Goal: Information Seeking & Learning: Learn about a topic

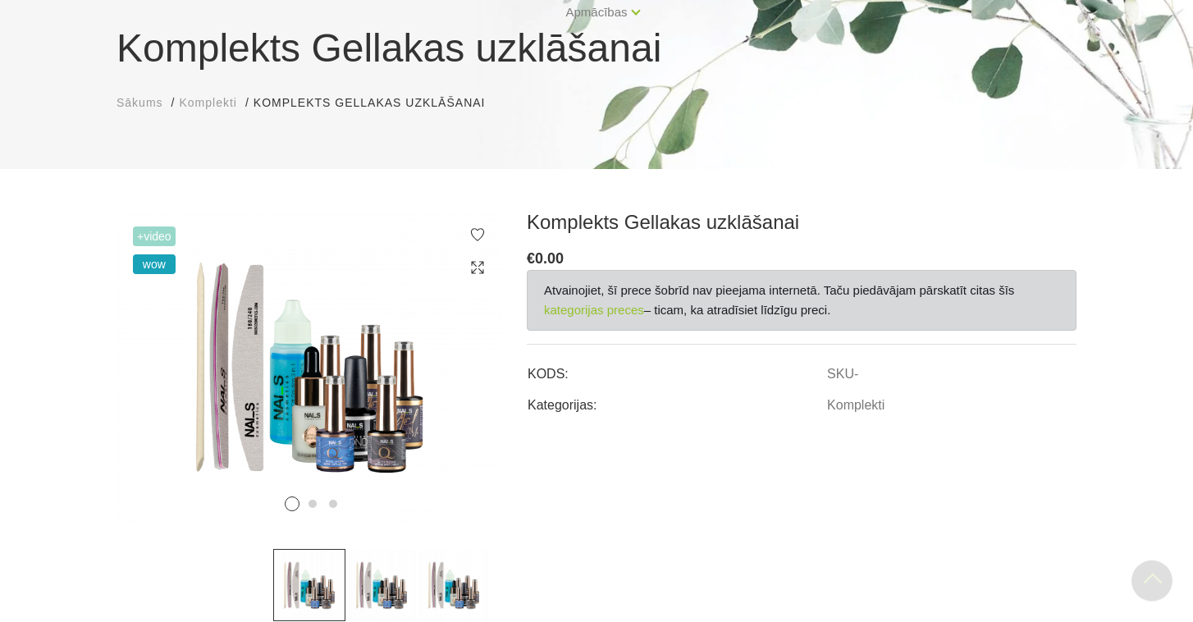
scroll to position [139, 0]
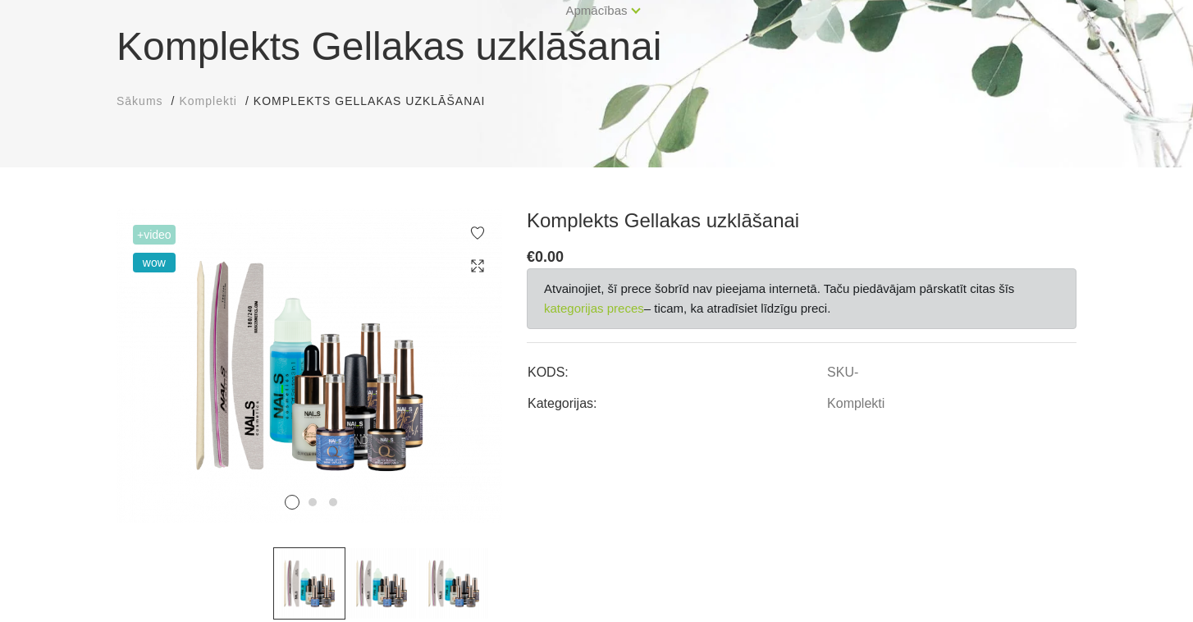
click at [210, 104] on span "Komplekti" at bounding box center [207, 100] width 57 height 13
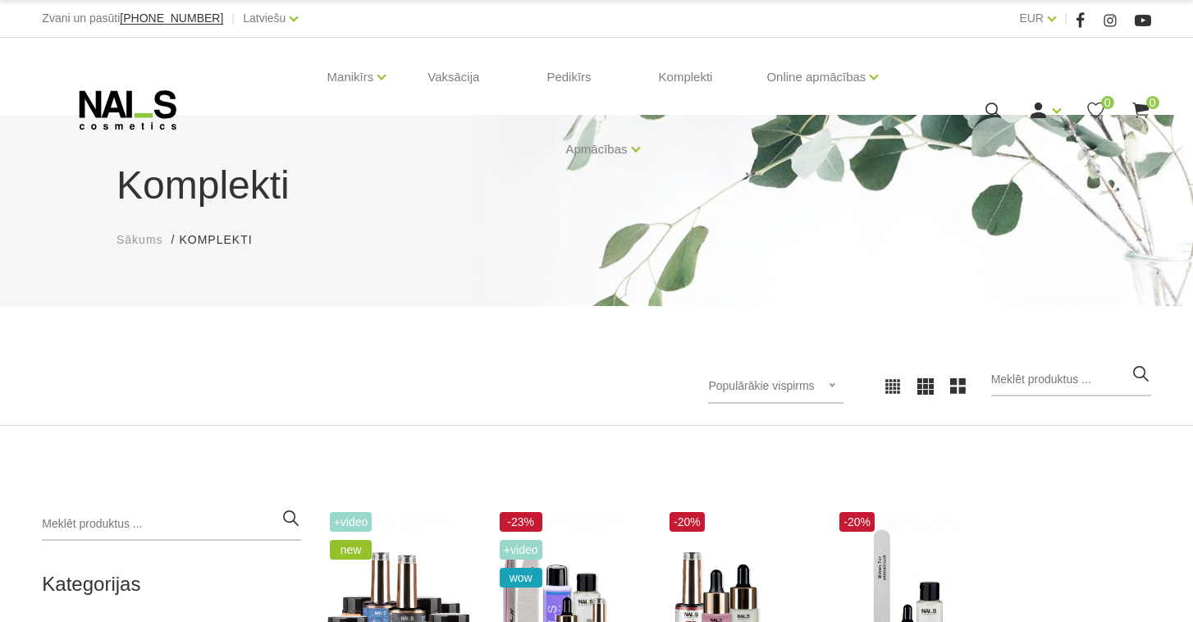
click at [552, 460] on div "Komplekti Sākums Komplekti Komplekti Populārākie vispirms Jaunumi Lētākais visp…" at bounding box center [596, 491] width 1193 height 982
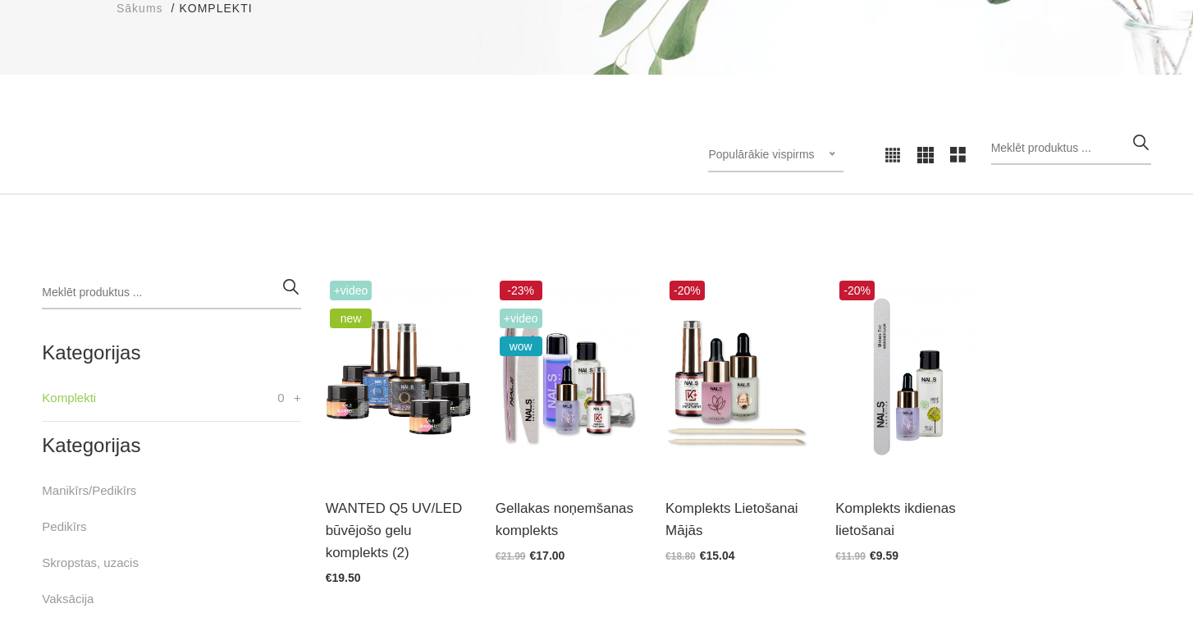
scroll to position [236, 0]
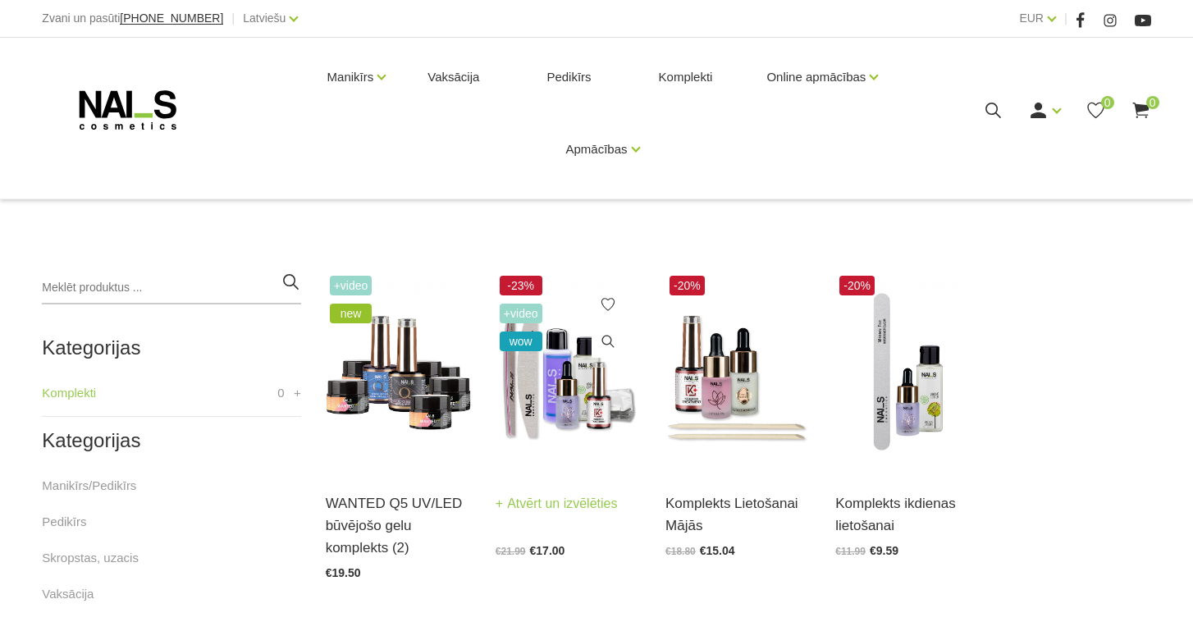
click at [565, 411] on img at bounding box center [568, 372] width 145 height 200
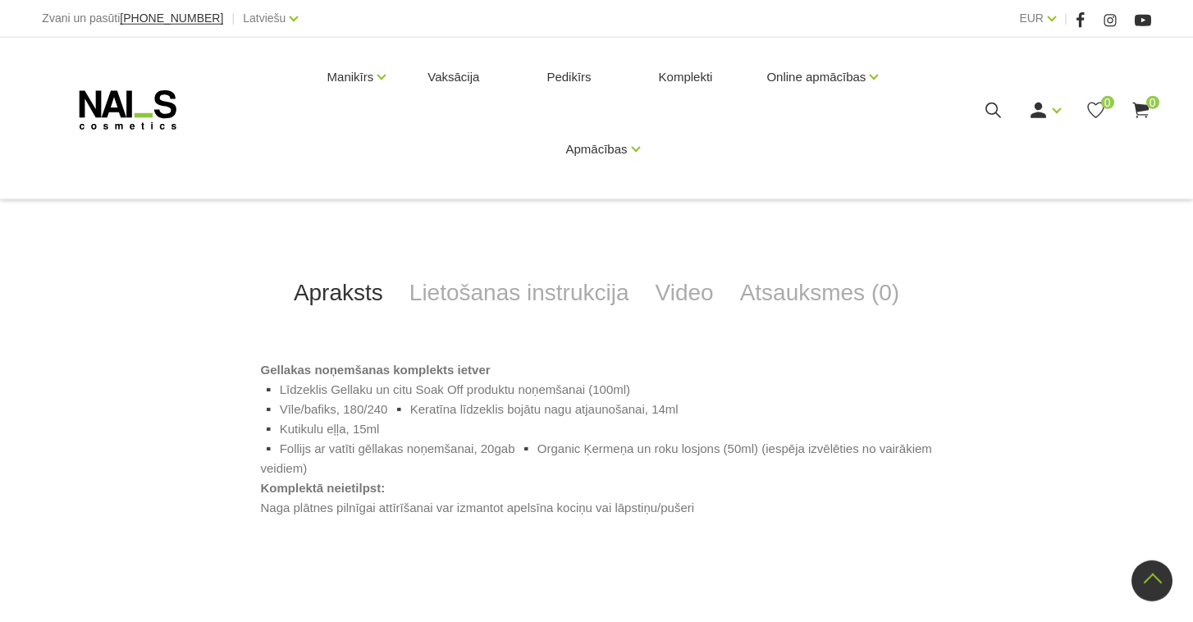
scroll to position [591, 0]
click at [584, 301] on link "Lietošanas instrukcija" at bounding box center [519, 294] width 246 height 54
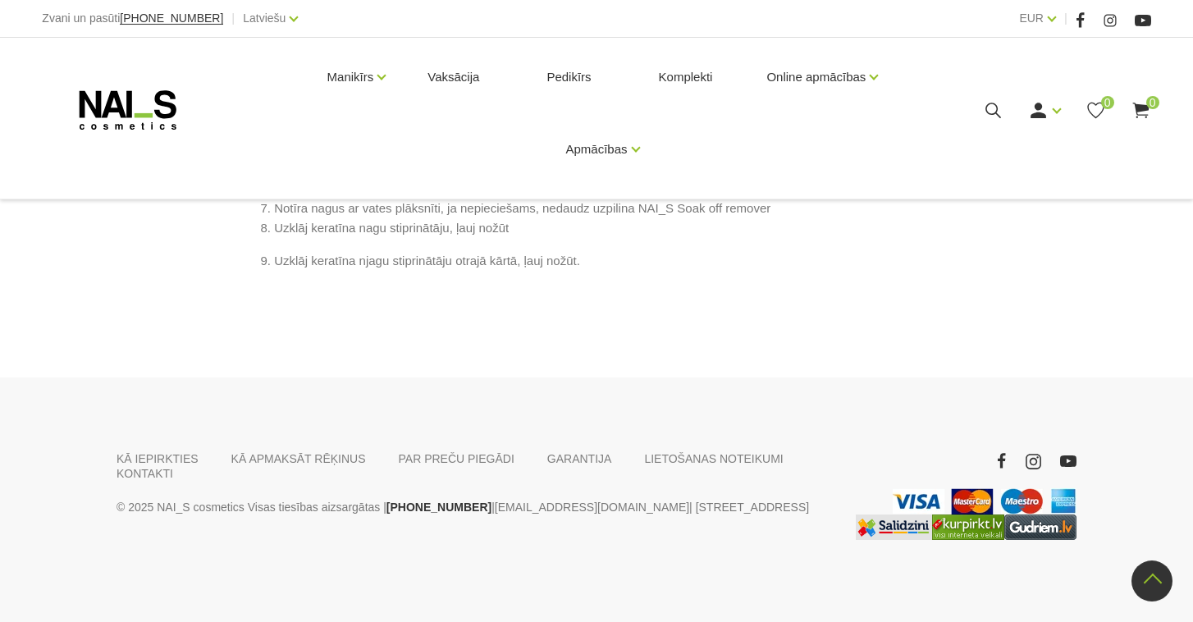
scroll to position [1024, 0]
click at [701, 85] on link "Komplekti" at bounding box center [686, 77] width 80 height 79
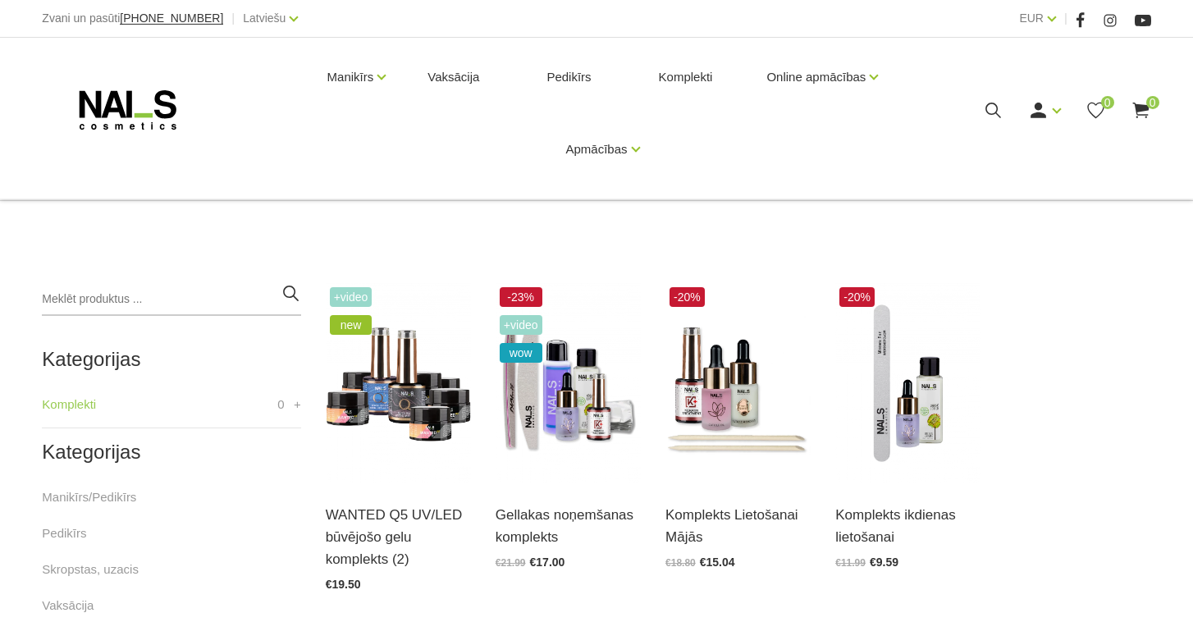
scroll to position [236, 0]
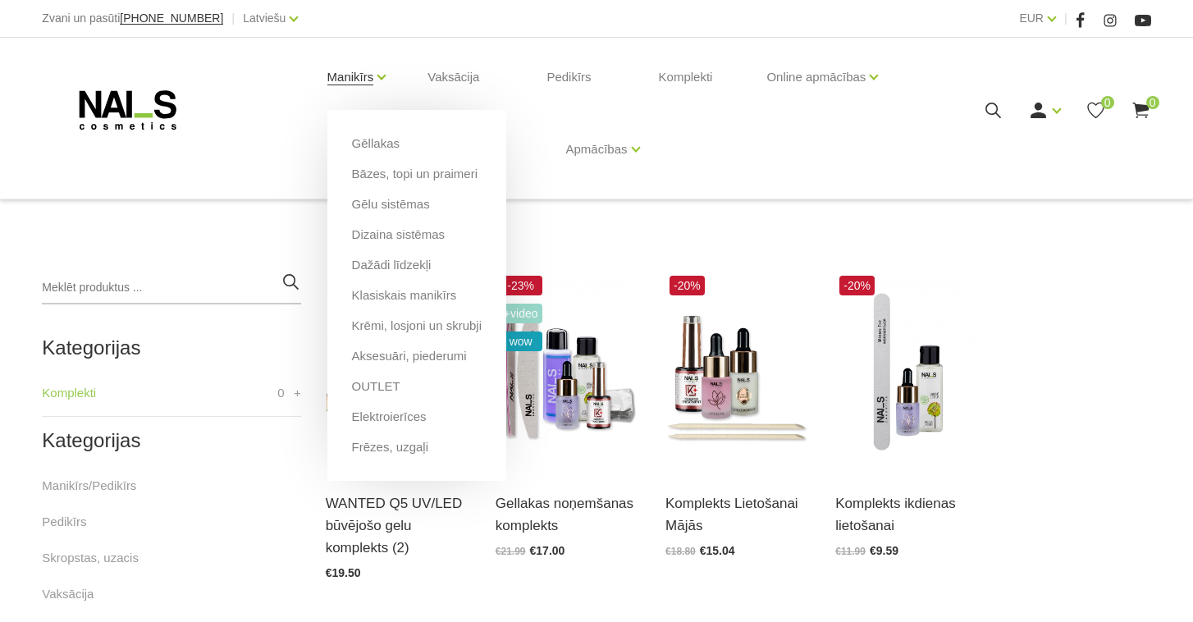
click at [374, 77] on link "Manikīrs" at bounding box center [350, 77] width 47 height 66
click at [377, 140] on link "Gēllakas" at bounding box center [376, 144] width 48 height 18
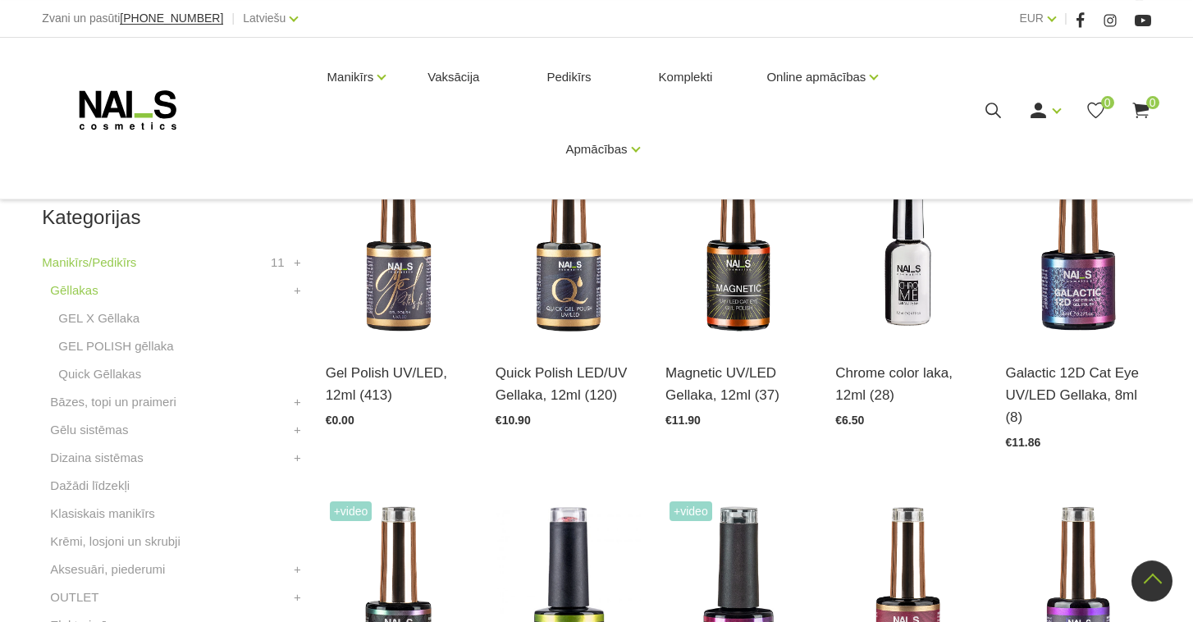
scroll to position [366, 0]
click at [382, 386] on h3 "Gel Polish UV/LED, 12ml (413)" at bounding box center [398, 385] width 145 height 44
click at [396, 377] on link "Atvērt un izvēlēties" at bounding box center [387, 374] width 122 height 23
click at [904, 315] on img at bounding box center [907, 242] width 145 height 200
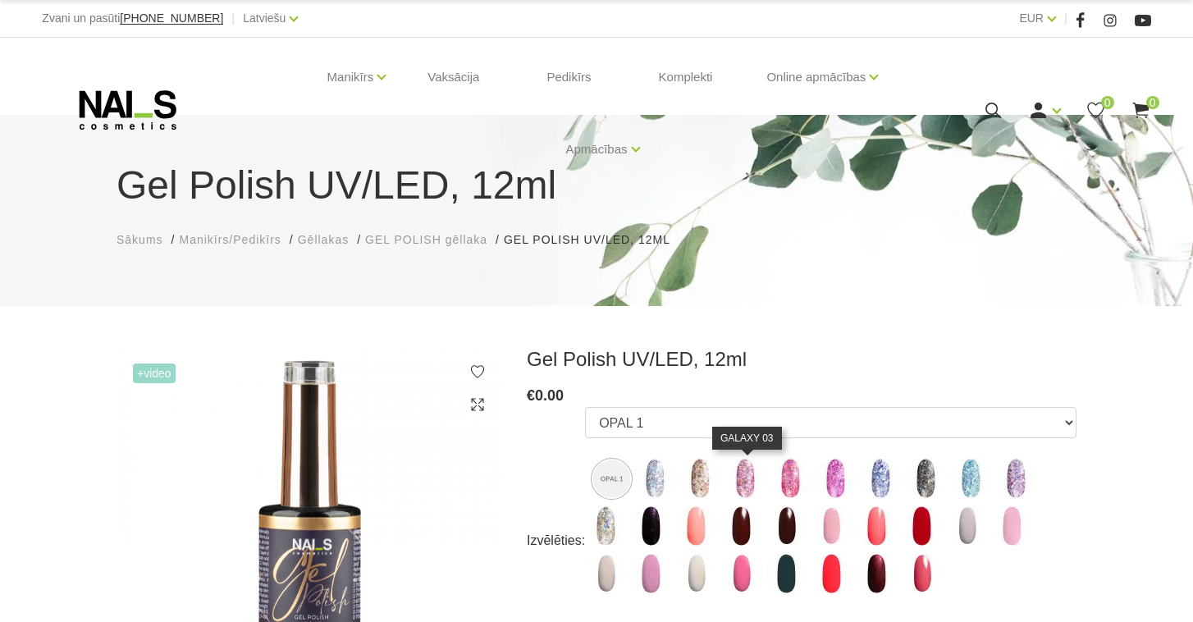
click at [750, 488] on img at bounding box center [745, 478] width 41 height 41
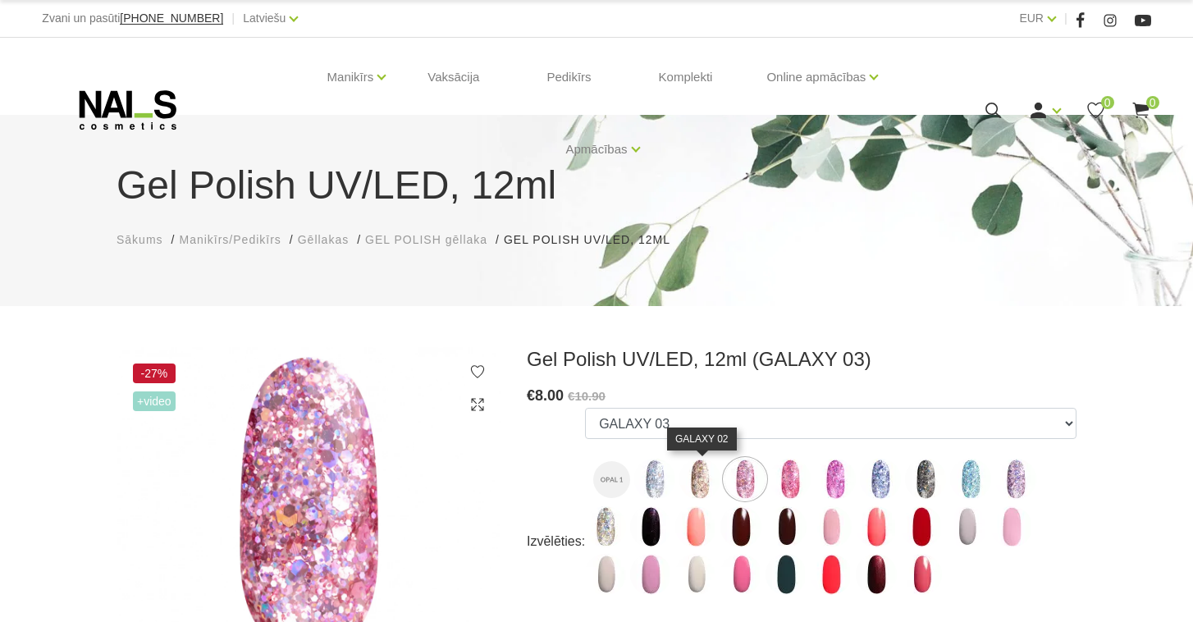
click at [697, 482] on img at bounding box center [700, 479] width 41 height 41
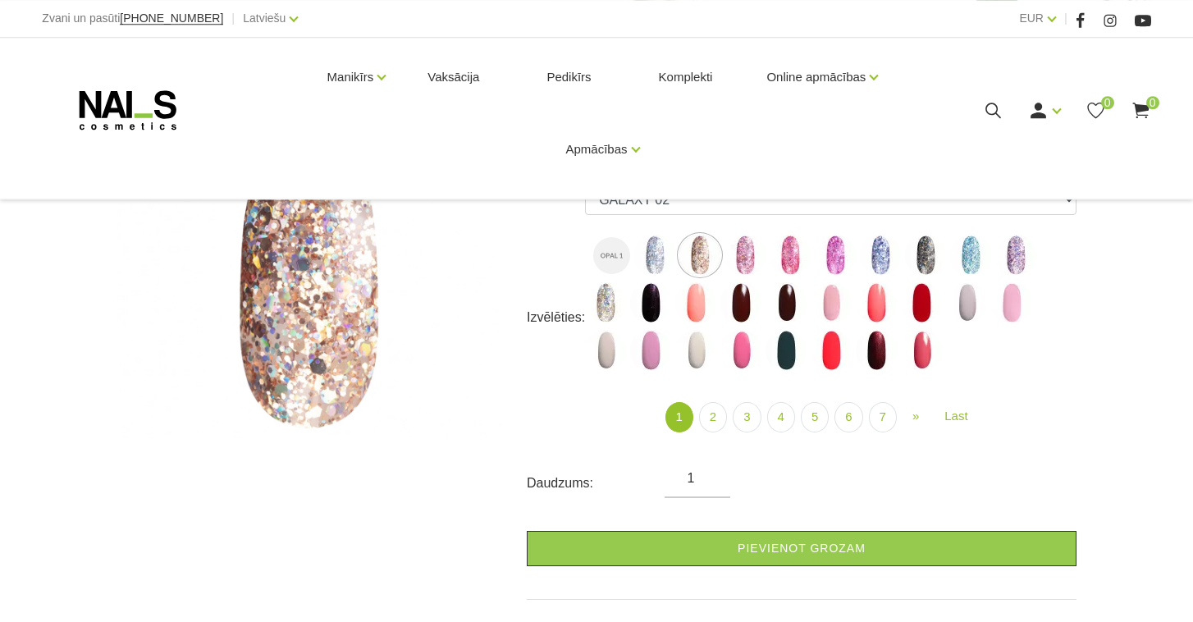
scroll to position [223, 0]
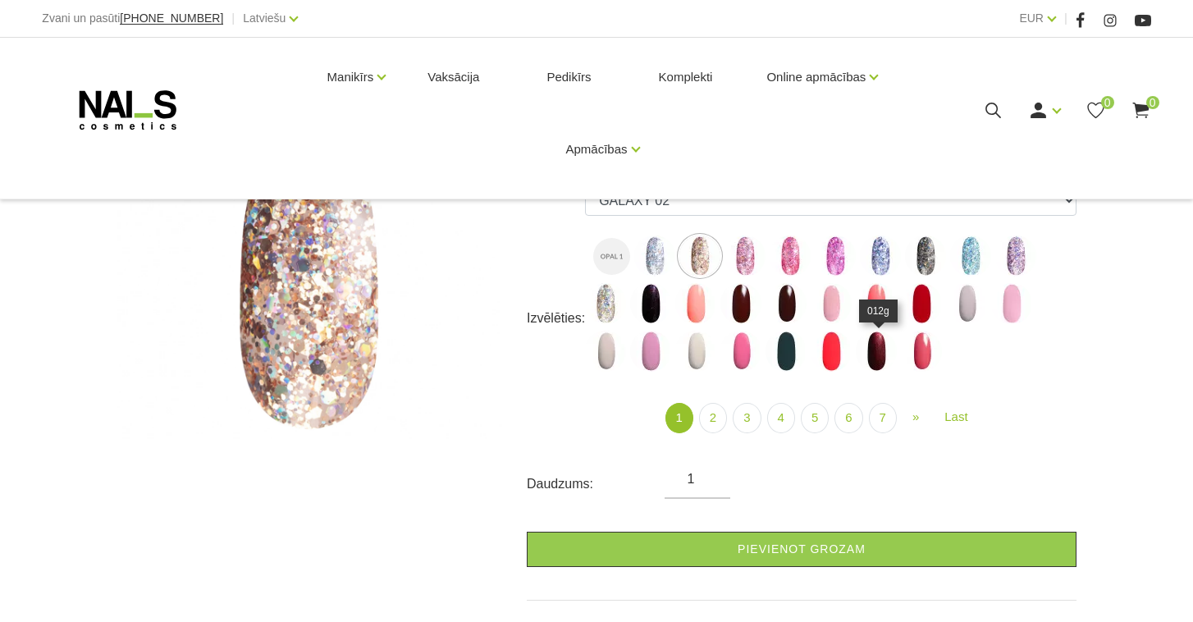
click at [881, 351] on img at bounding box center [876, 351] width 41 height 41
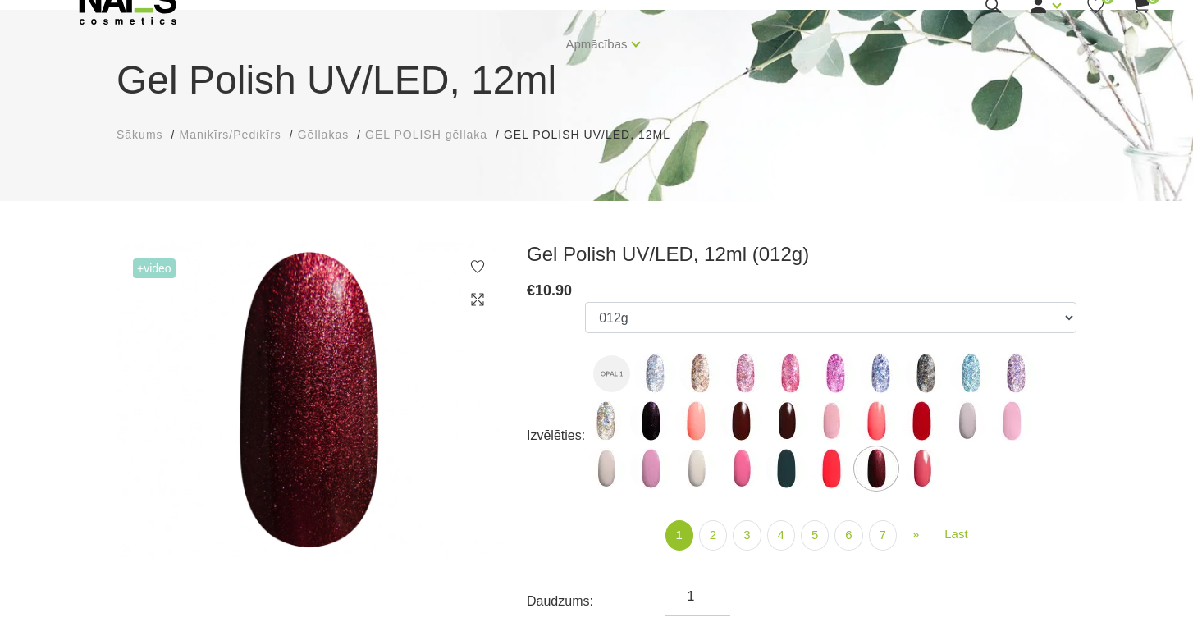
scroll to position [103, 0]
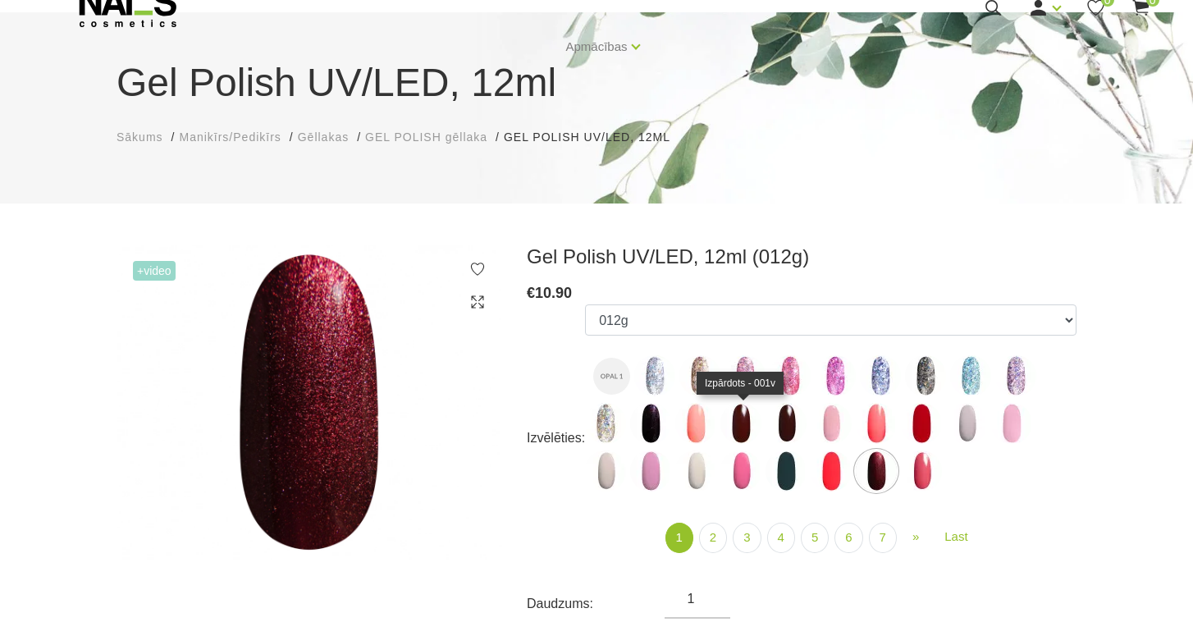
click at [748, 414] on img at bounding box center [741, 423] width 41 height 41
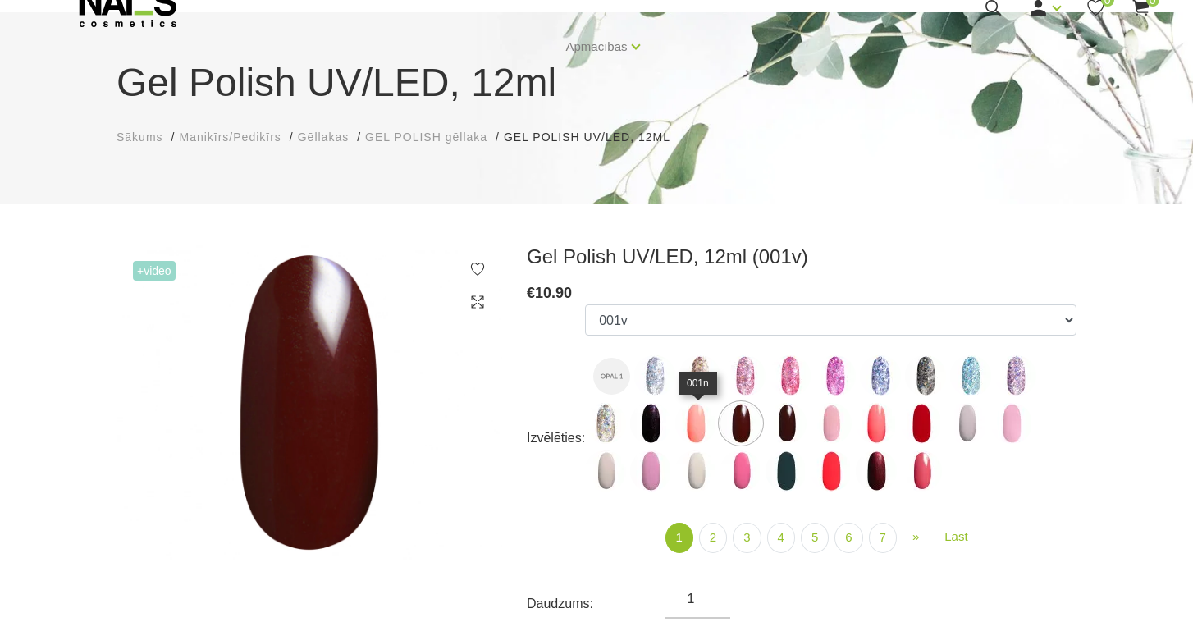
click at [681, 420] on img at bounding box center [695, 423] width 41 height 41
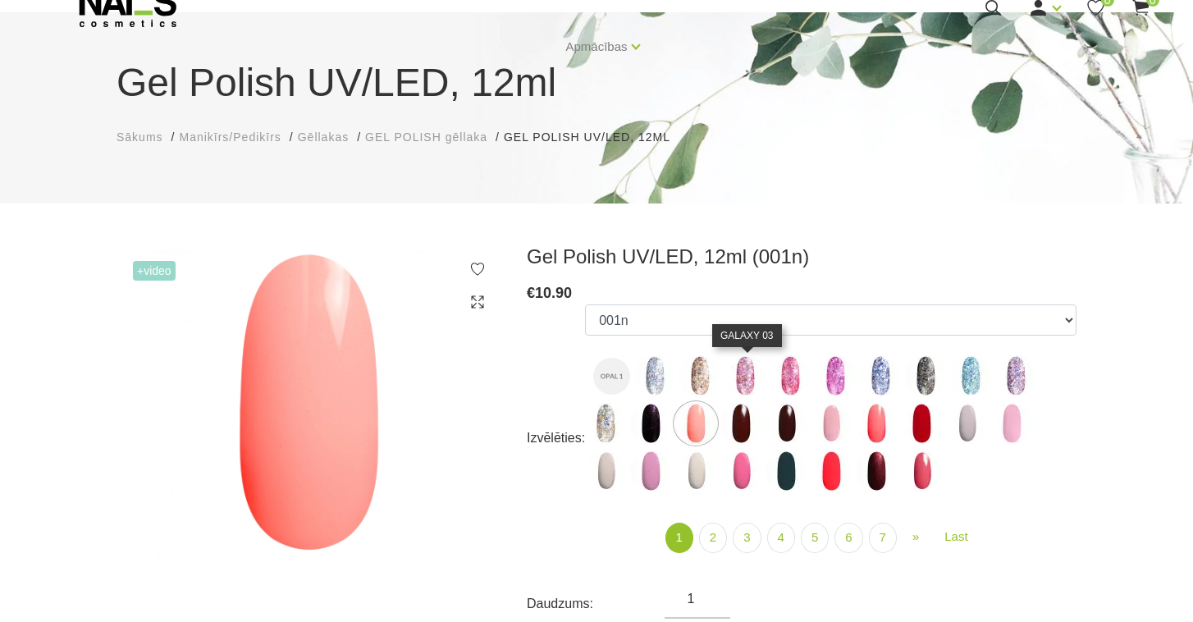
click at [749, 378] on img at bounding box center [745, 375] width 41 height 41
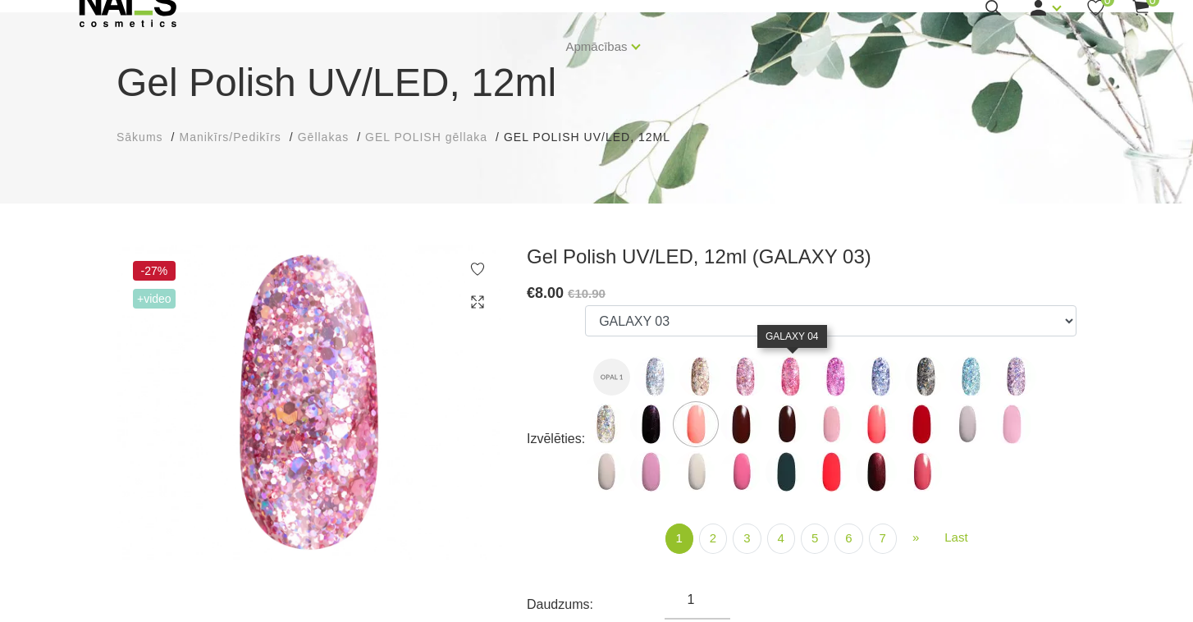
click at [777, 376] on img at bounding box center [790, 376] width 41 height 41
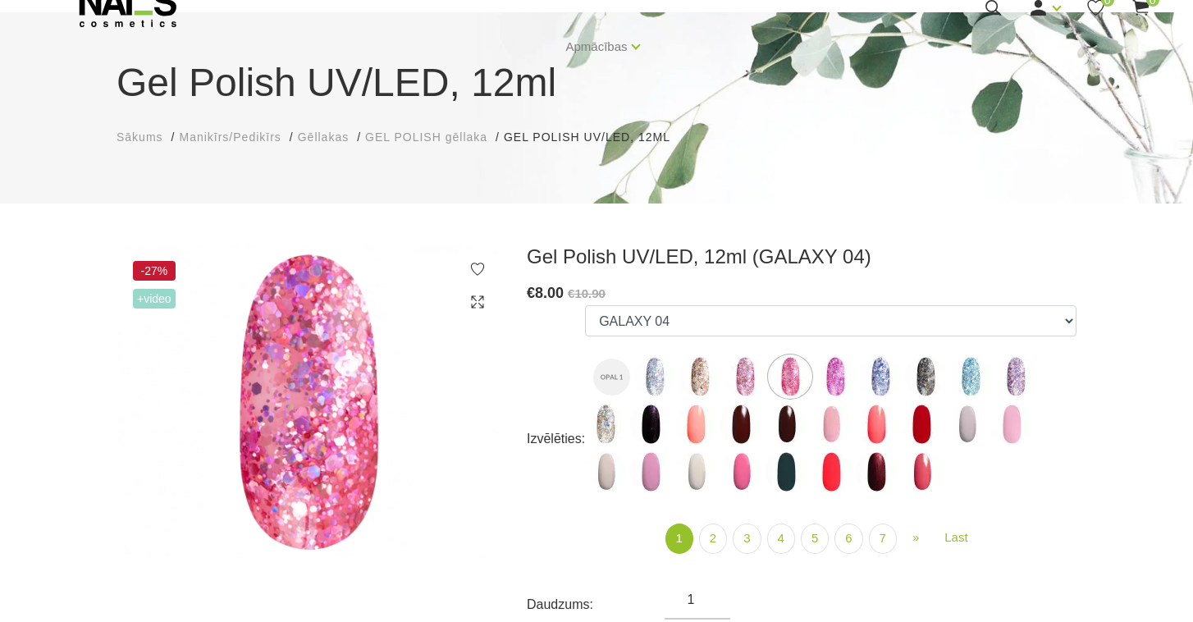
click at [819, 380] on img at bounding box center [835, 376] width 41 height 41
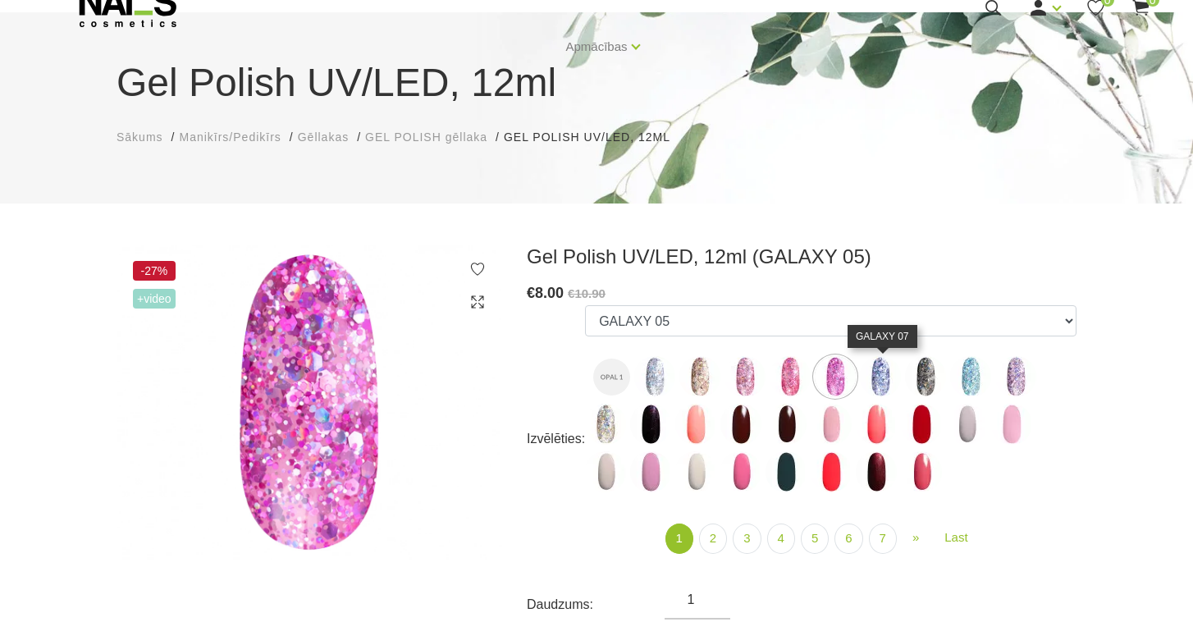
click at [884, 380] on img at bounding box center [880, 376] width 41 height 41
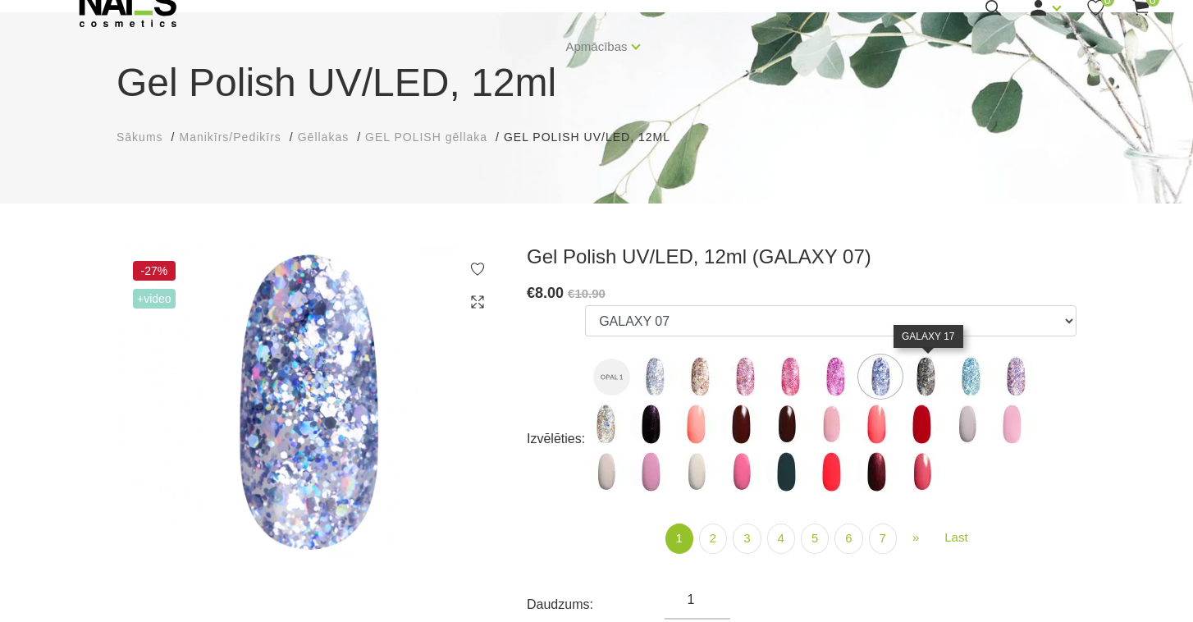
click at [930, 382] on img at bounding box center [925, 376] width 41 height 41
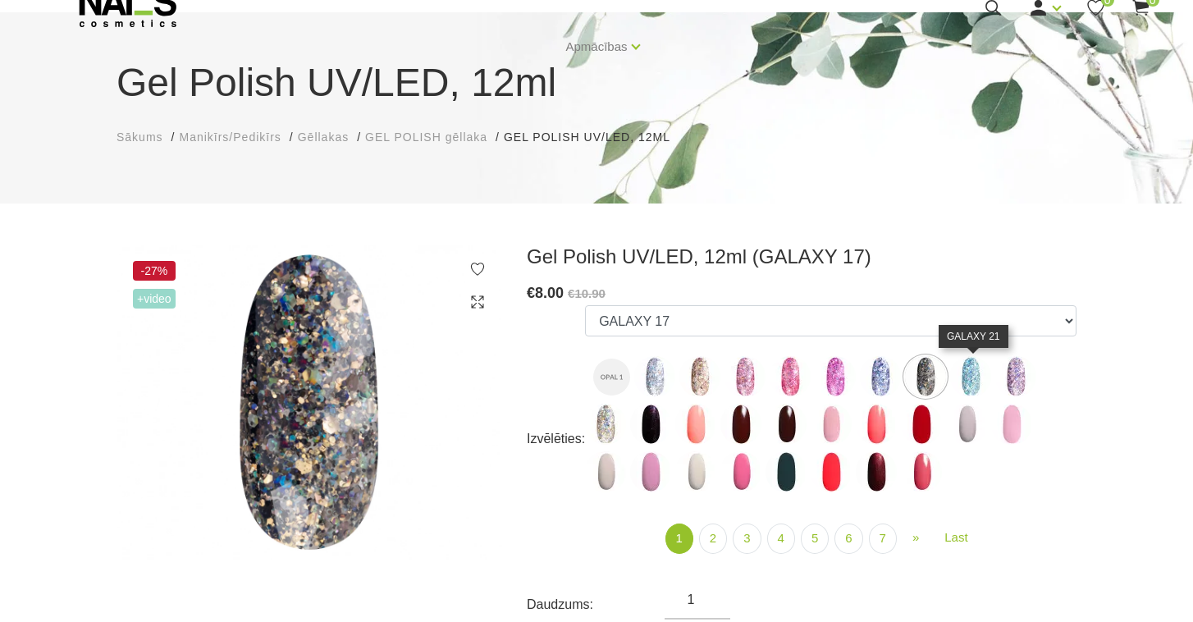
click at [964, 383] on img at bounding box center [970, 376] width 41 height 41
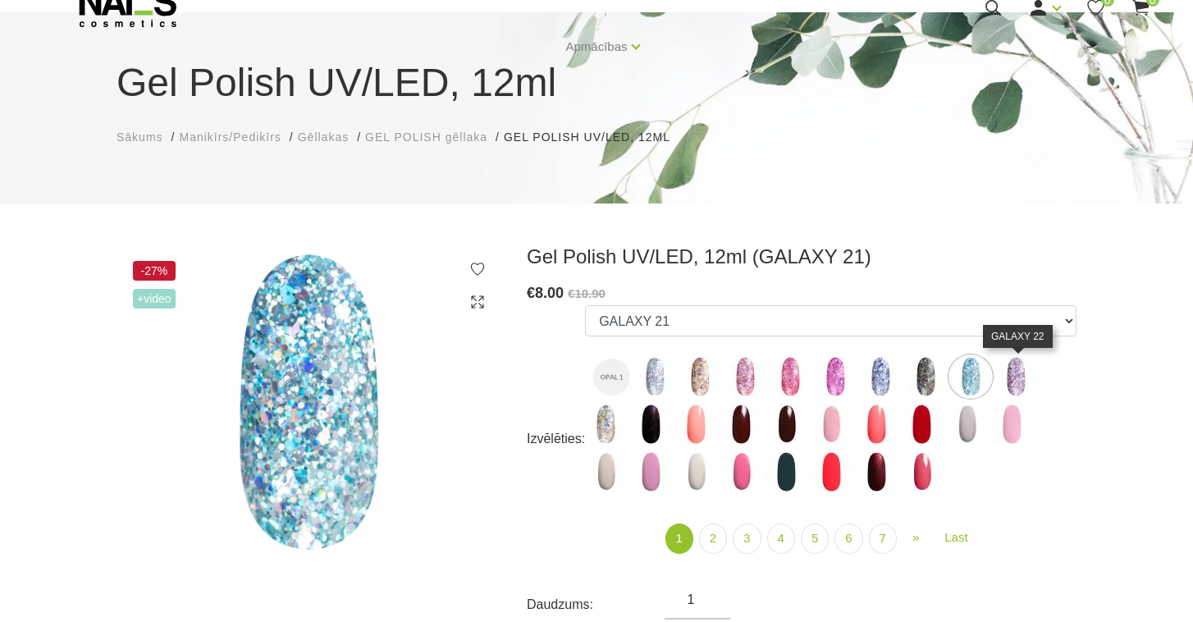
click at [1014, 385] on img at bounding box center [1016, 376] width 41 height 41
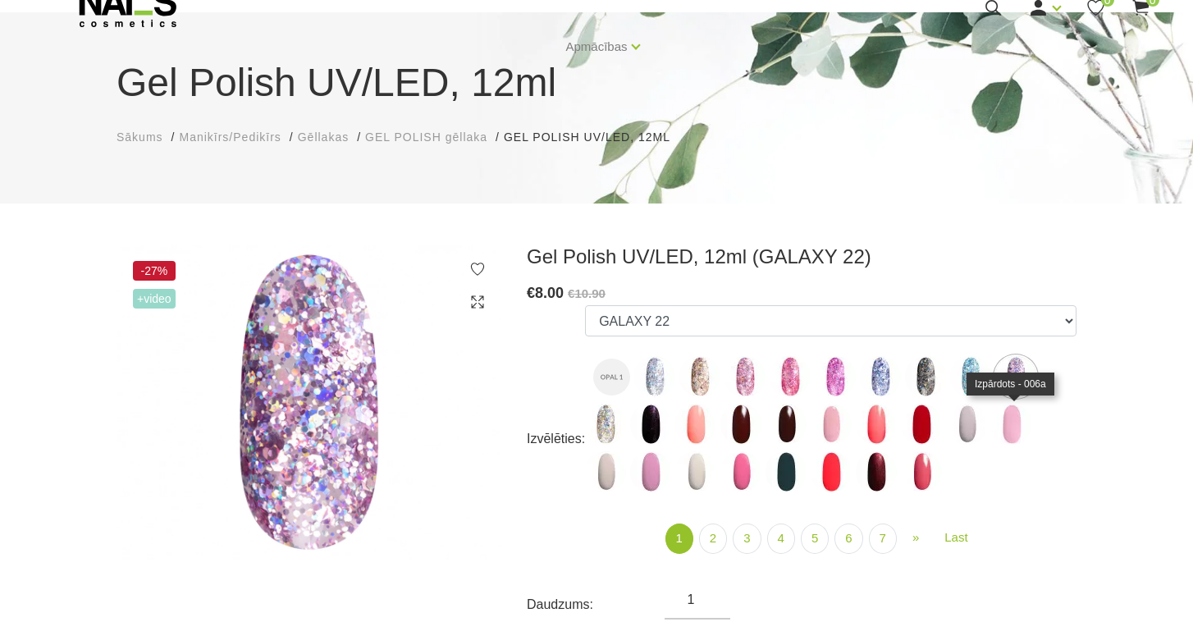
click at [1010, 426] on img at bounding box center [1011, 424] width 41 height 41
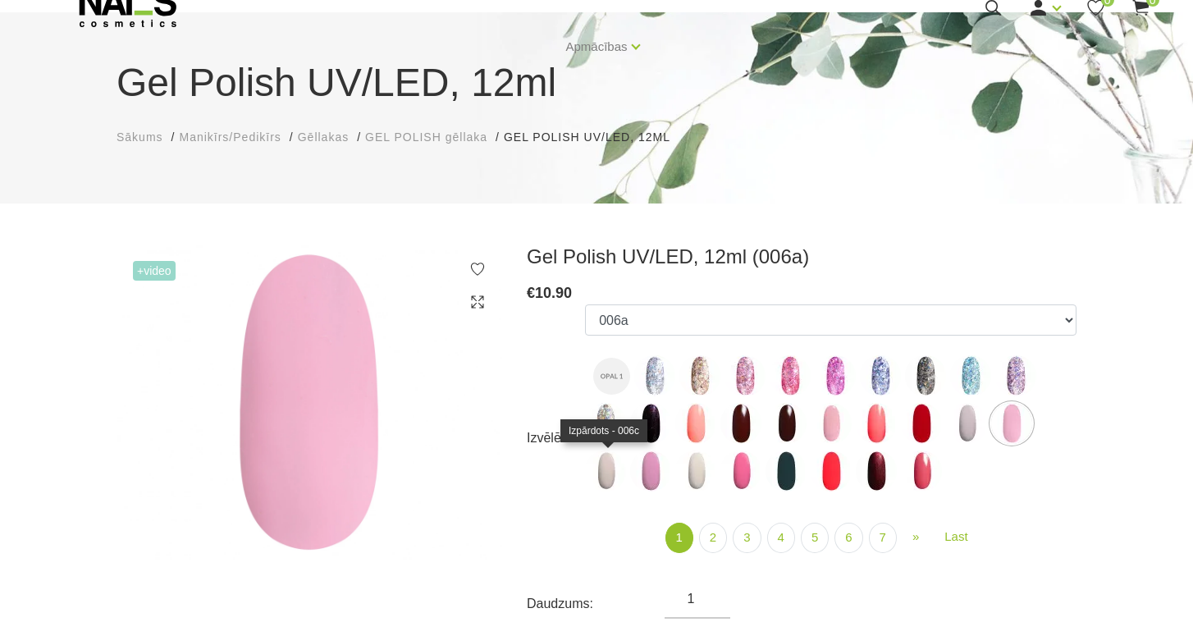
click at [607, 473] on img at bounding box center [605, 471] width 41 height 41
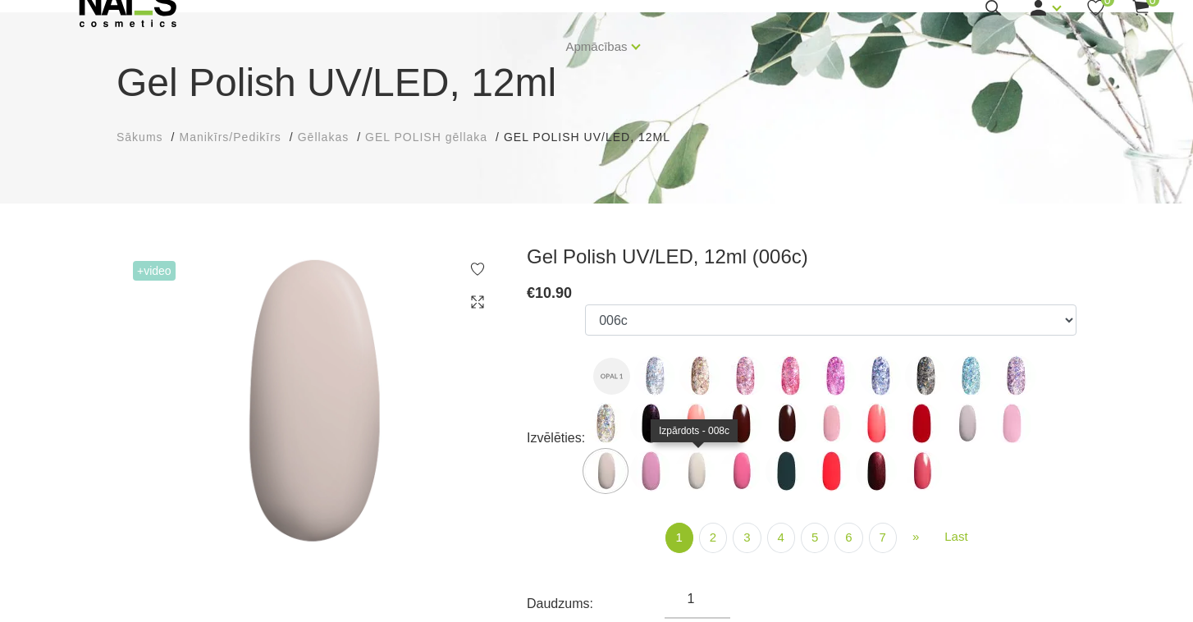
click at [698, 469] on img at bounding box center [695, 471] width 41 height 41
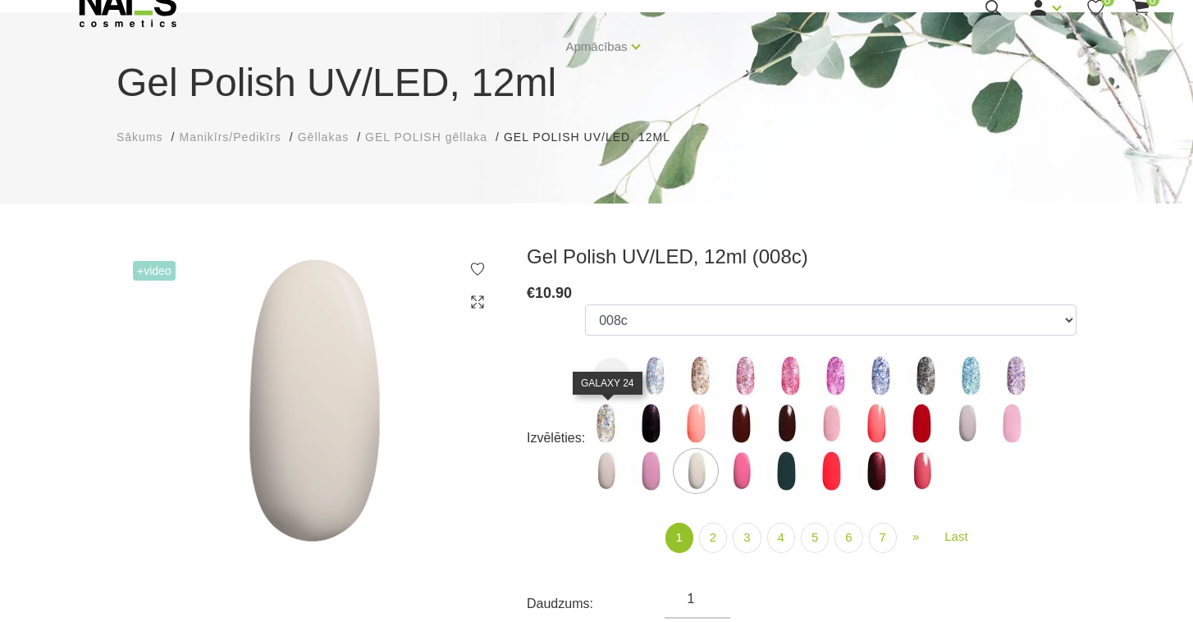
click at [612, 426] on img at bounding box center [605, 423] width 41 height 41
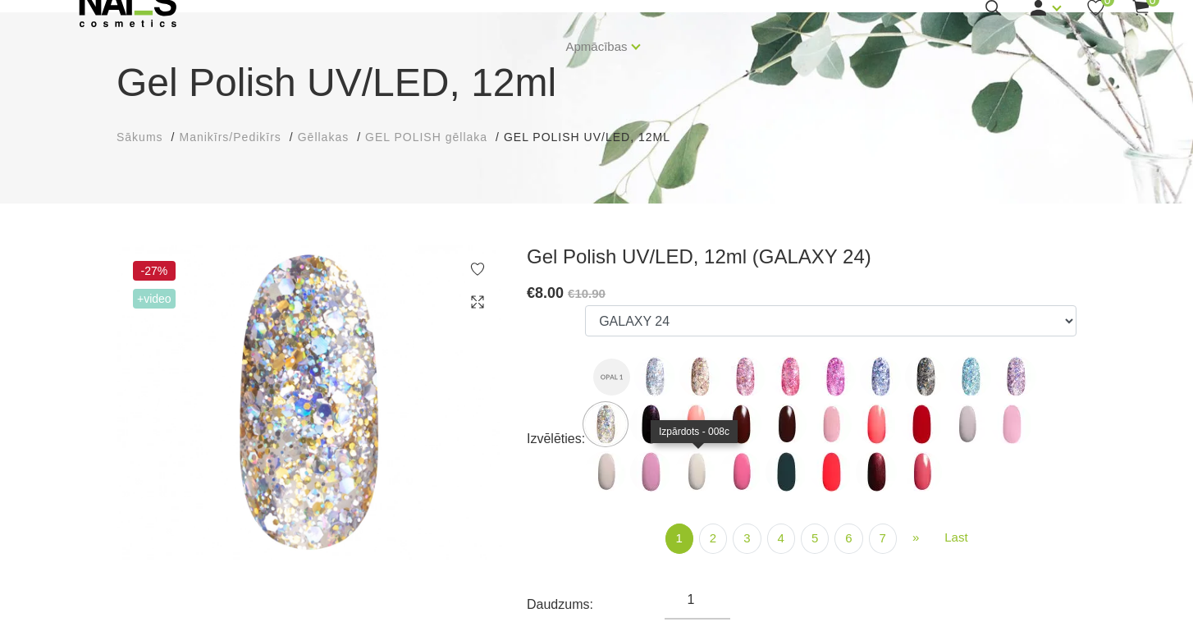
click at [697, 479] on img at bounding box center [695, 471] width 41 height 41
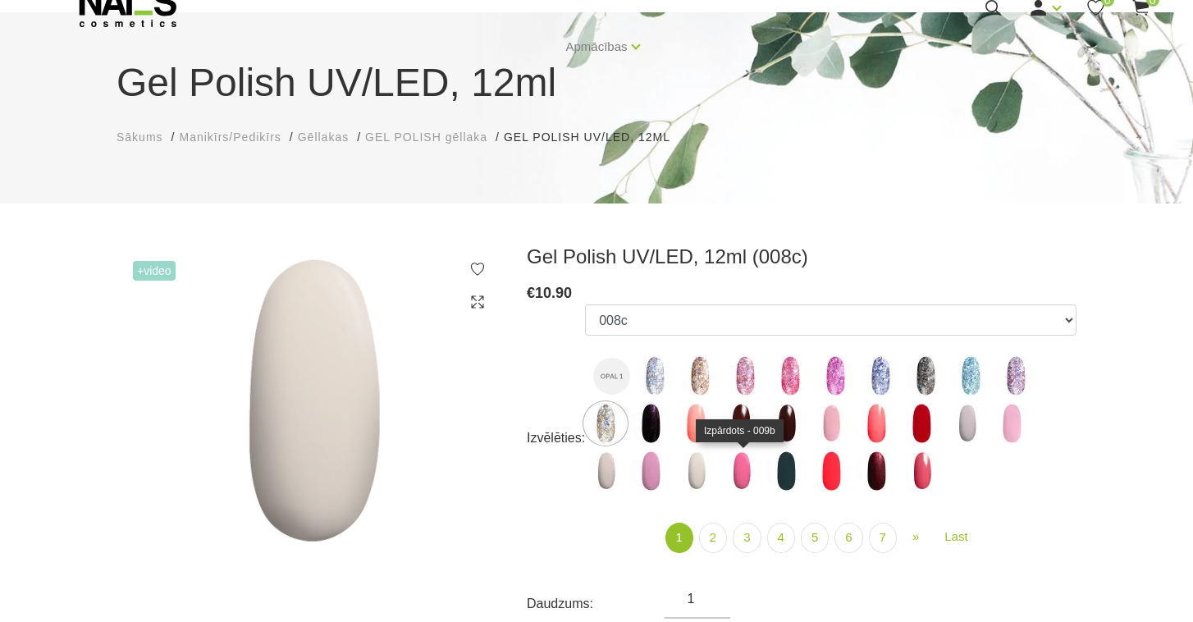
click at [744, 477] on img at bounding box center [741, 471] width 41 height 41
select select "3960"
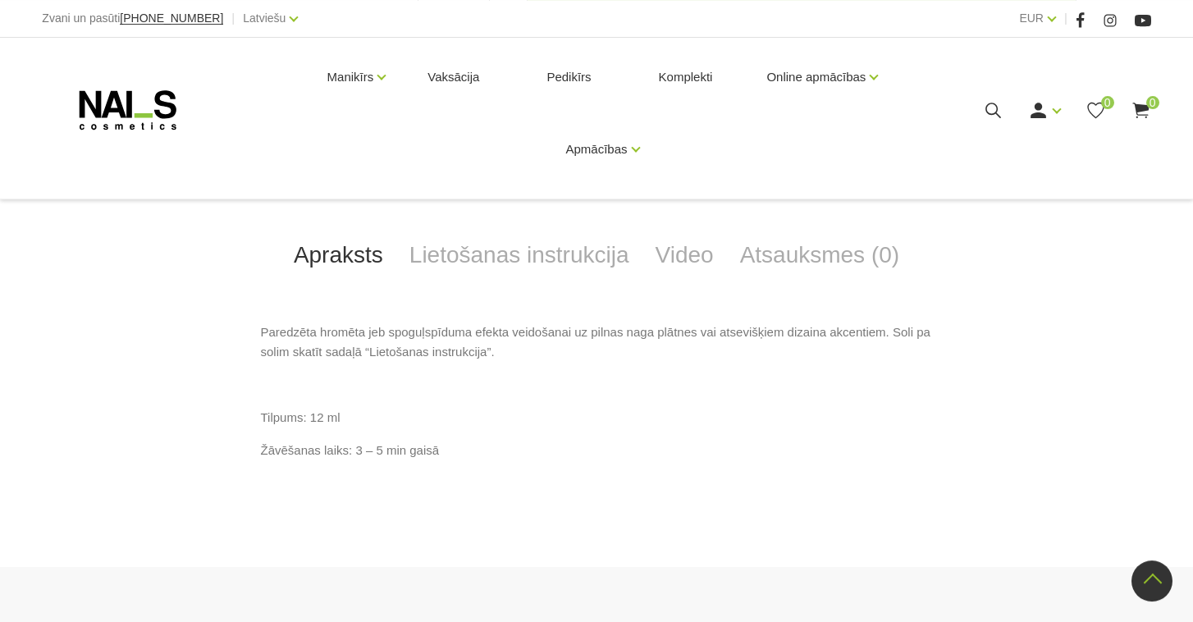
scroll to position [689, 0]
click at [513, 266] on link "Lietošanas instrukcija" at bounding box center [519, 257] width 246 height 54
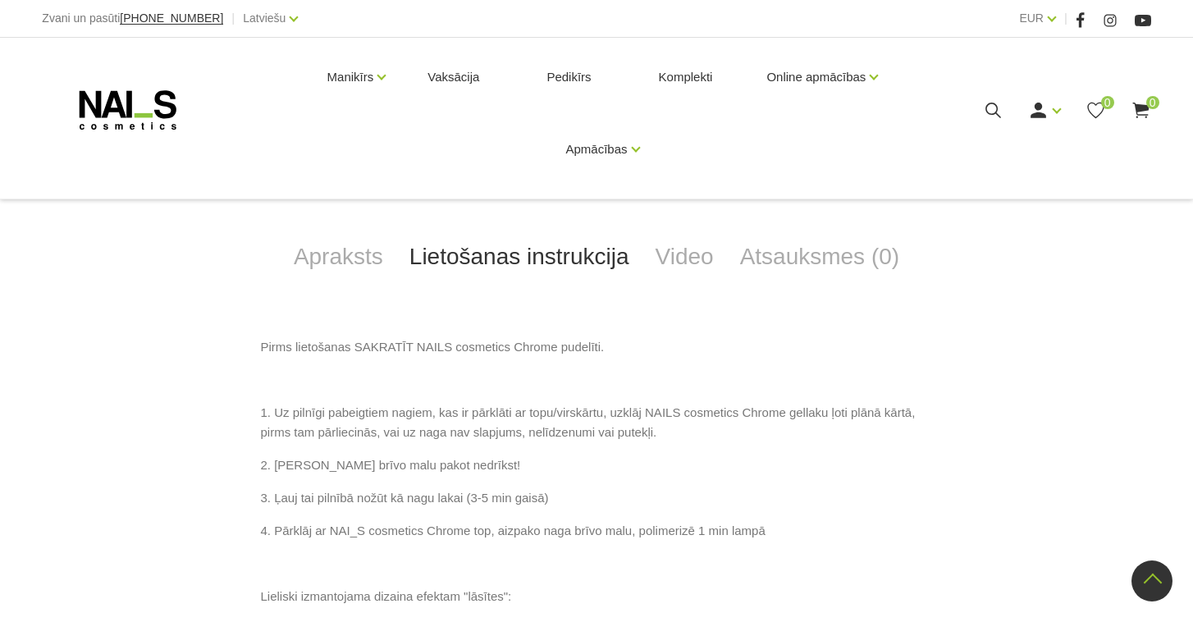
click at [781, 354] on p "Pirms lietošanas SAKRATĪT NAILS cosmetics Chrome pudelīti." at bounding box center [597, 347] width 672 height 20
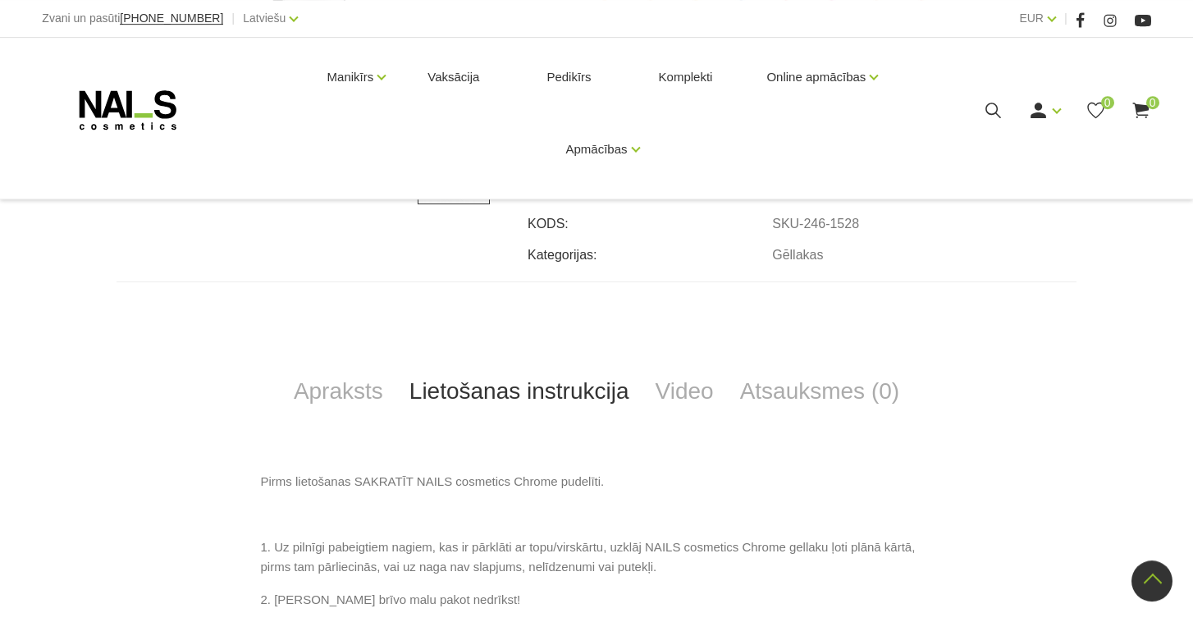
scroll to position [570, 0]
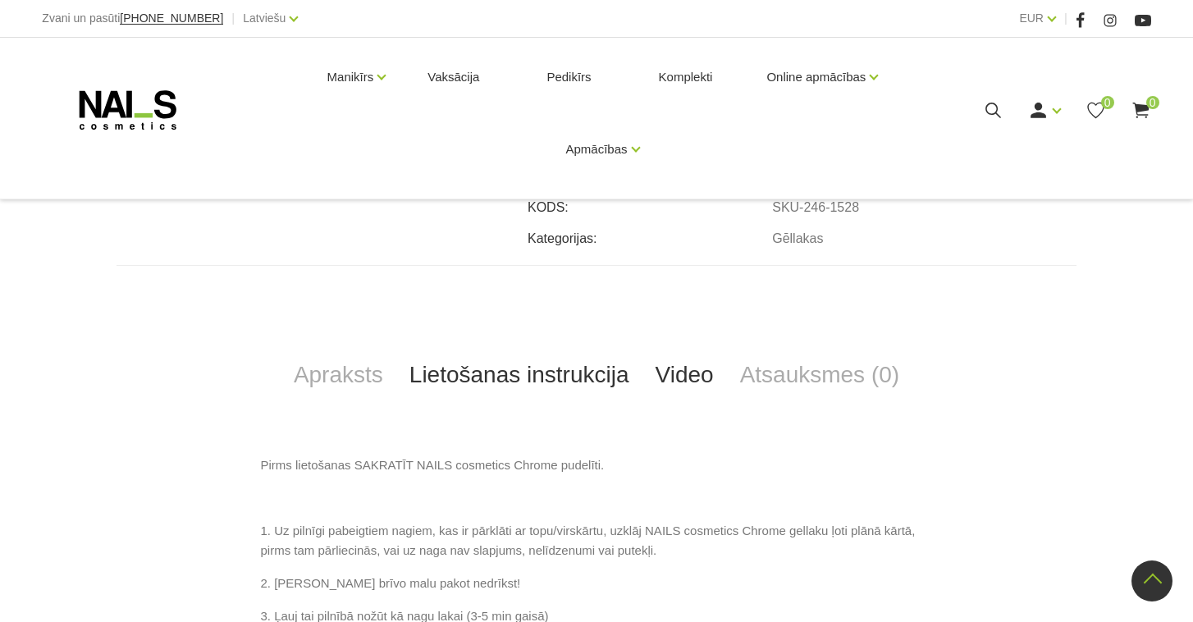
click at [672, 389] on link "Video" at bounding box center [685, 375] width 85 height 54
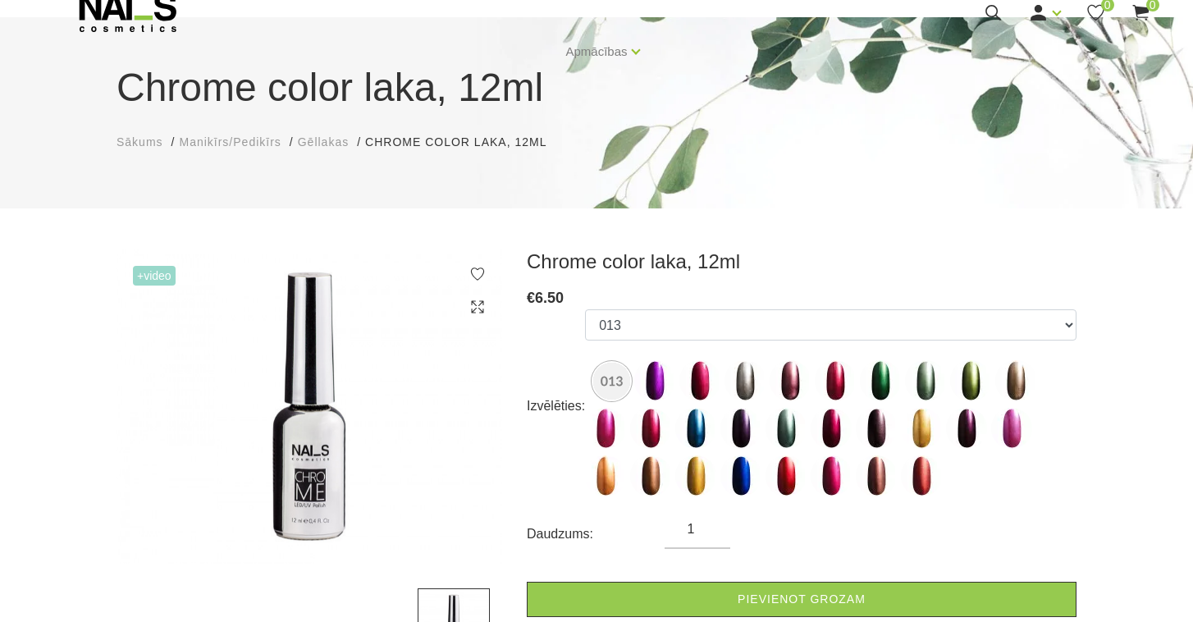
scroll to position [58, 0]
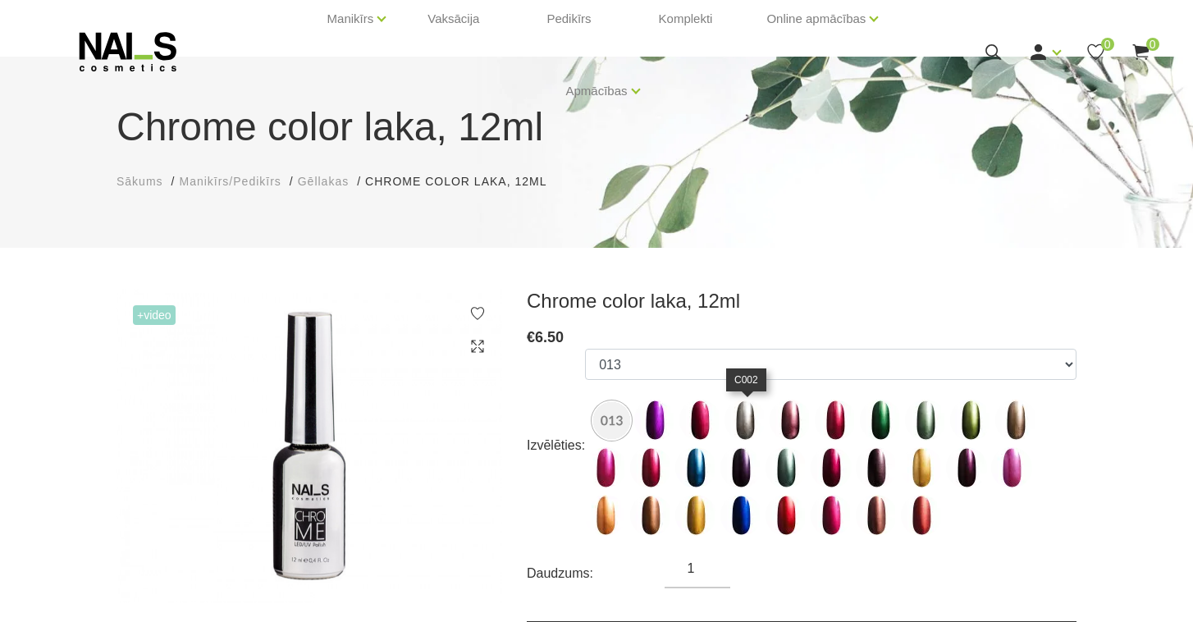
click at [745, 410] on img at bounding box center [745, 420] width 41 height 41
select select "1537"
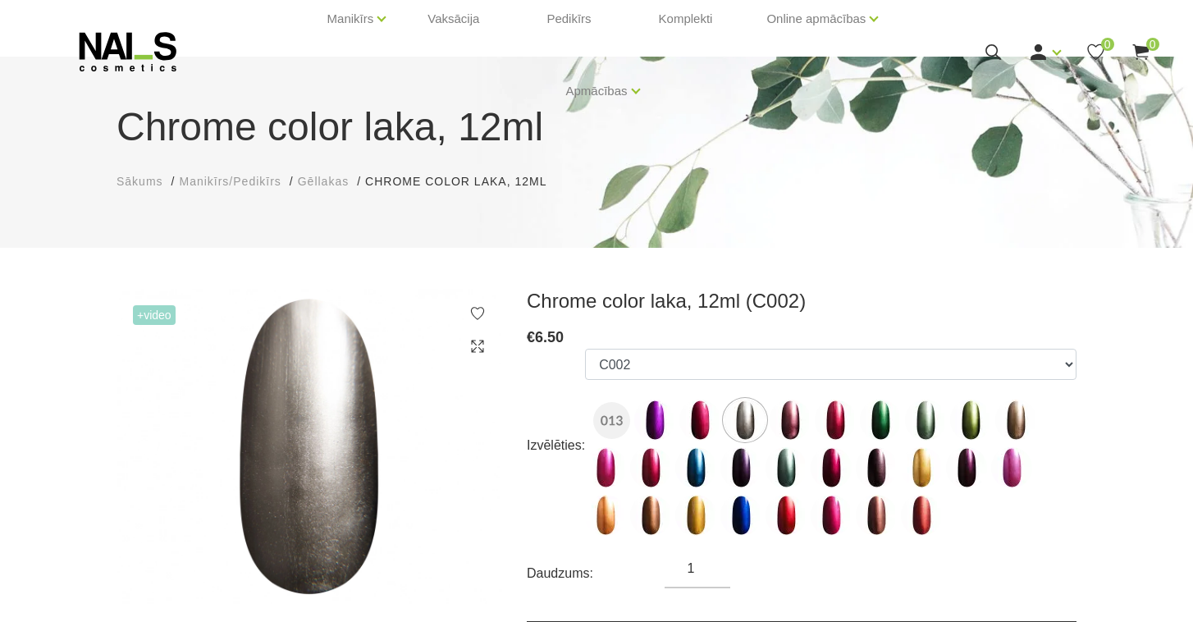
click at [319, 185] on span "Gēllakas" at bounding box center [323, 181] width 51 height 13
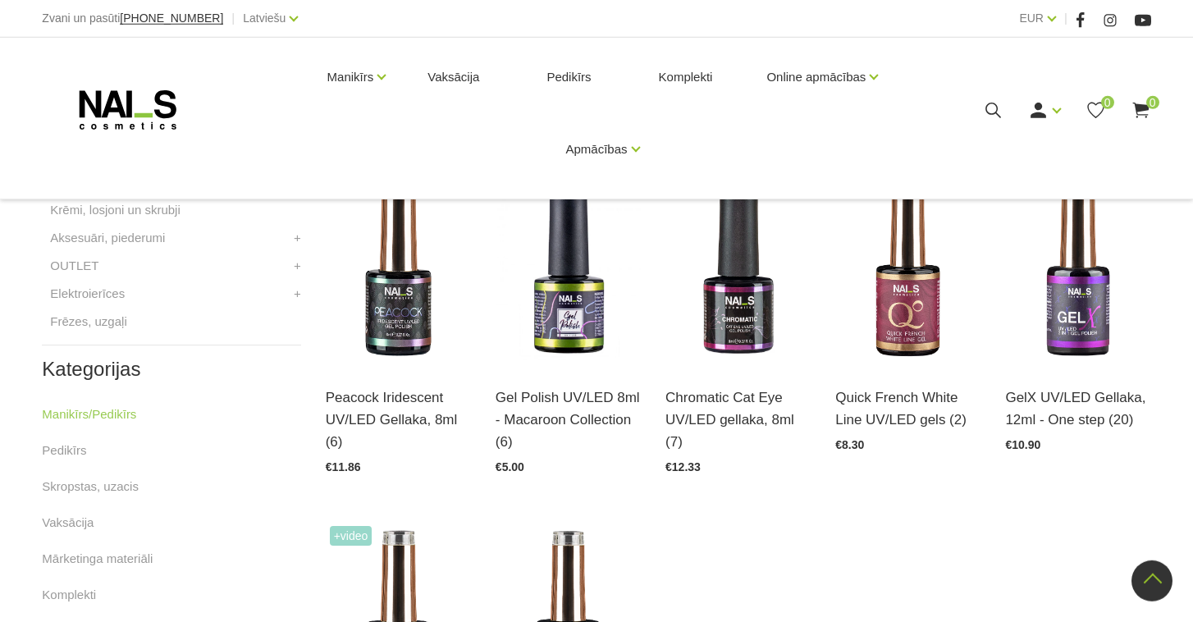
scroll to position [675, 0]
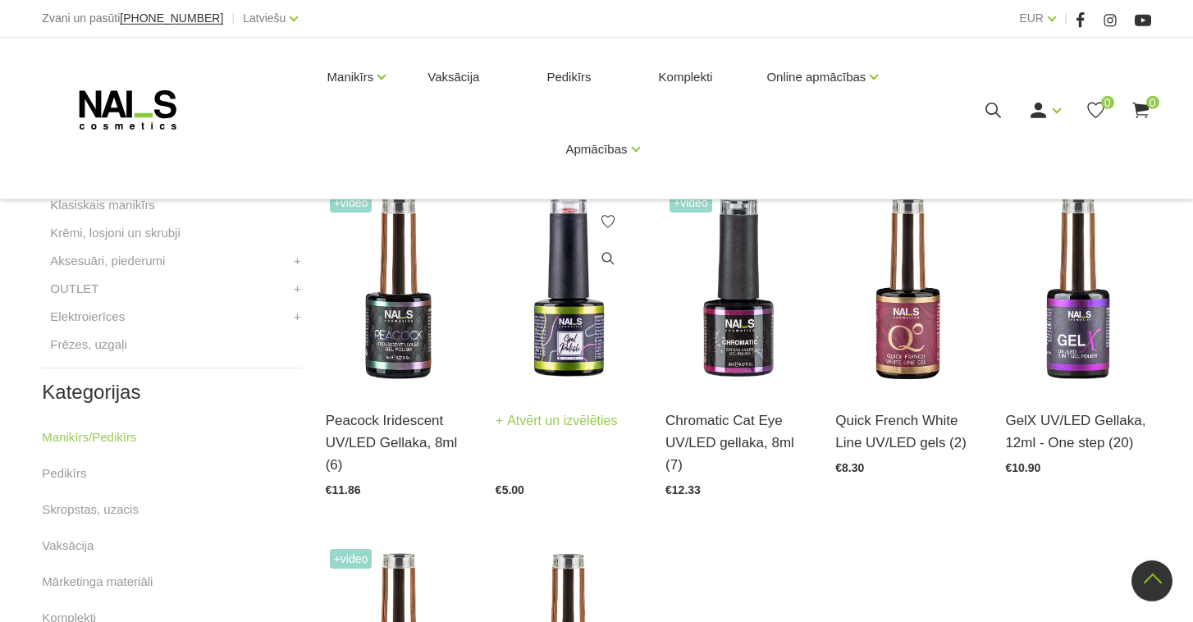
click at [561, 423] on link "Atvērt un izvēlēties" at bounding box center [557, 421] width 122 height 23
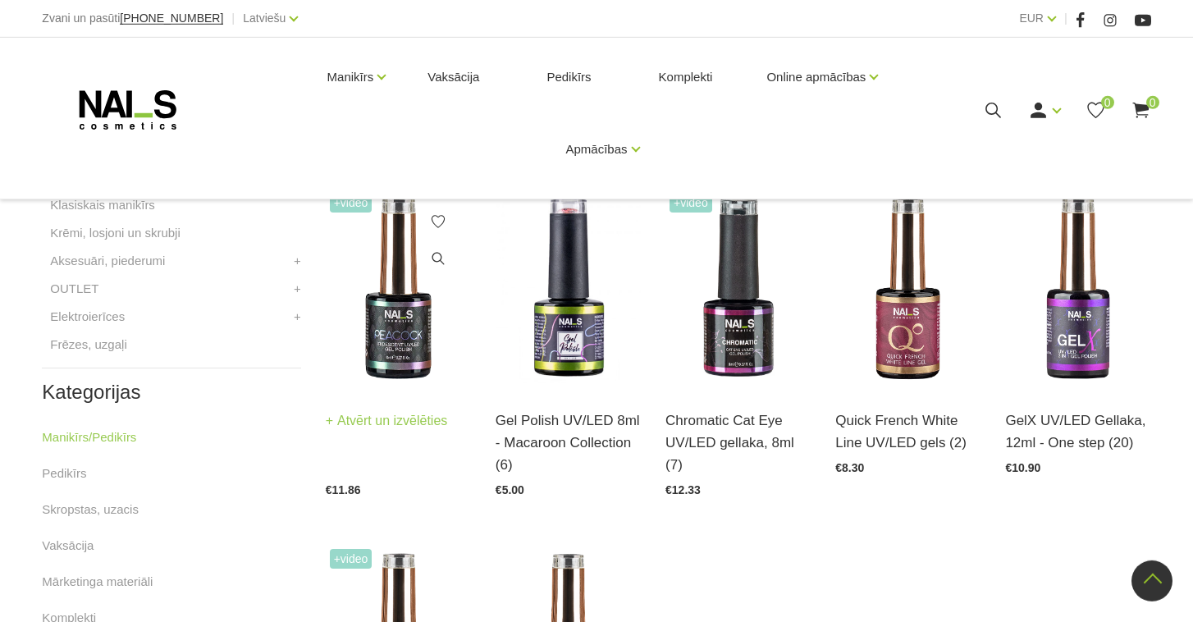
click at [416, 437] on h3 "Peacock Iridescent UV/LED Gellaka, 8ml (6)" at bounding box center [398, 443] width 145 height 67
click at [404, 376] on img at bounding box center [398, 289] width 145 height 200
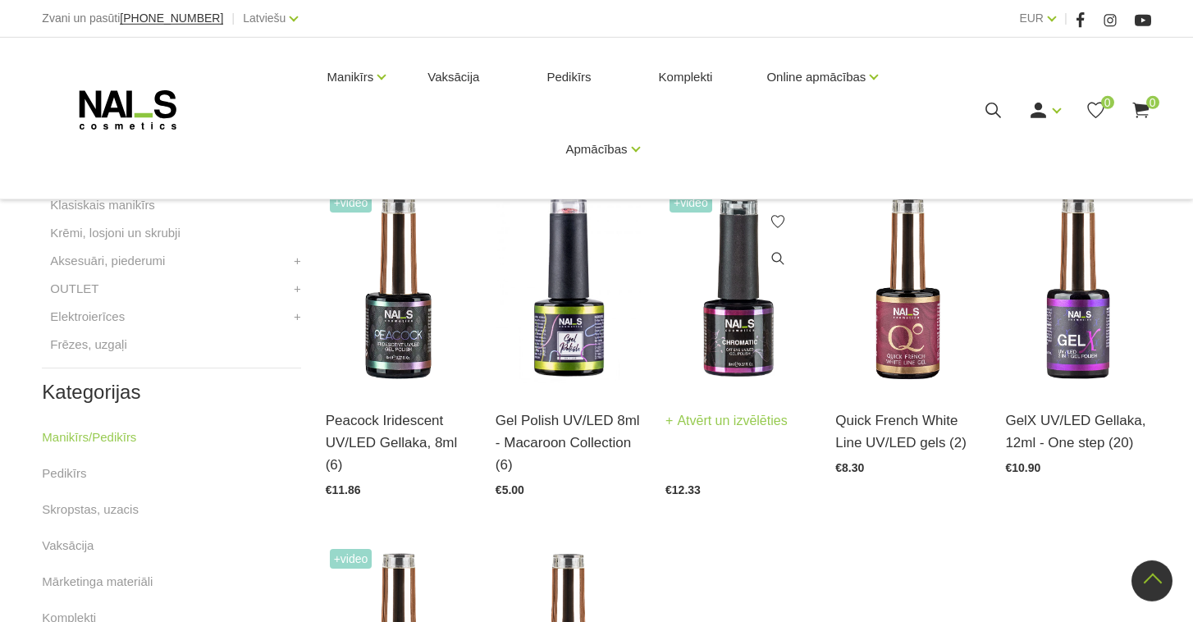
click at [745, 417] on link "Atvērt un izvēlēties" at bounding box center [727, 421] width 122 height 23
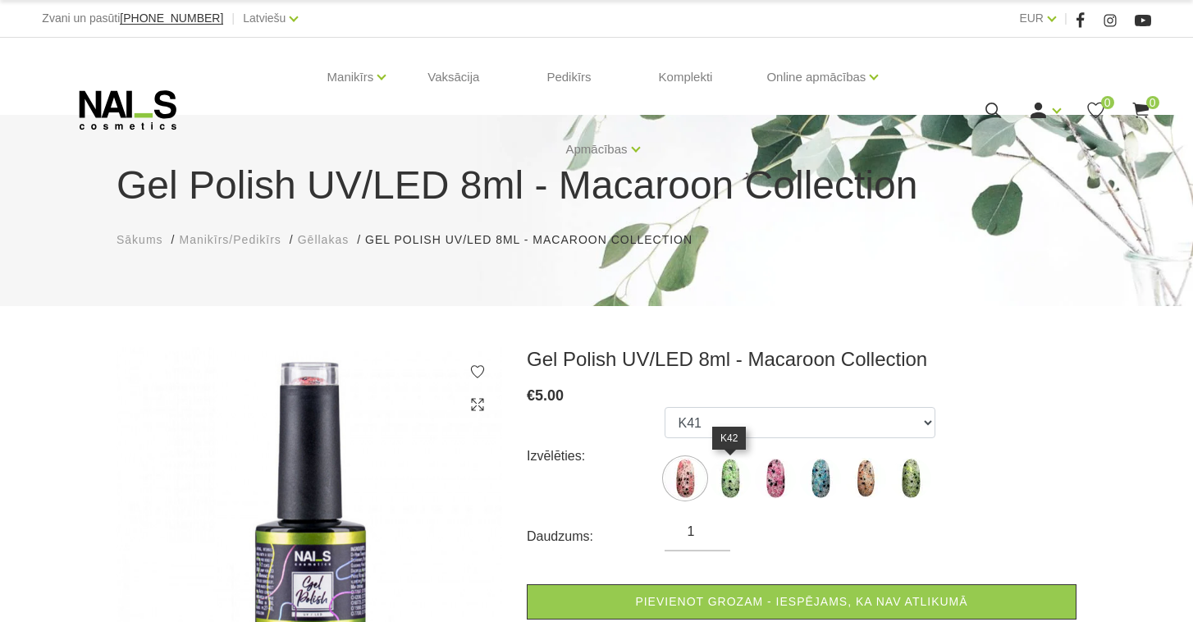
click at [738, 485] on img at bounding box center [730, 478] width 41 height 41
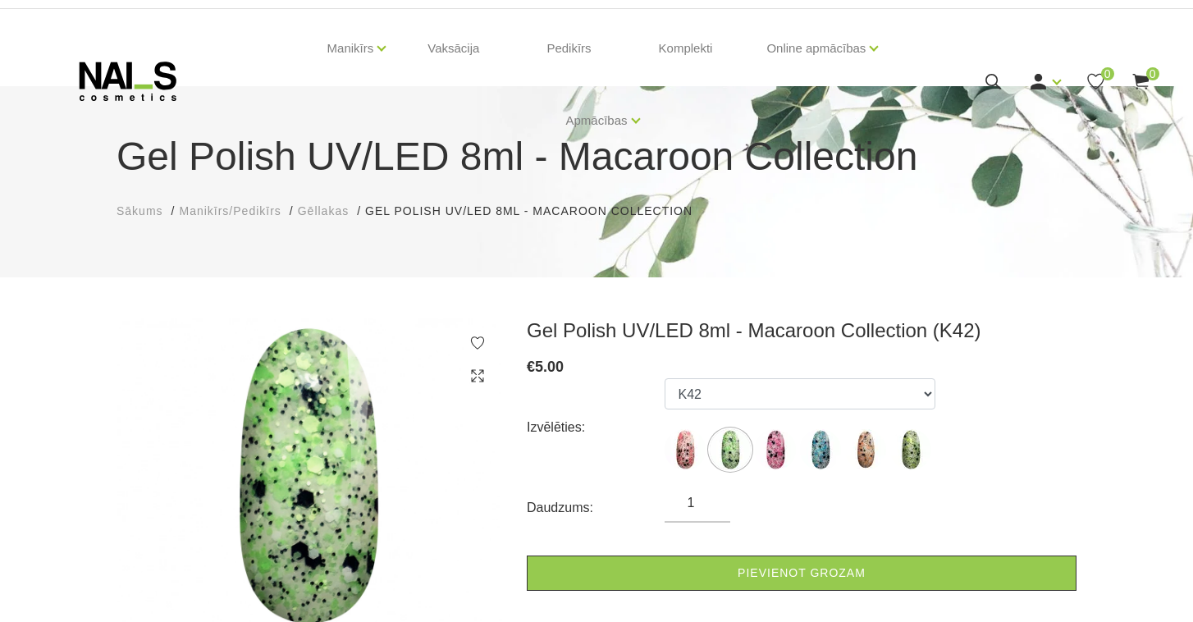
scroll to position [39, 0]
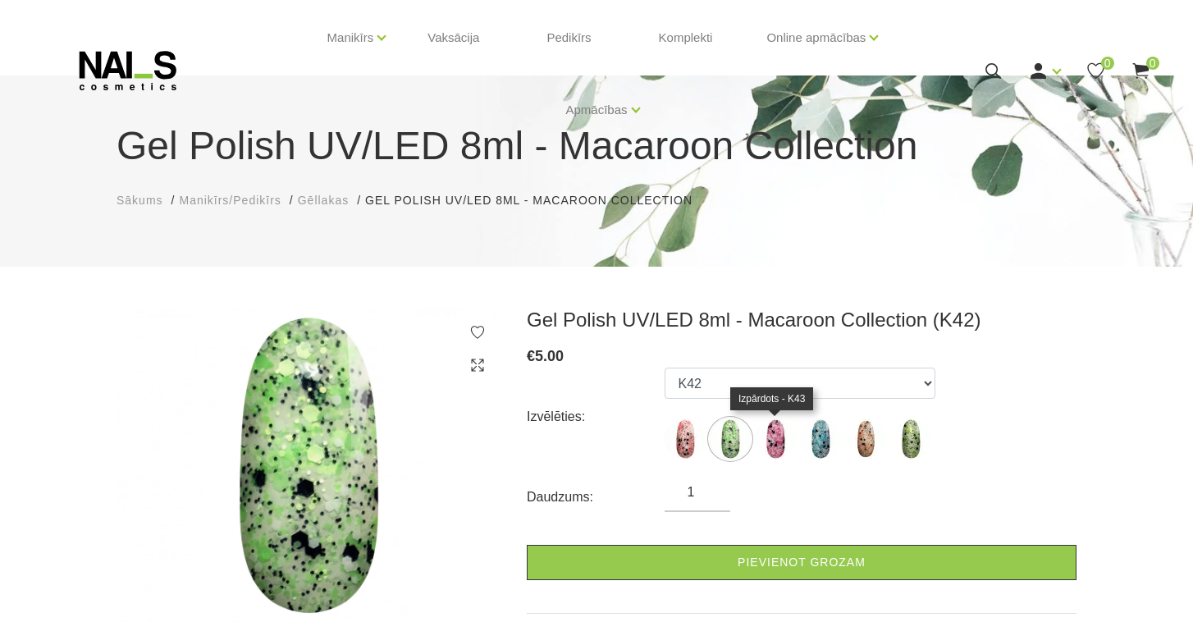
click at [776, 455] on img at bounding box center [775, 439] width 41 height 41
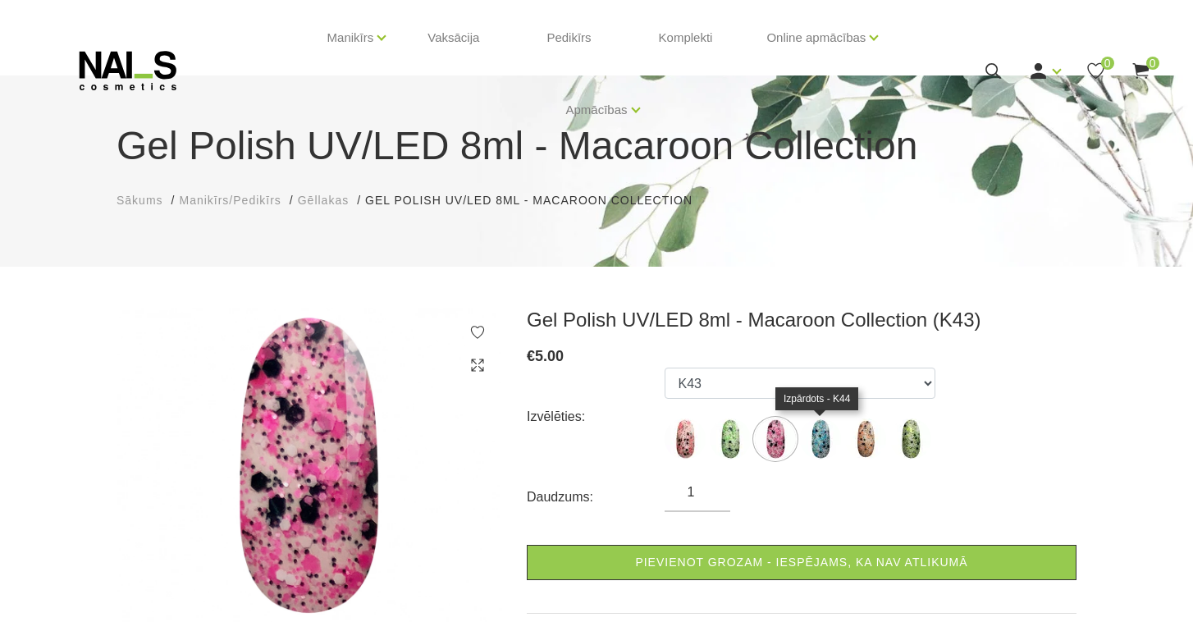
click at [824, 451] on img at bounding box center [820, 439] width 41 height 41
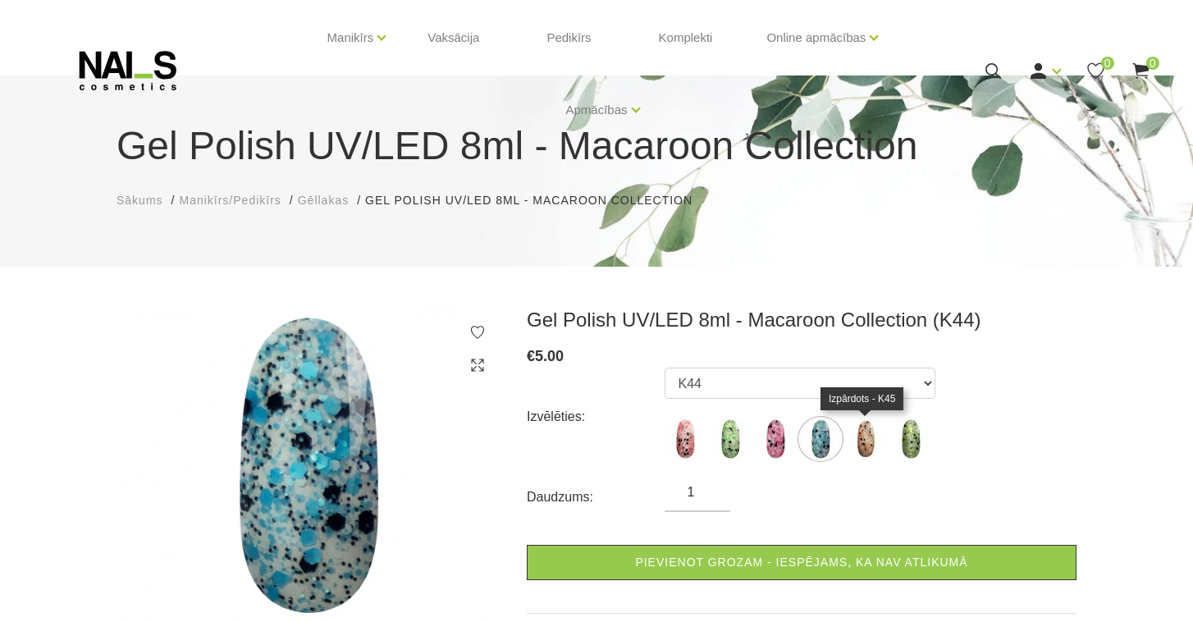
click at [868, 448] on img at bounding box center [865, 439] width 41 height 41
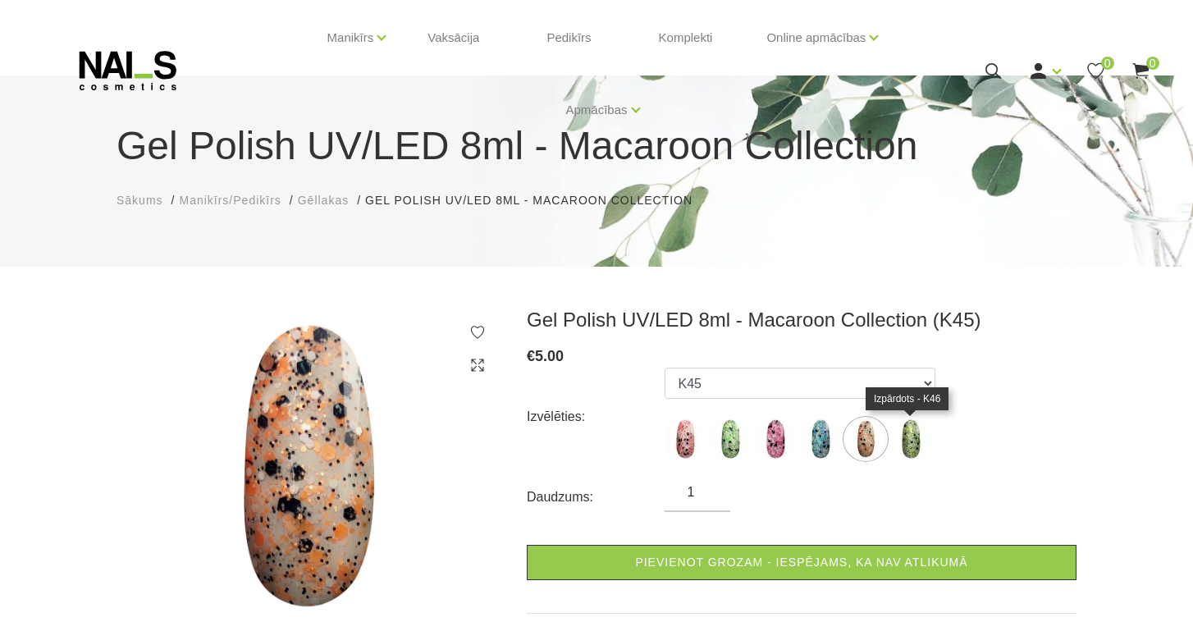
click at [915, 442] on img at bounding box center [910, 439] width 41 height 41
select select "4544"
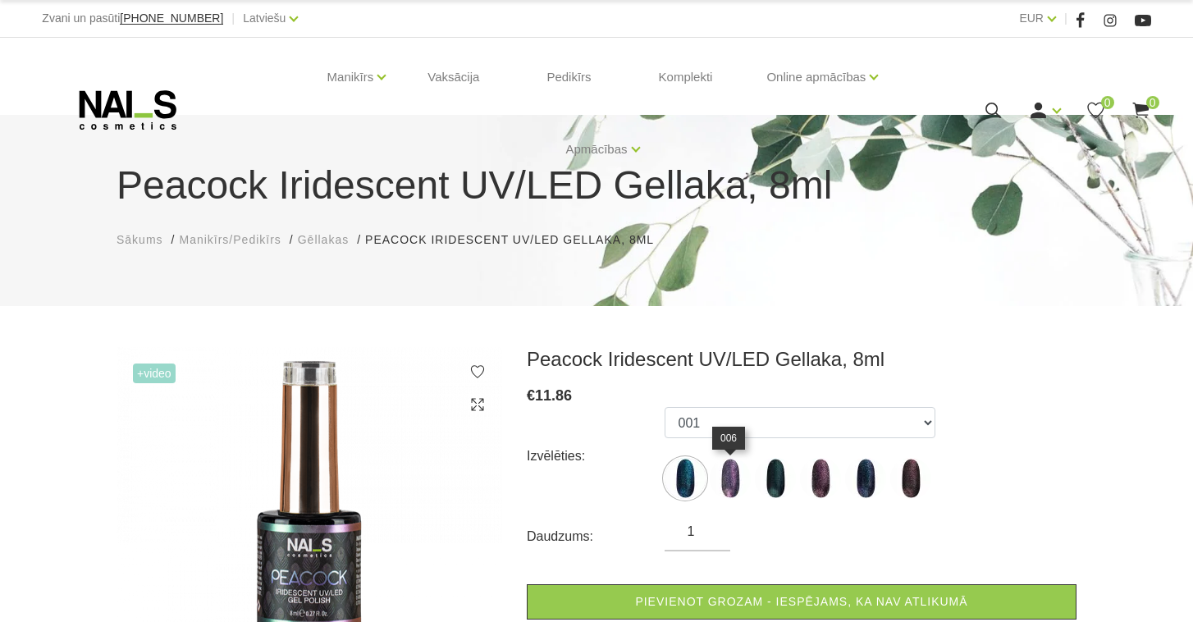
click at [737, 472] on img at bounding box center [730, 478] width 41 height 41
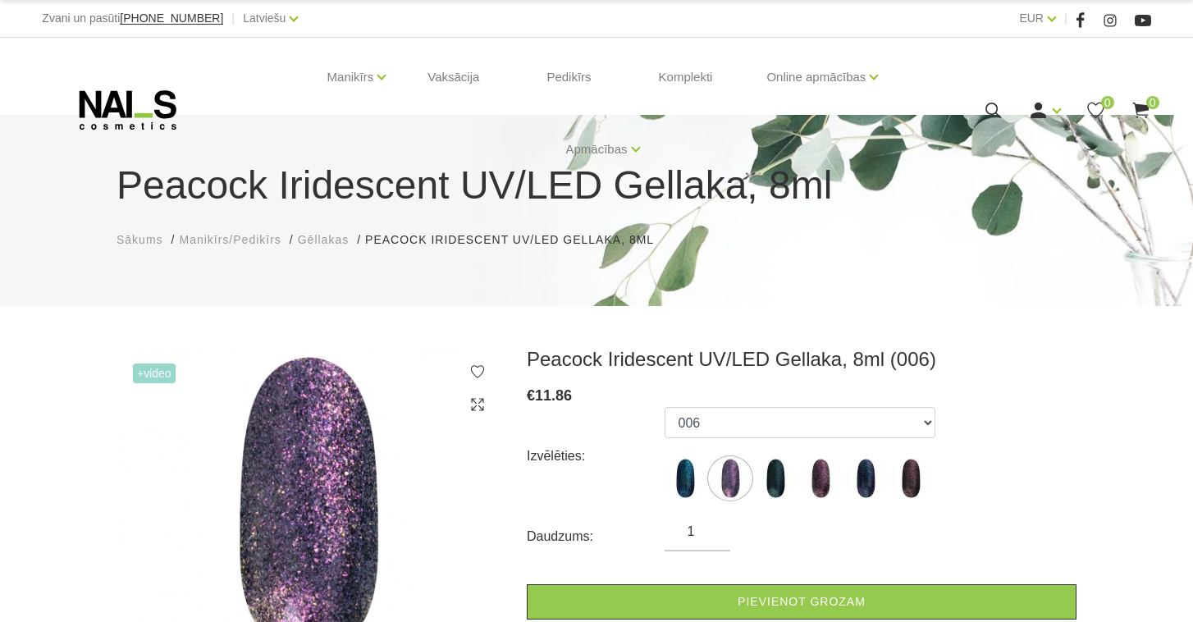
click at [1028, 435] on div "Izvēlēties: 001 006 010 013 019 020" at bounding box center [802, 456] width 550 height 98
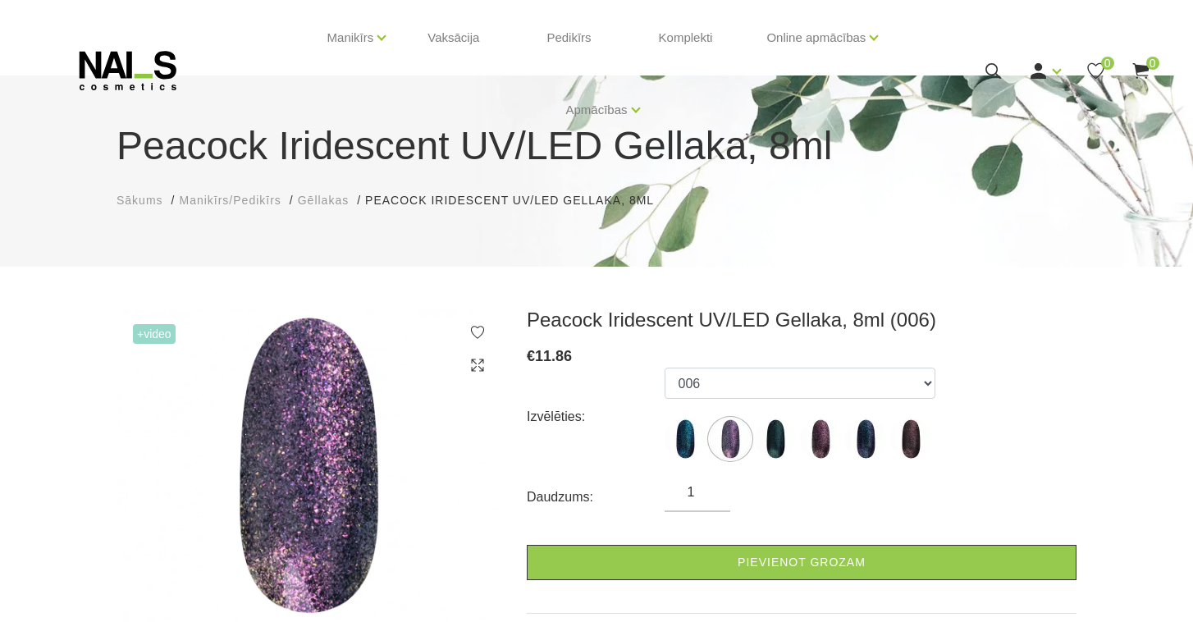
scroll to position [79, 0]
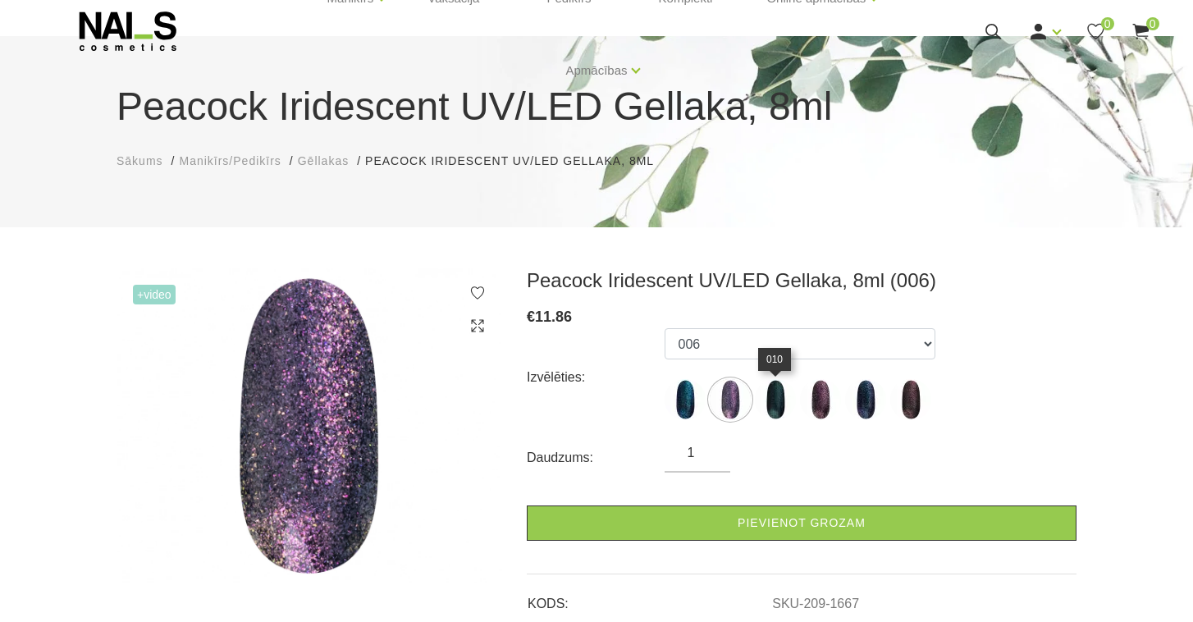
click at [773, 403] on img at bounding box center [775, 399] width 41 height 41
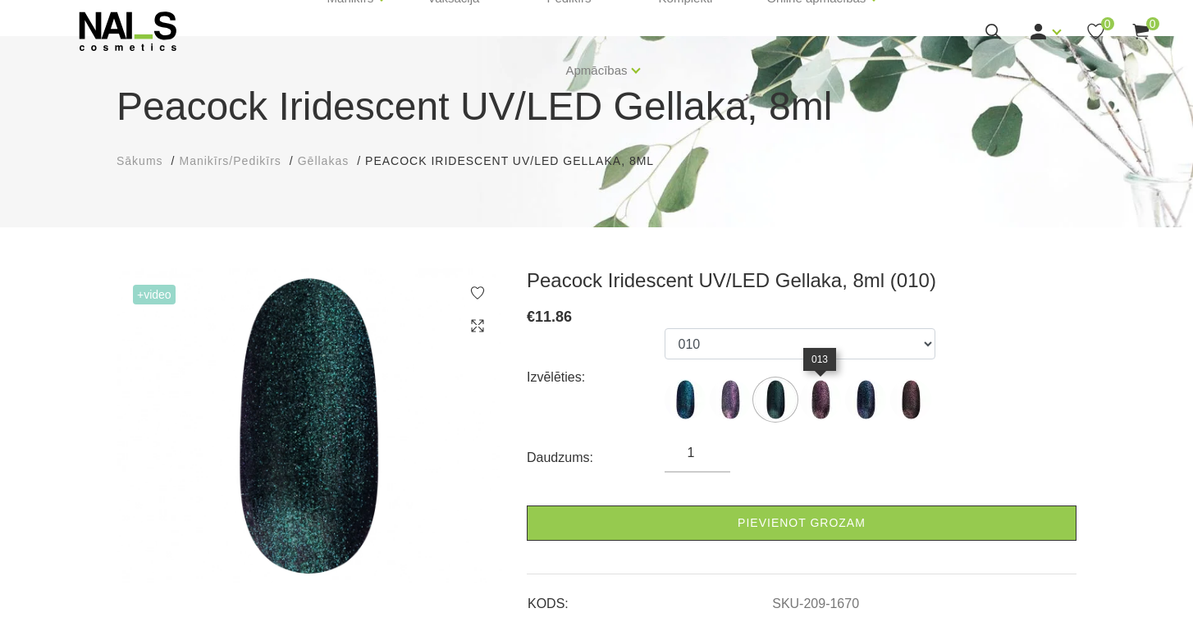
click at [821, 405] on img at bounding box center [820, 399] width 41 height 41
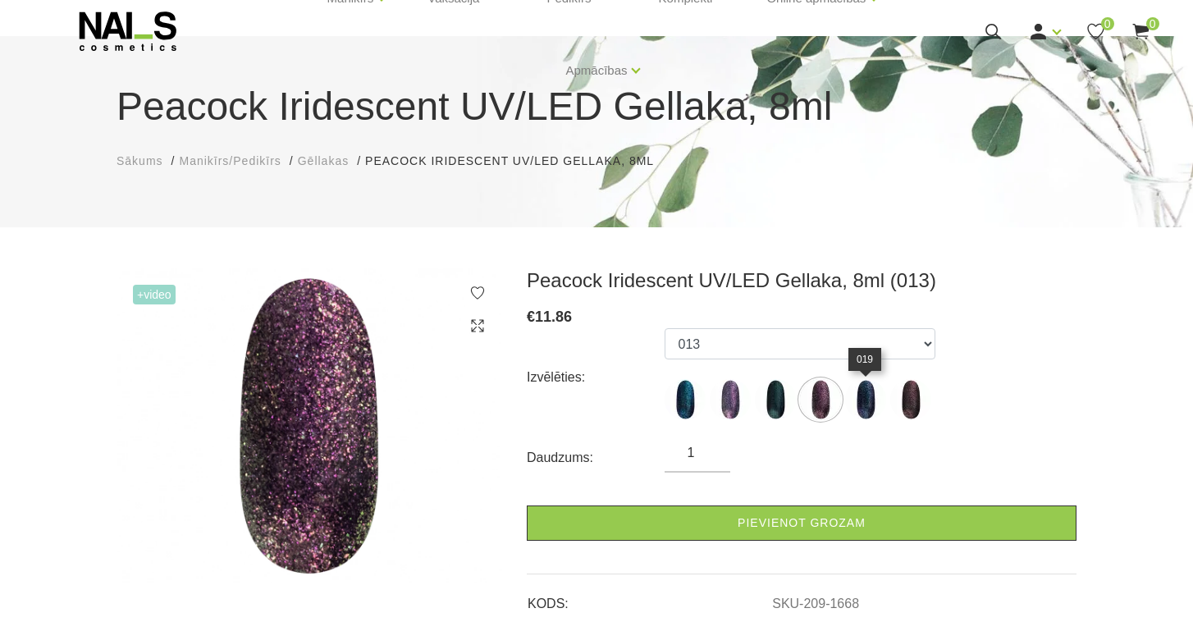
click at [873, 418] on img at bounding box center [865, 399] width 41 height 41
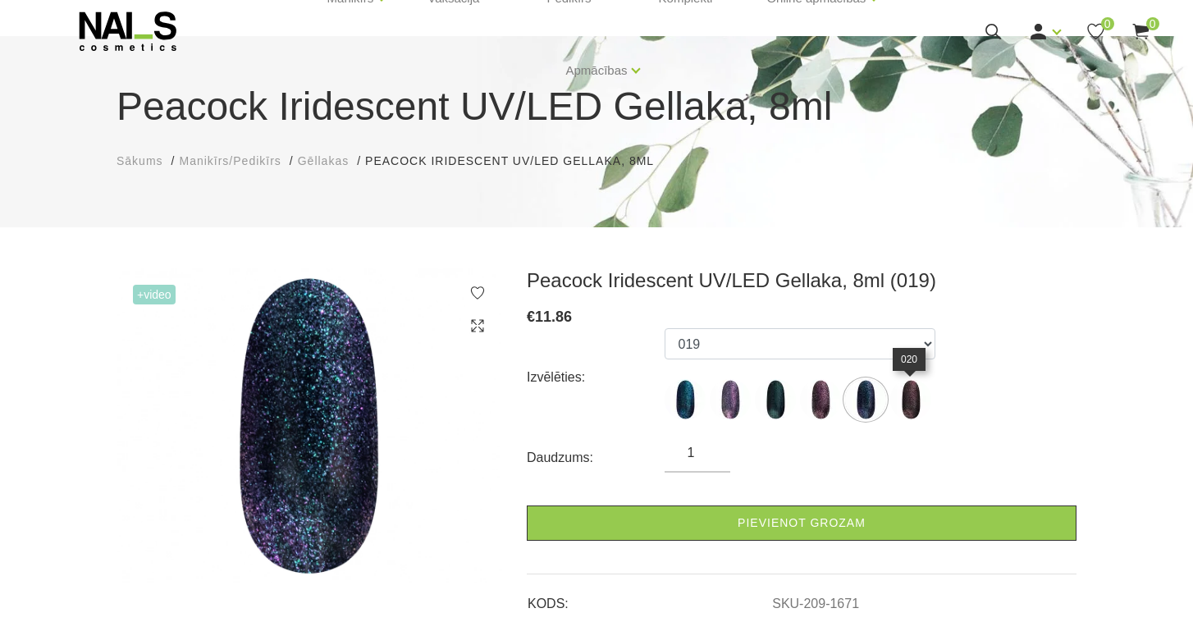
click at [913, 414] on img at bounding box center [910, 399] width 41 height 41
select select "1669"
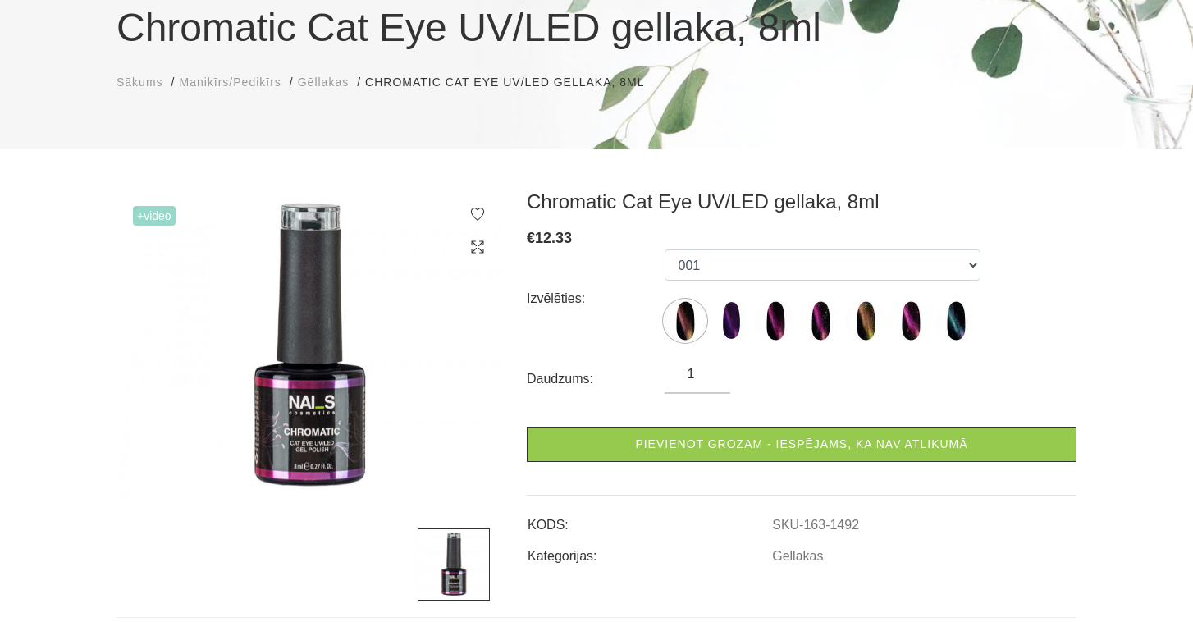
scroll to position [149, 0]
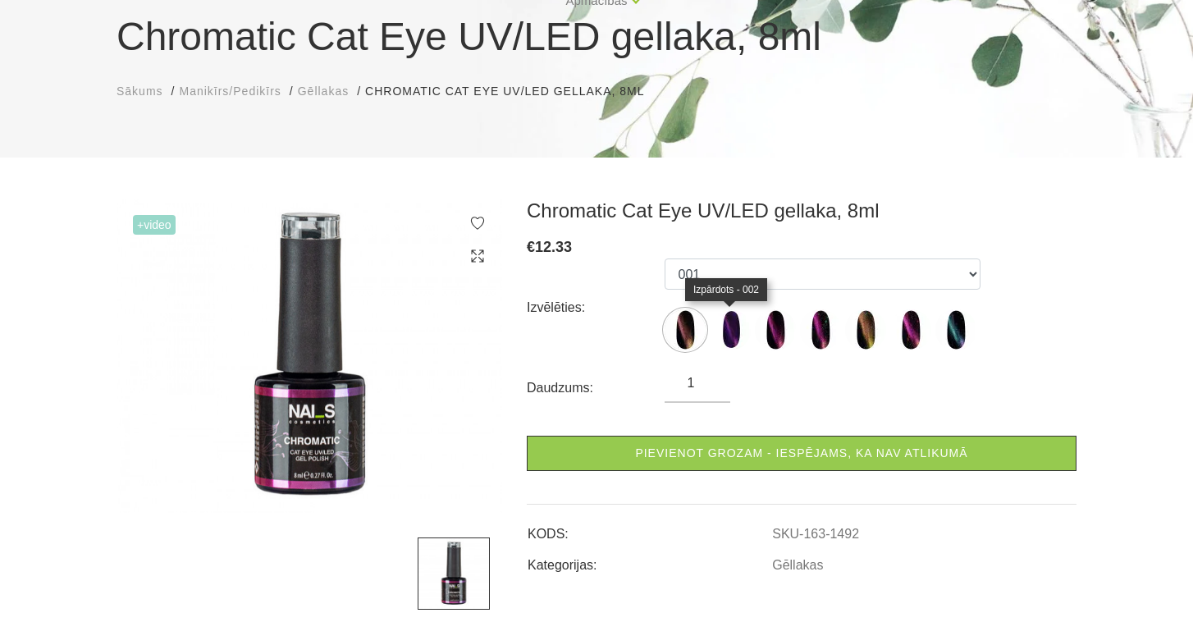
click at [732, 336] on img at bounding box center [730, 329] width 41 height 41
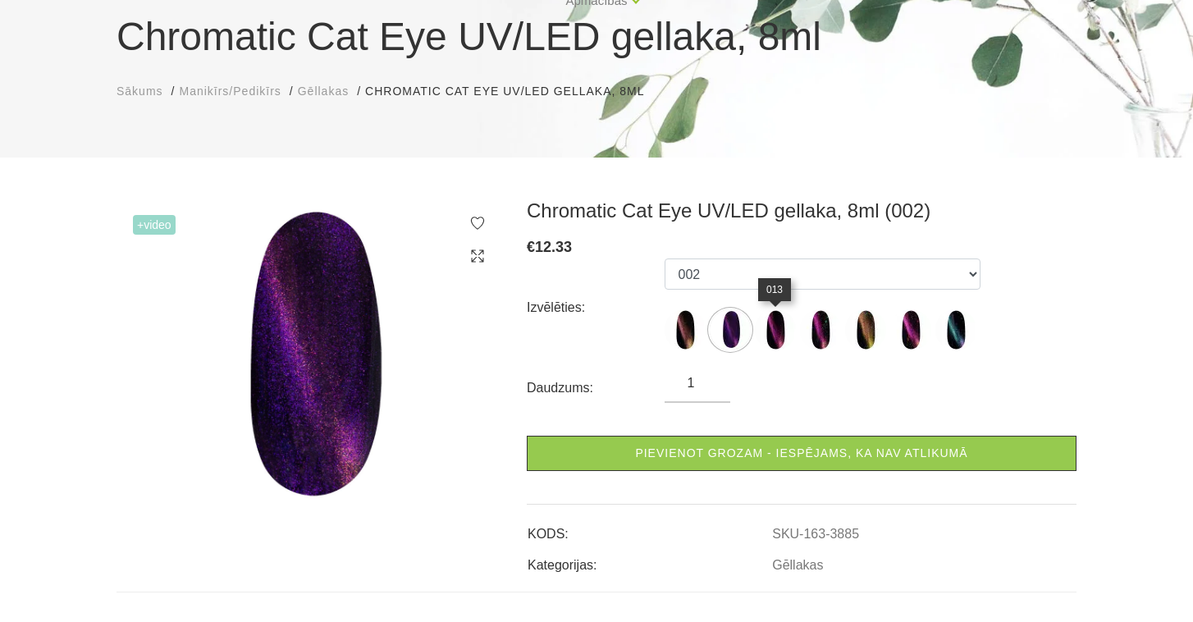
click at [776, 336] on img at bounding box center [775, 329] width 41 height 41
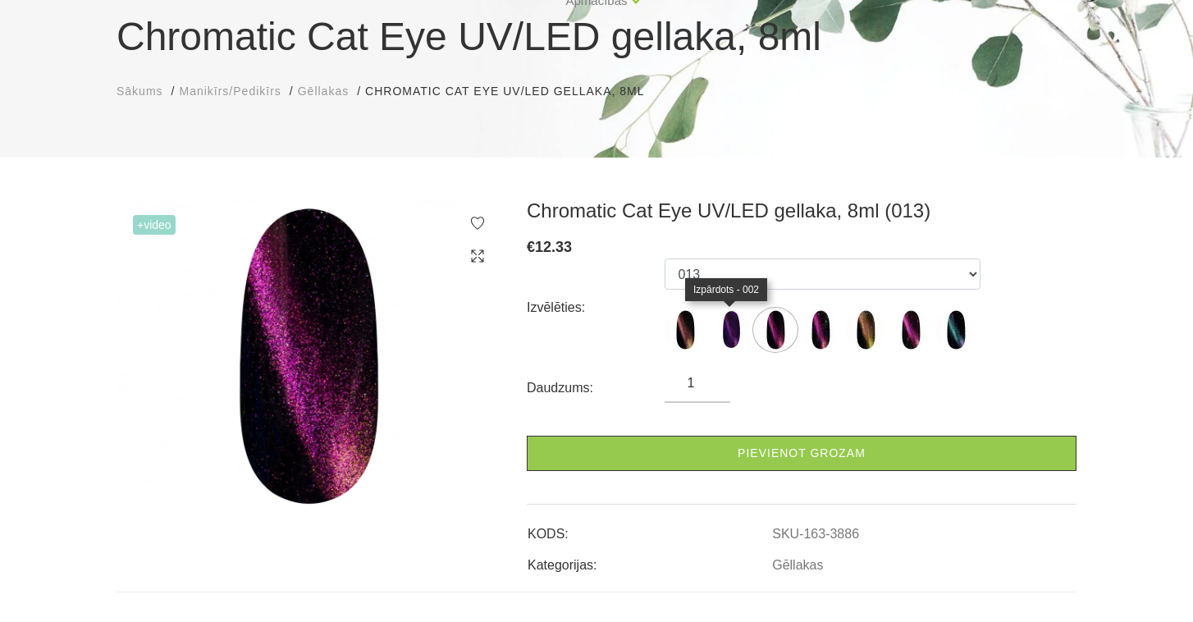
click at [727, 332] on img at bounding box center [730, 329] width 41 height 41
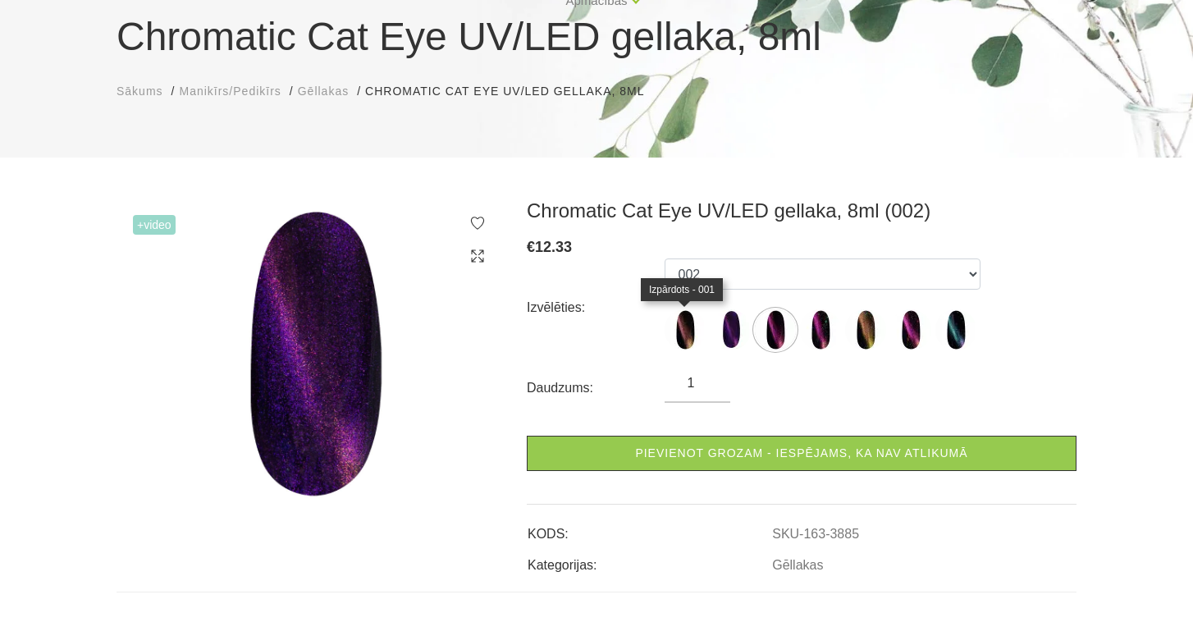
click at [684, 348] on img at bounding box center [685, 329] width 41 height 41
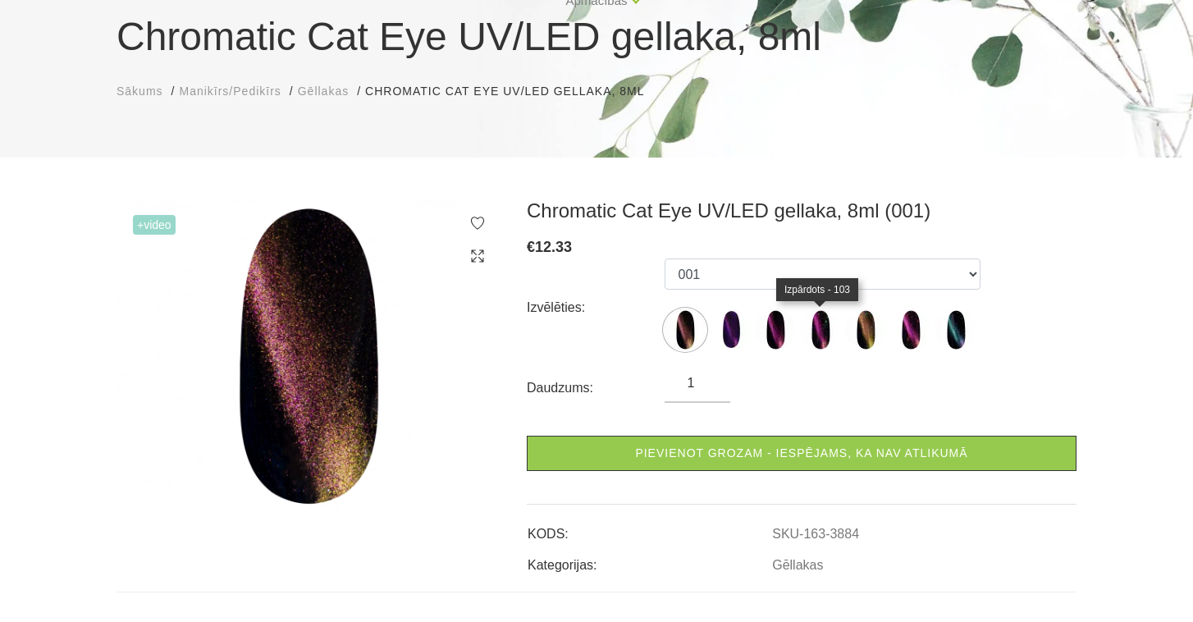
click at [821, 340] on img at bounding box center [820, 329] width 41 height 41
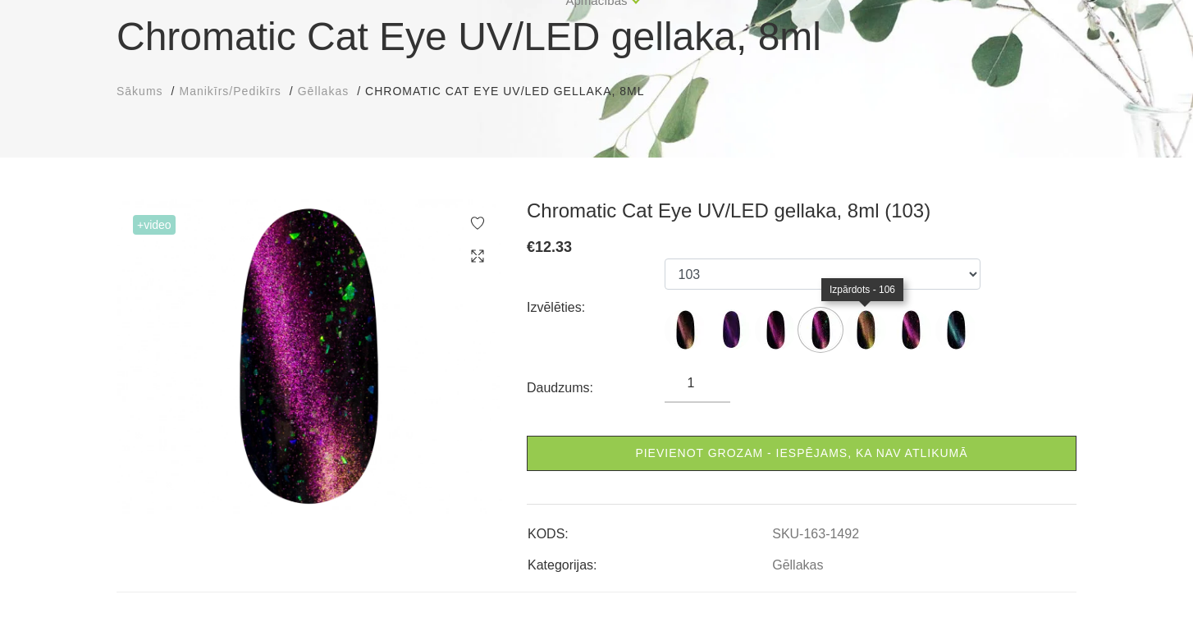
click at [858, 345] on img at bounding box center [865, 329] width 41 height 41
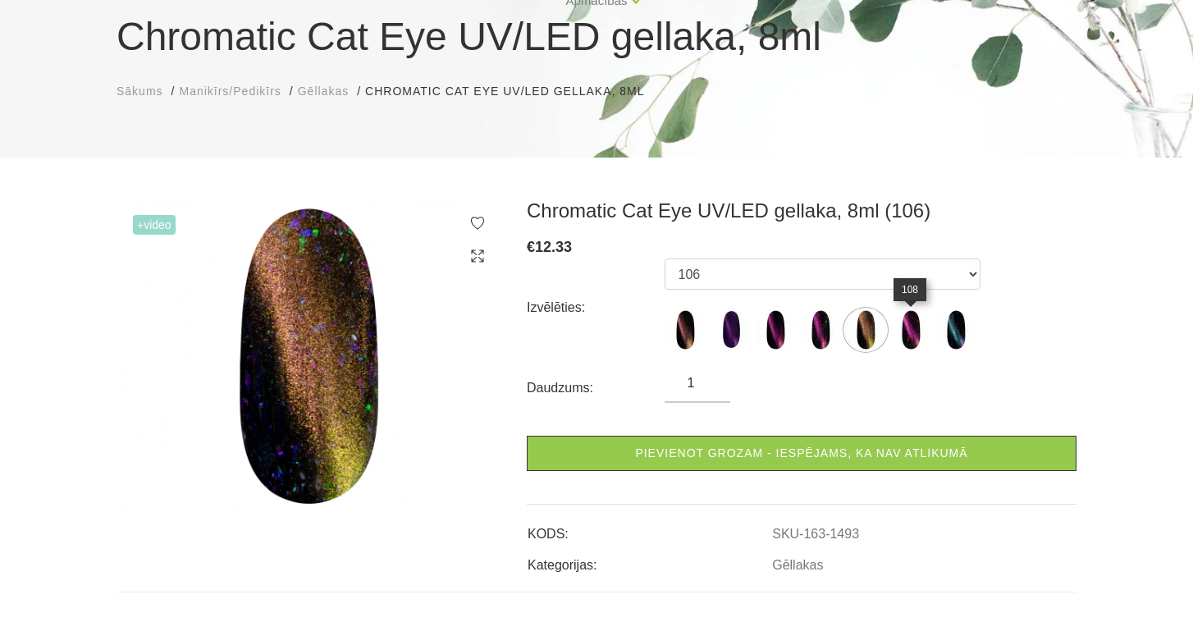
click at [911, 345] on img at bounding box center [910, 329] width 41 height 41
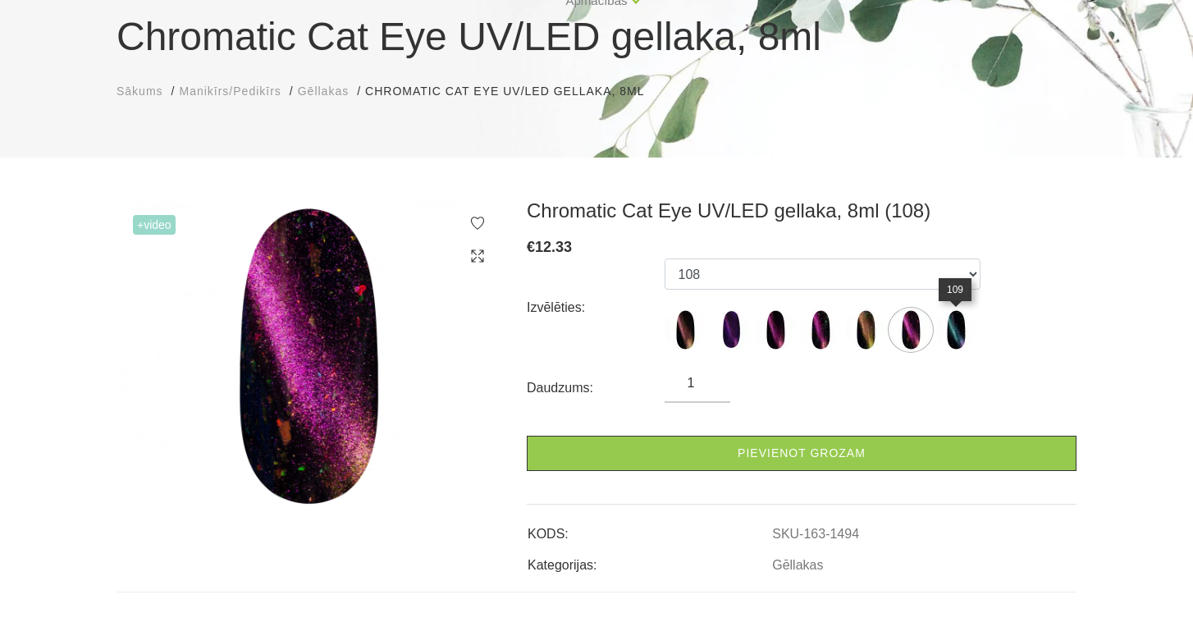
click at [951, 340] on img at bounding box center [956, 329] width 41 height 41
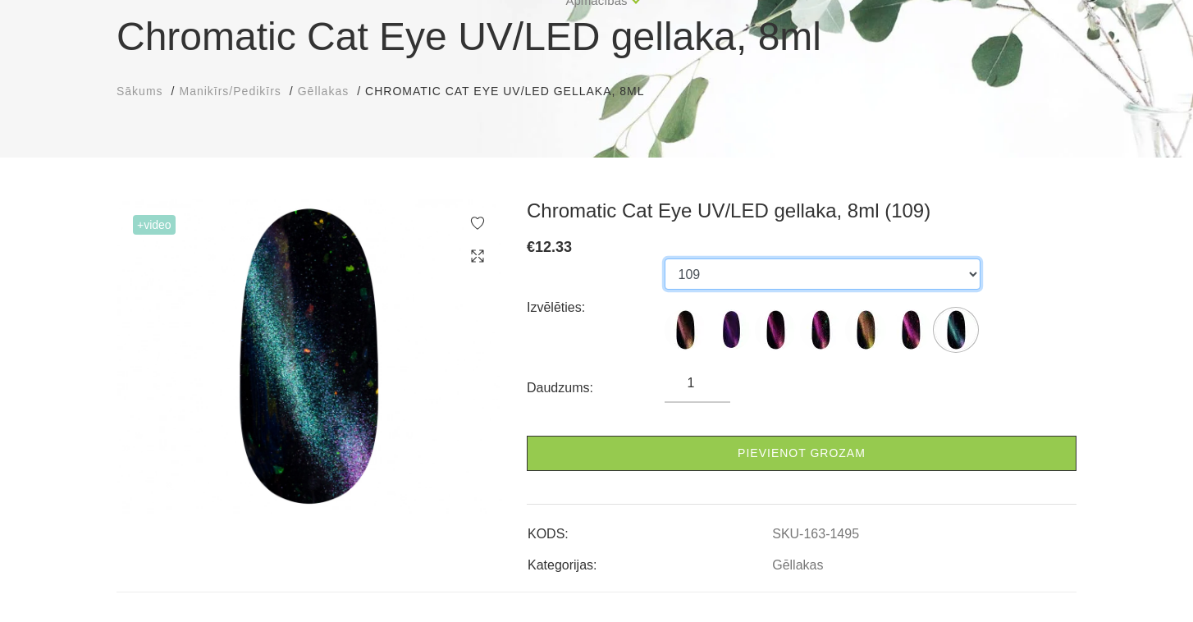
select select "1494"
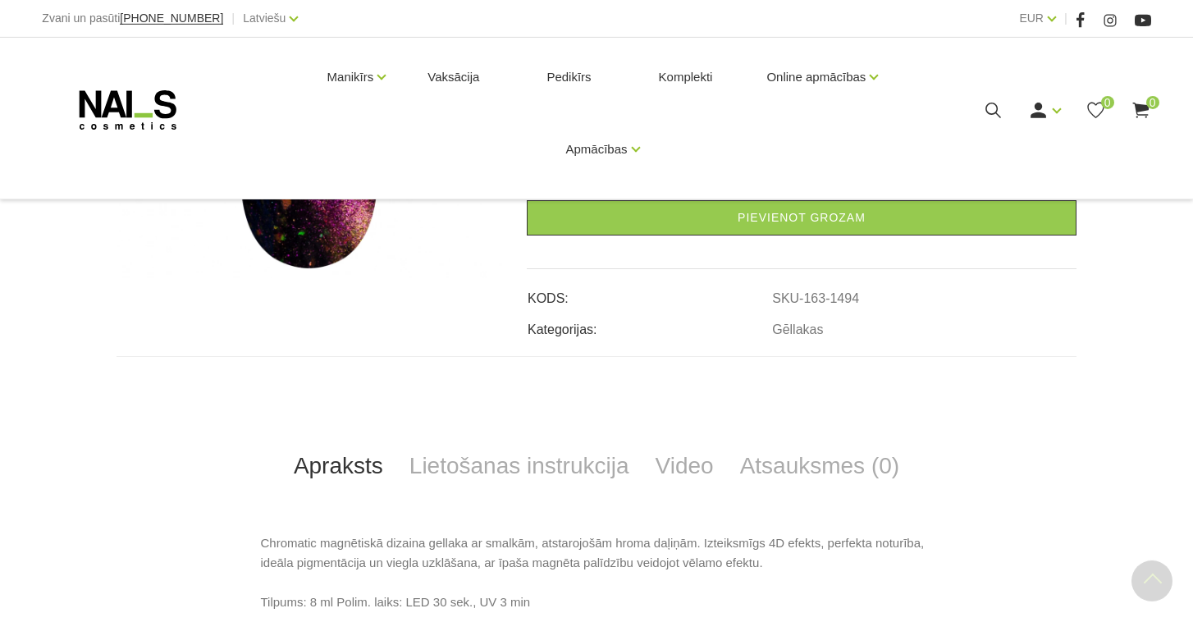
scroll to position [396, 0]
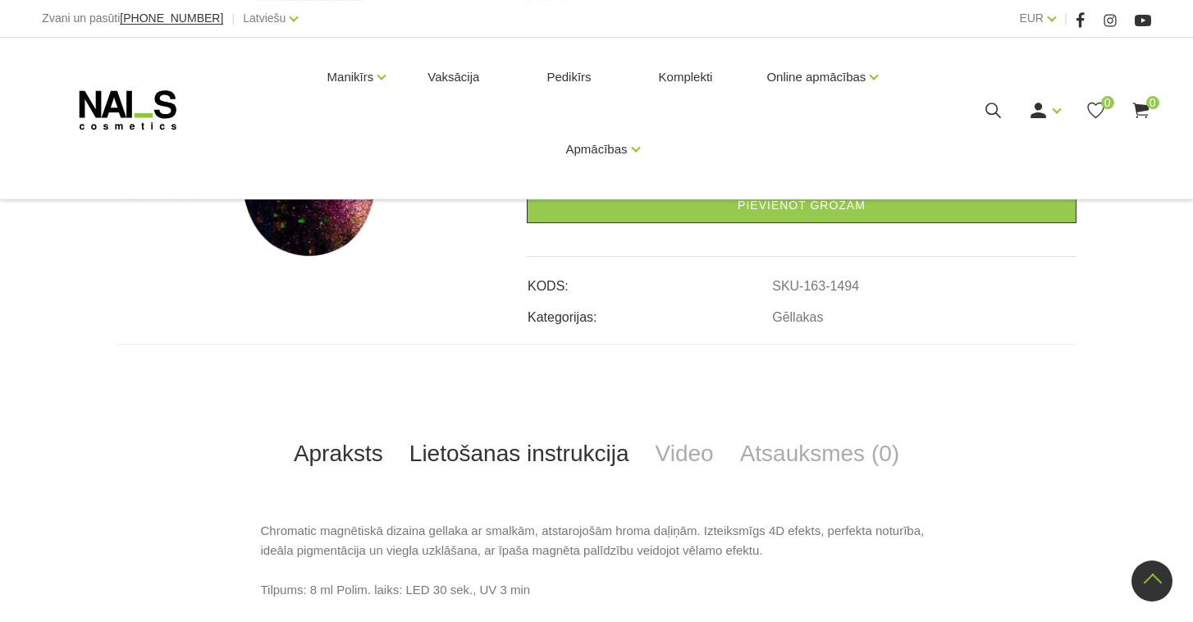
click at [548, 466] on link "Lietošanas instrukcija" at bounding box center [519, 454] width 246 height 54
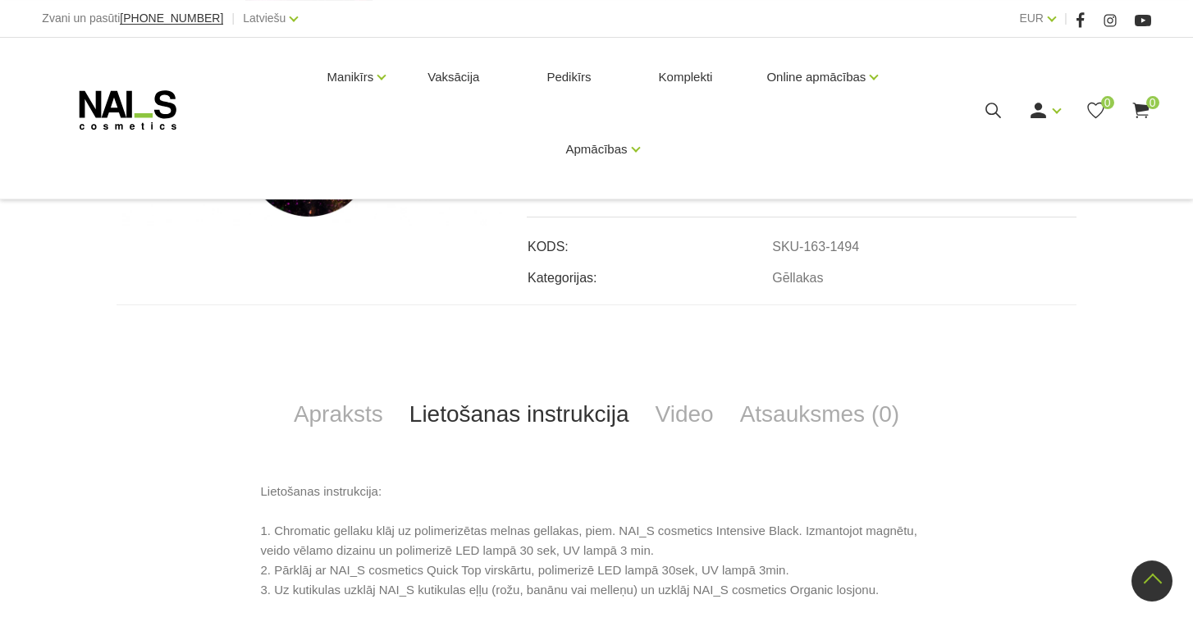
scroll to position [475, 0]
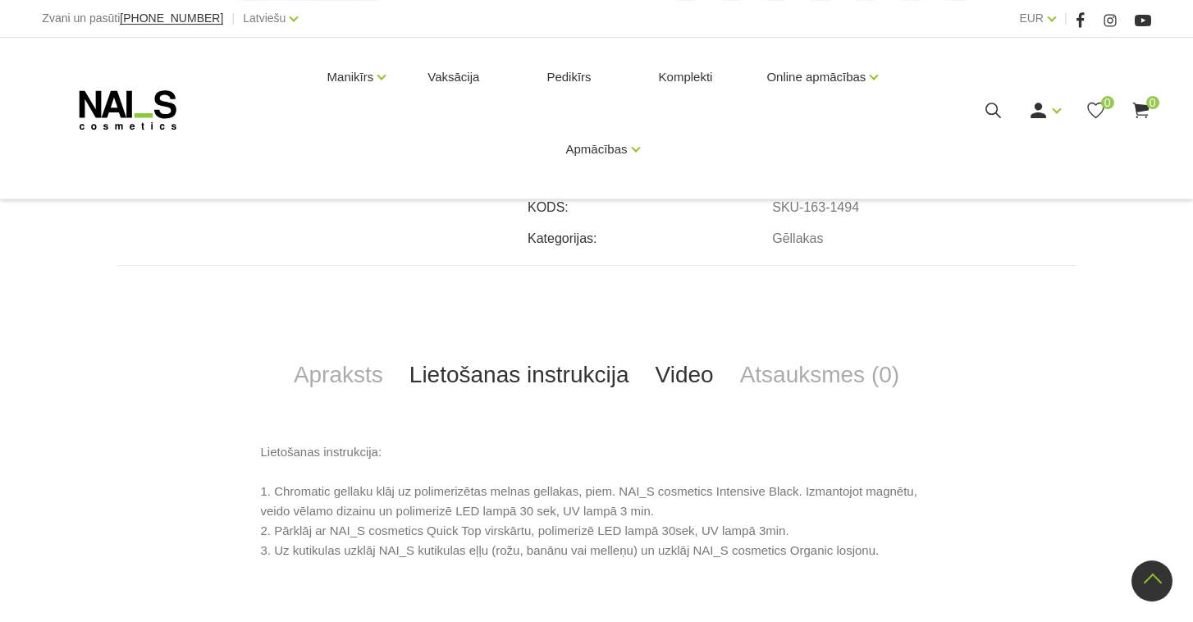
click at [675, 379] on link "Video" at bounding box center [685, 375] width 85 height 54
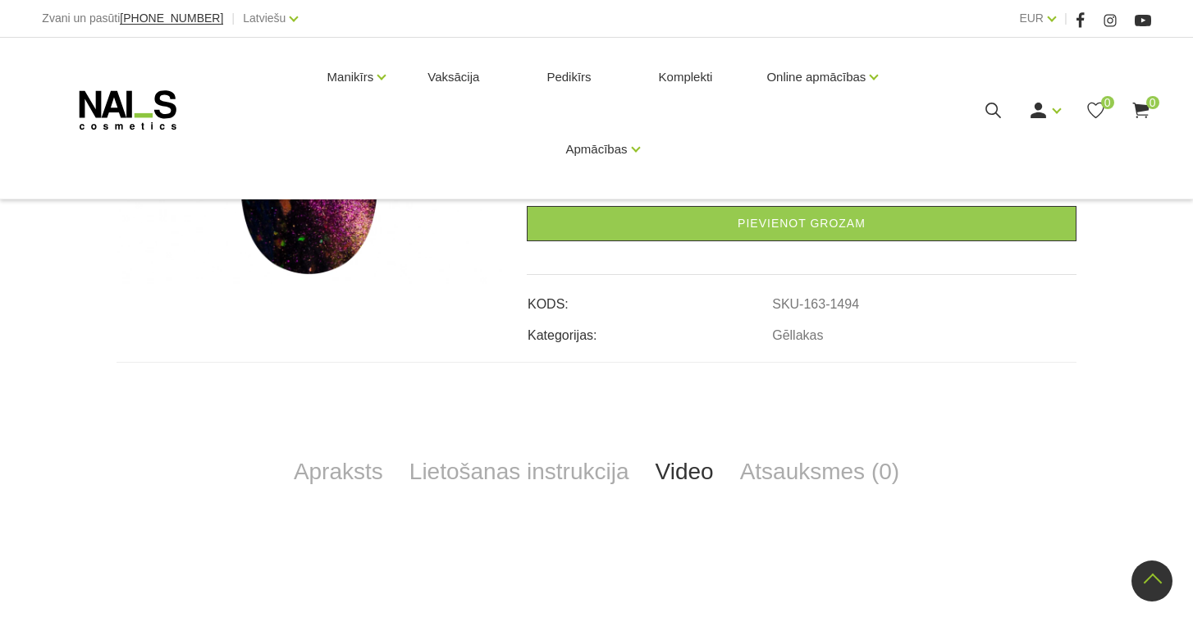
scroll to position [0, 0]
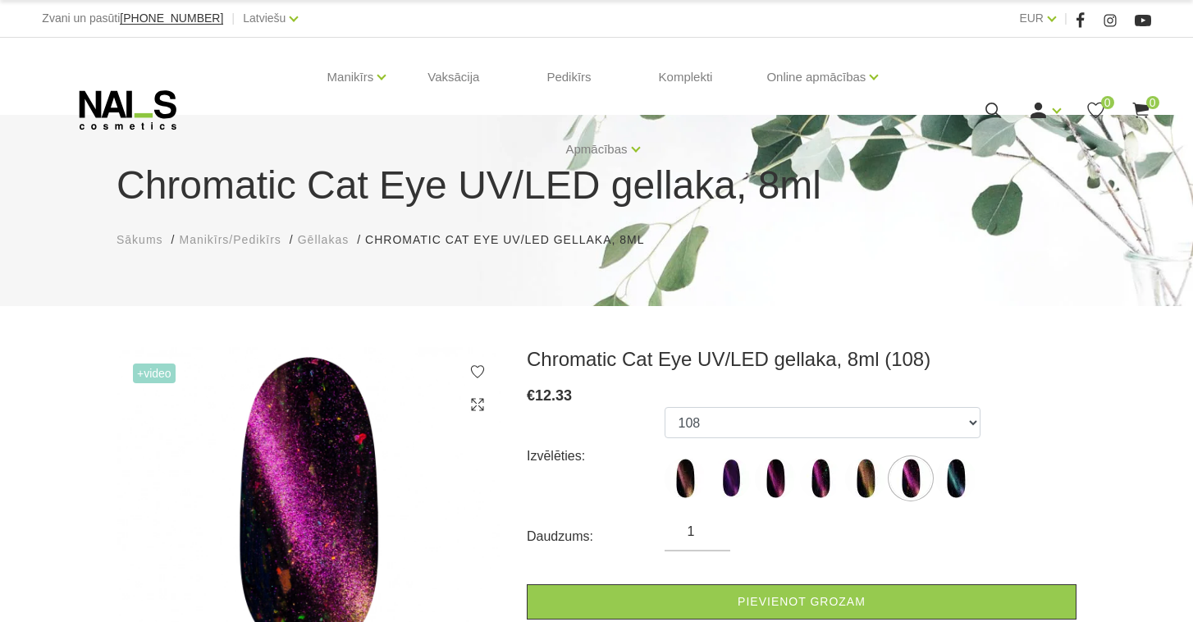
click at [329, 235] on span "Gēllakas" at bounding box center [323, 239] width 51 height 13
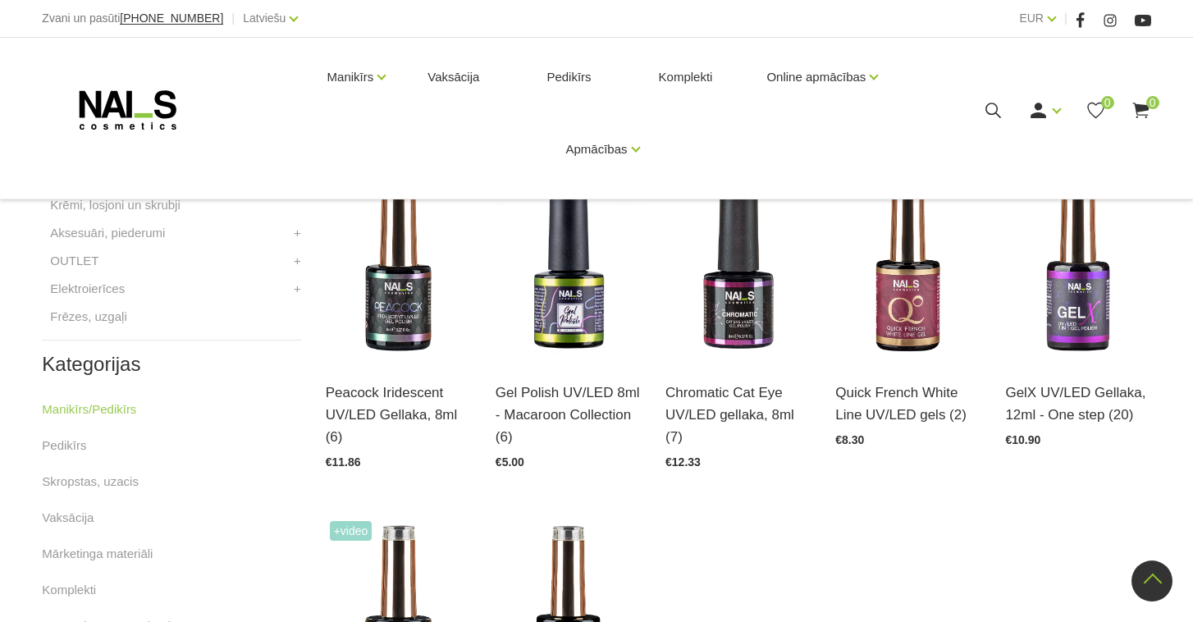
scroll to position [703, 0]
click at [928, 394] on link "Atvērt un izvēlēties" at bounding box center [896, 393] width 122 height 23
click at [1074, 394] on link "Atvērt un izvēlēties" at bounding box center [1066, 393] width 122 height 23
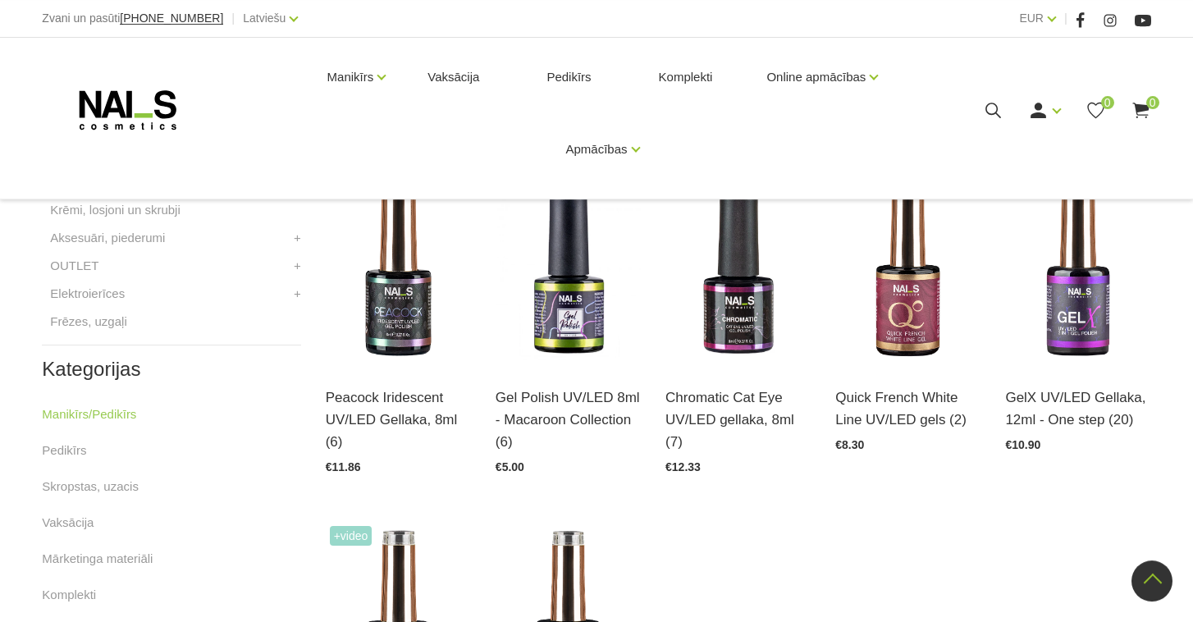
scroll to position [695, 0]
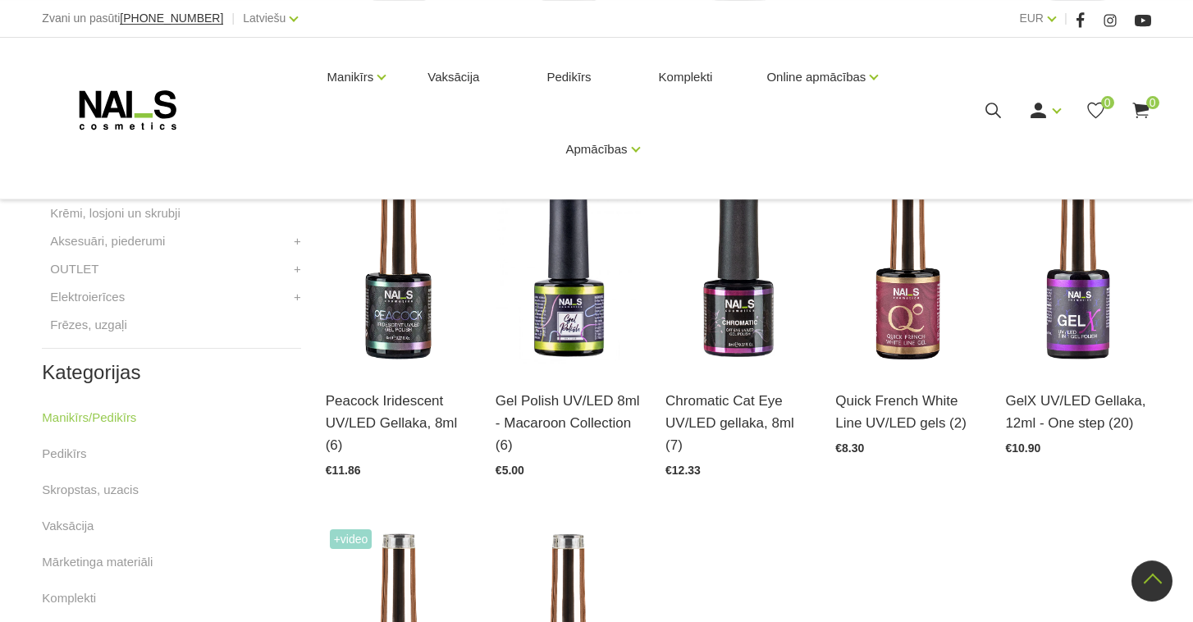
drag, startPoint x: 1188, startPoint y: 303, endPoint x: 1204, endPoint y: 163, distance: 141.3
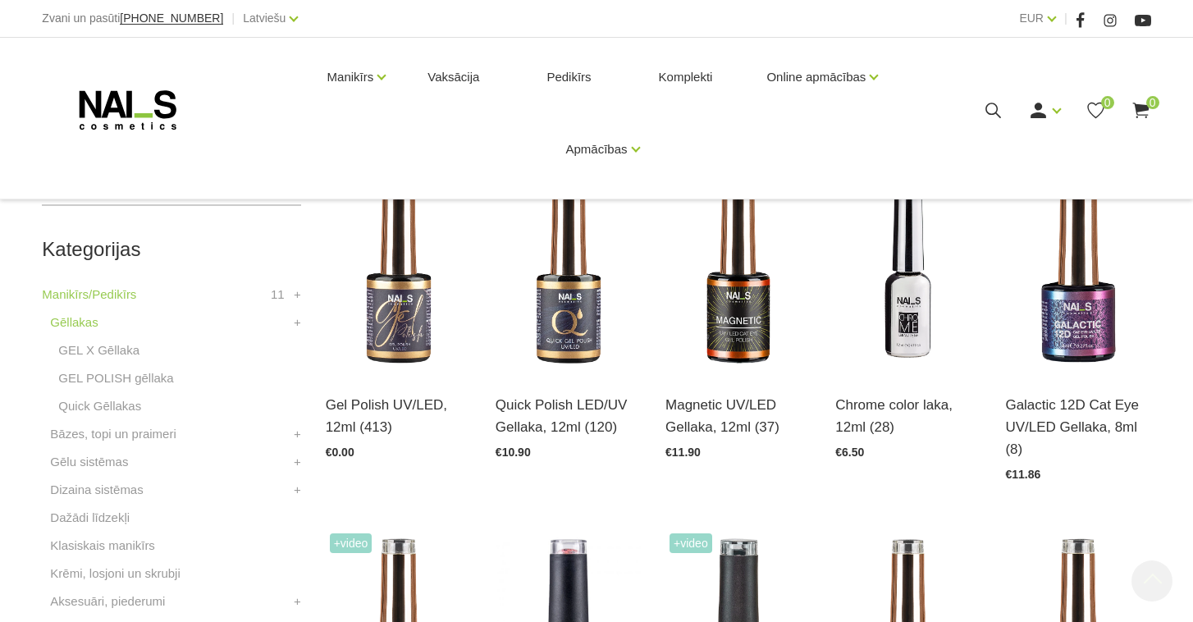
scroll to position [328, 0]
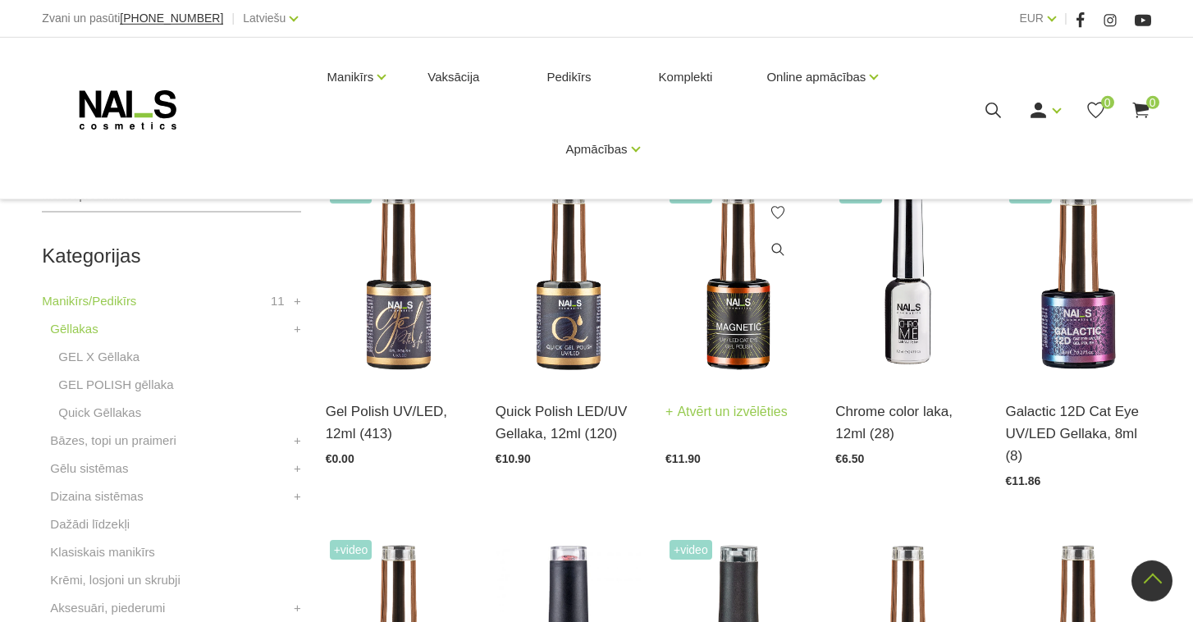
click at [734, 419] on link "Atvērt un izvēlēties" at bounding box center [727, 412] width 122 height 23
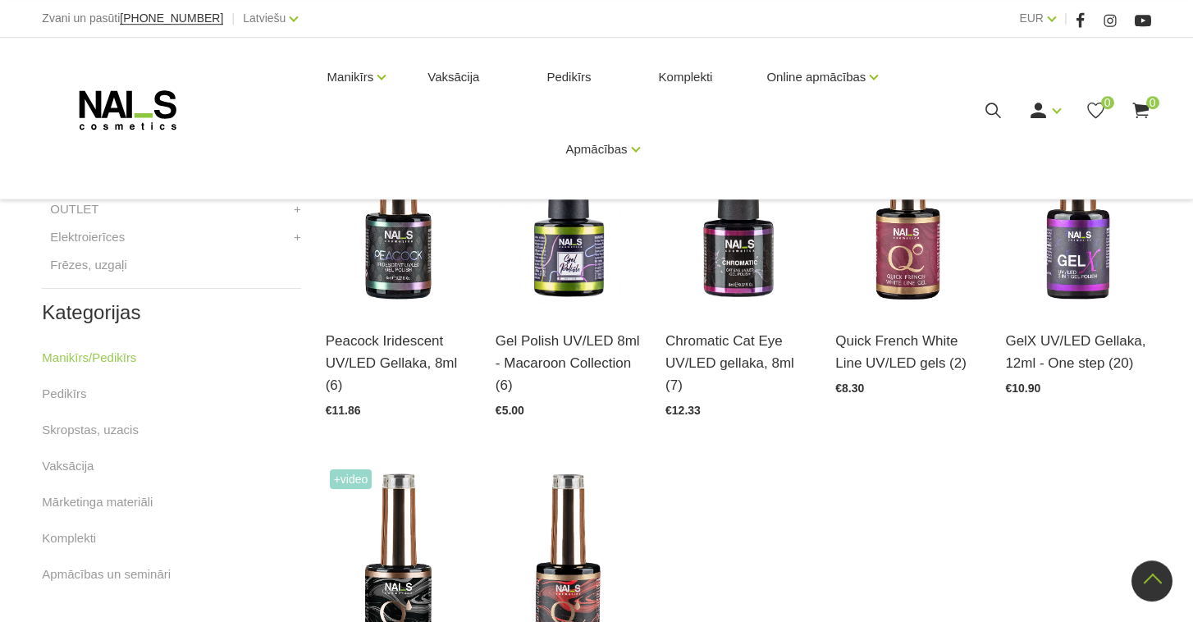
scroll to position [752, 0]
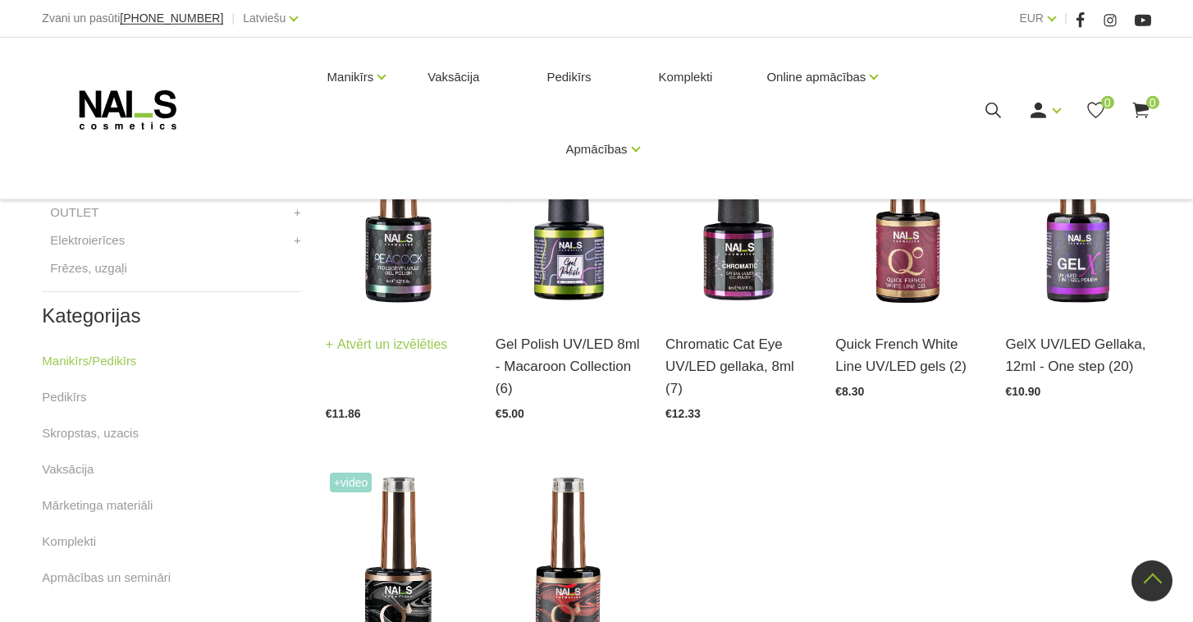
click at [384, 343] on link "Atvērt un izvēlēties" at bounding box center [387, 344] width 122 height 23
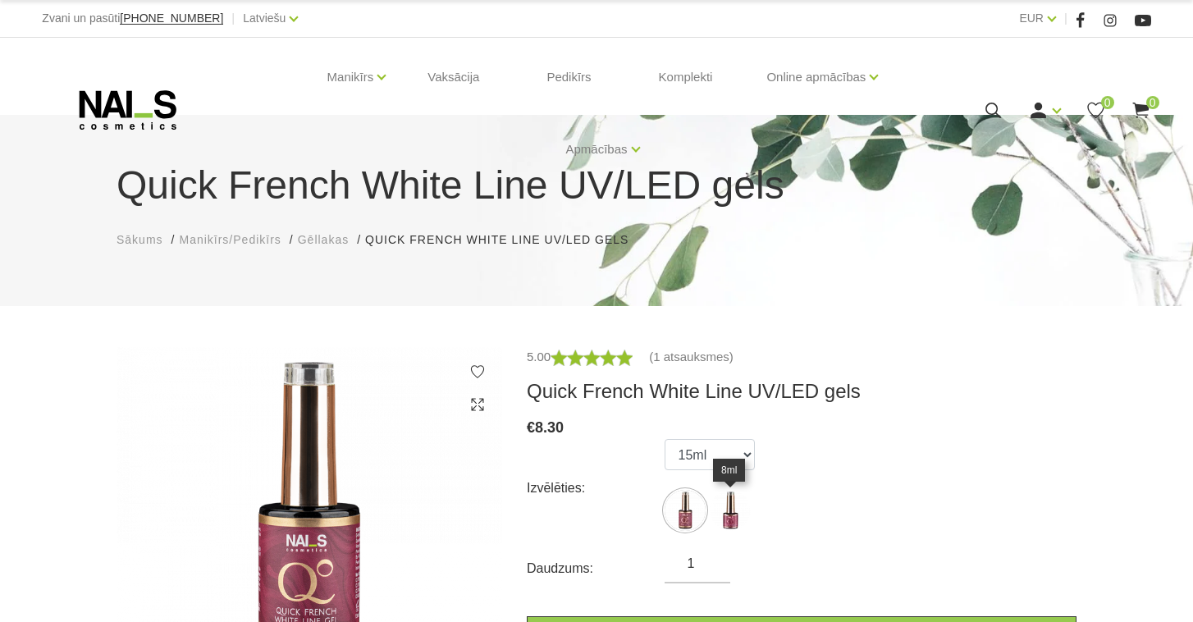
click at [736, 516] on img at bounding box center [730, 510] width 41 height 41
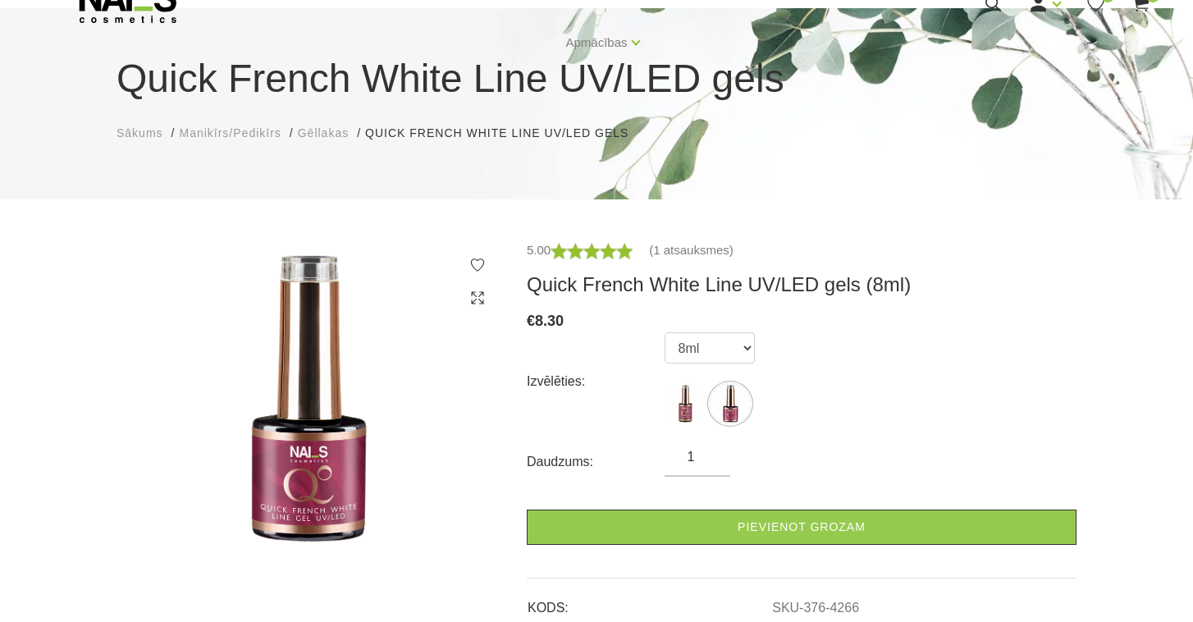
scroll to position [103, 0]
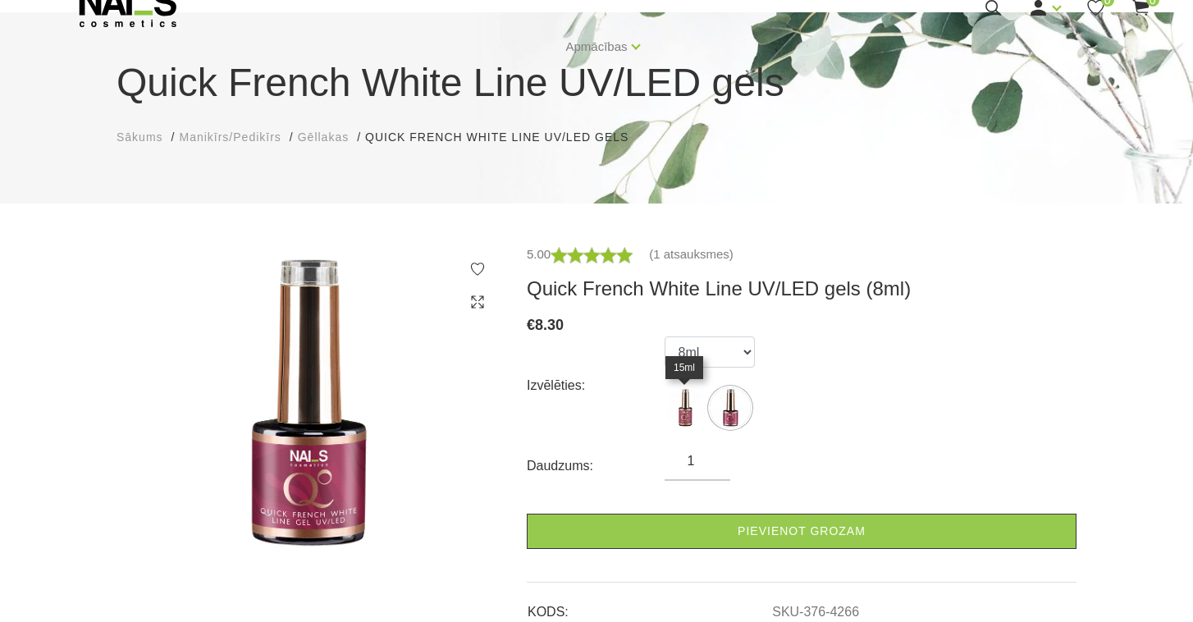
click at [687, 411] on img at bounding box center [685, 407] width 41 height 41
select select "4265"
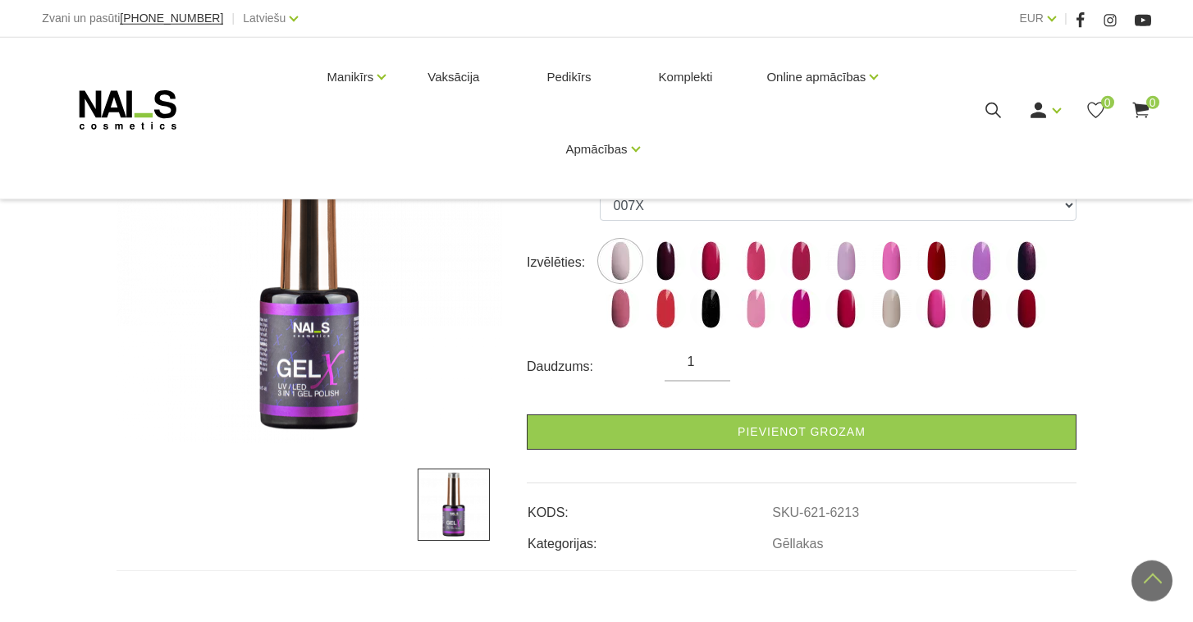
scroll to position [193, 0]
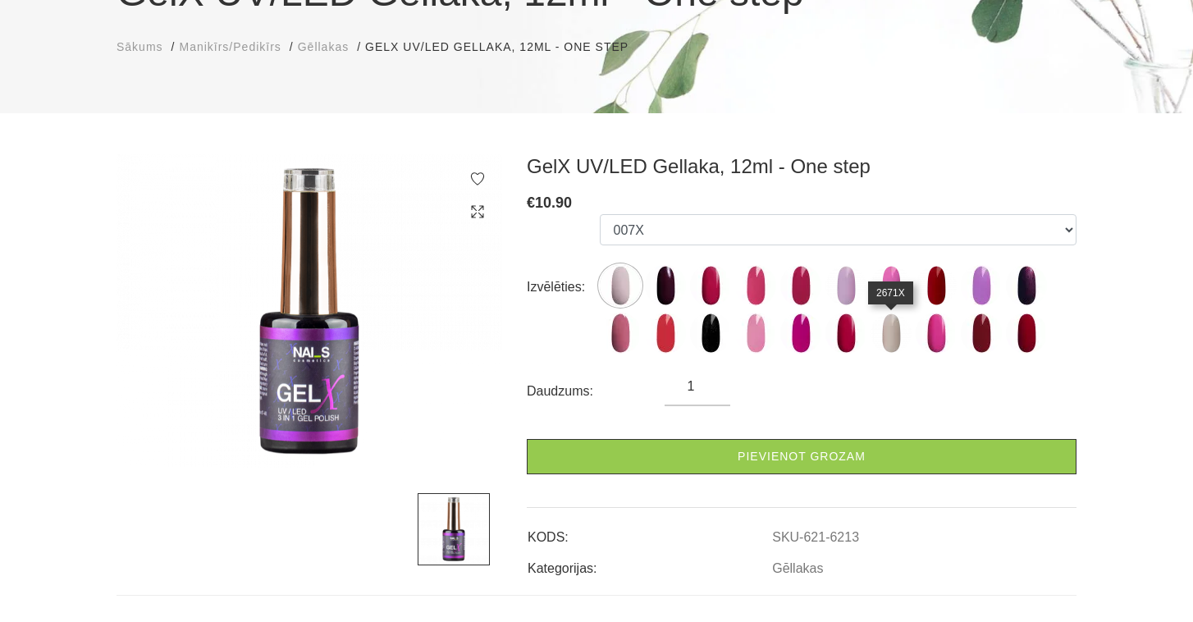
click at [890, 329] on img at bounding box center [891, 333] width 41 height 41
select select "6402"
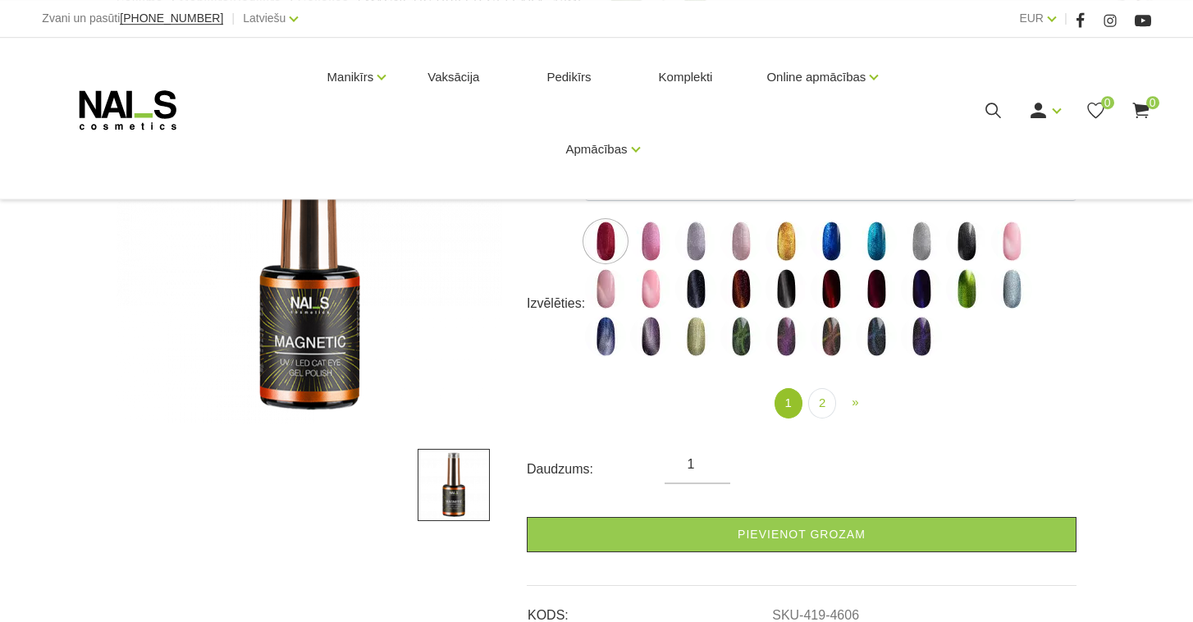
scroll to position [238, 0]
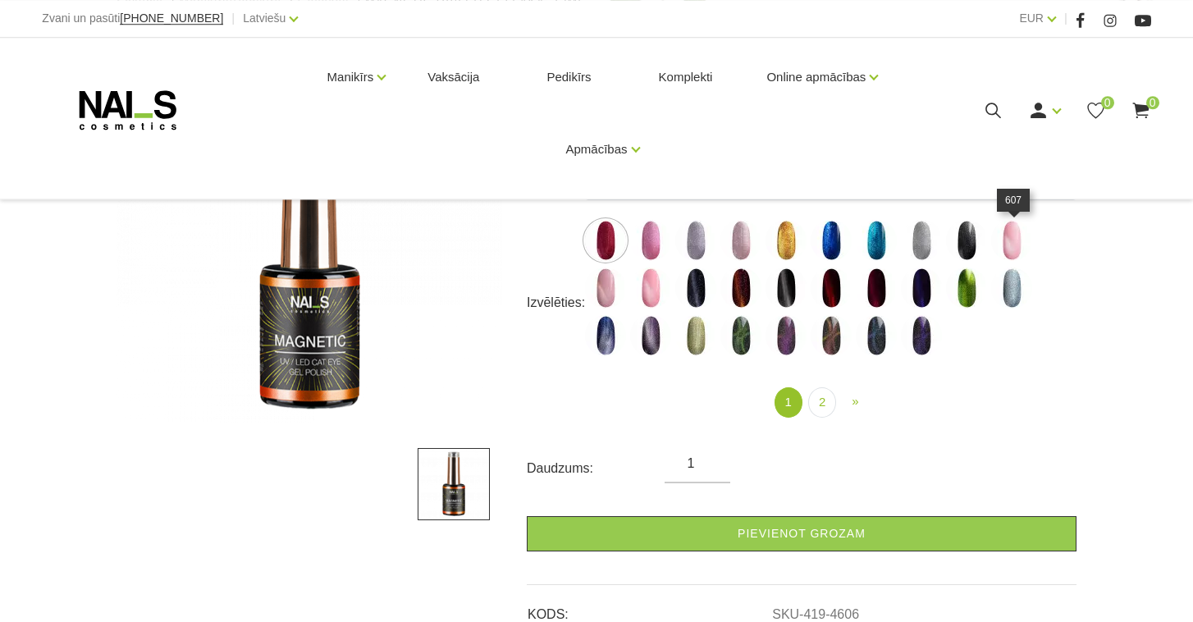
click at [1022, 242] on img at bounding box center [1011, 240] width 41 height 41
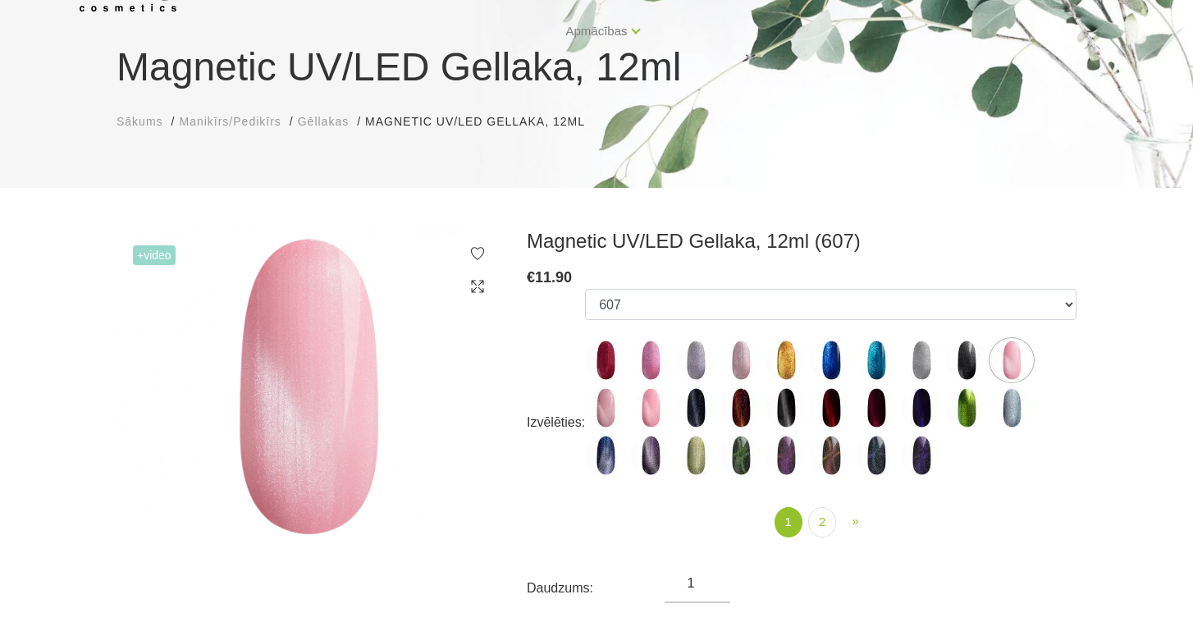
scroll to position [95, 0]
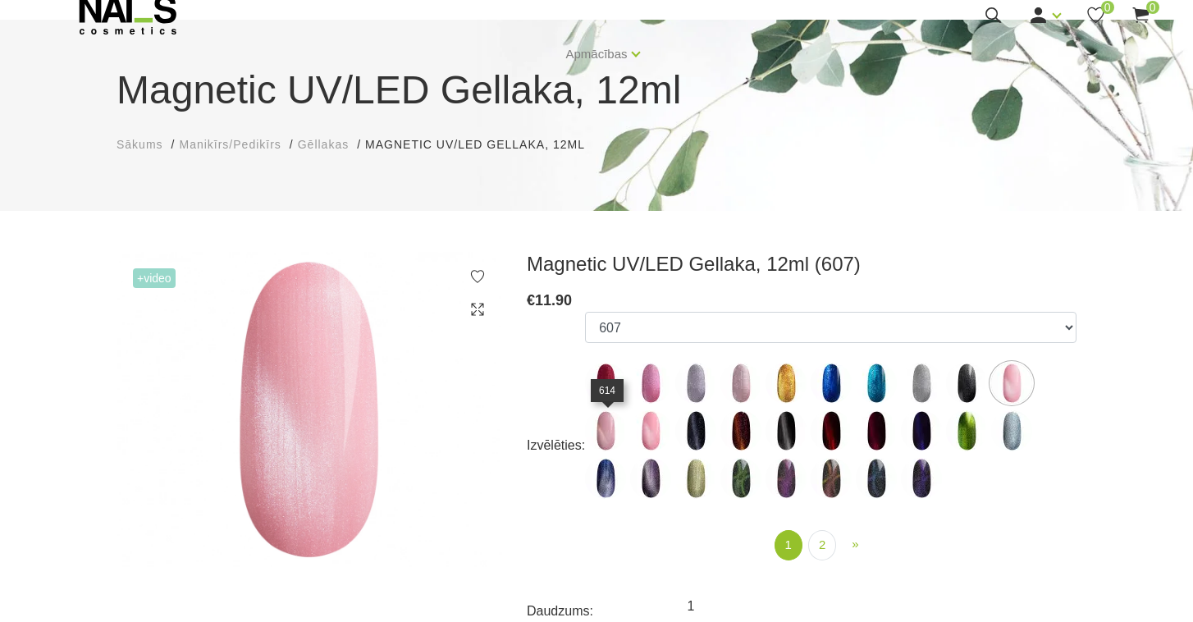
click at [610, 423] on img at bounding box center [605, 430] width 41 height 41
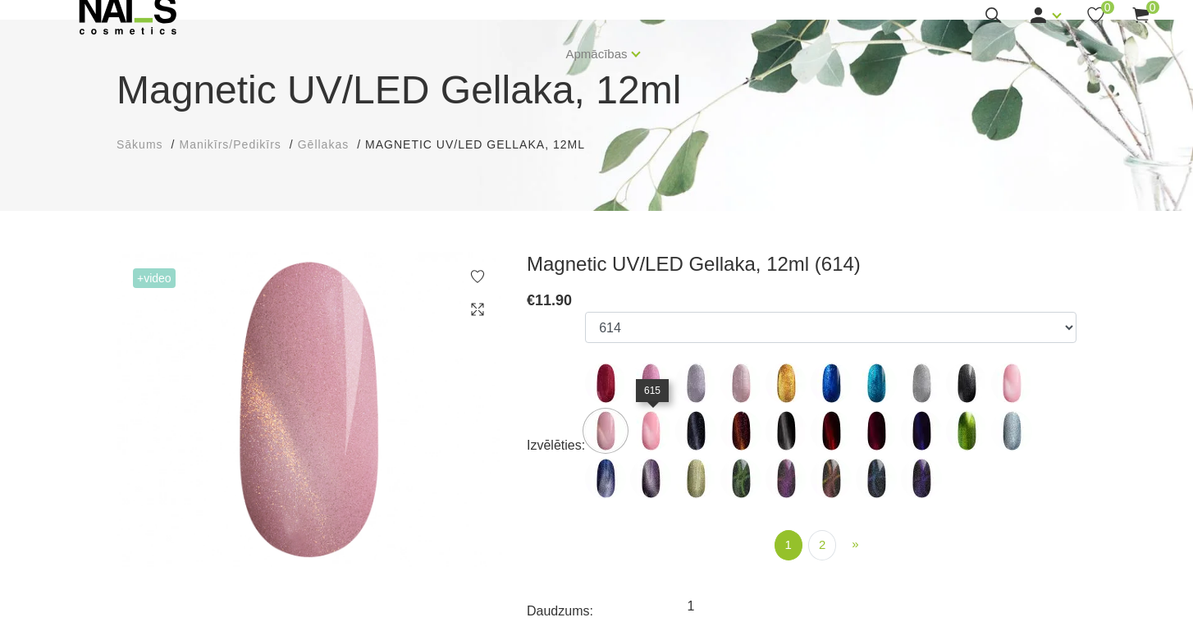
click at [639, 430] on img at bounding box center [650, 430] width 41 height 41
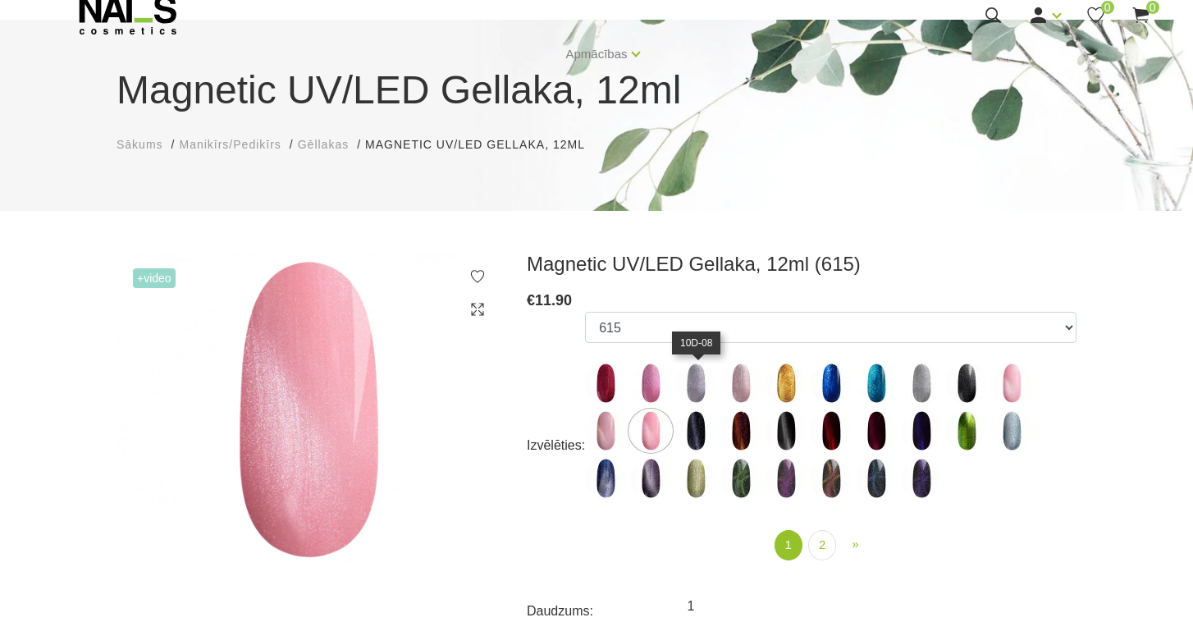
click at [694, 394] on img at bounding box center [695, 383] width 41 height 41
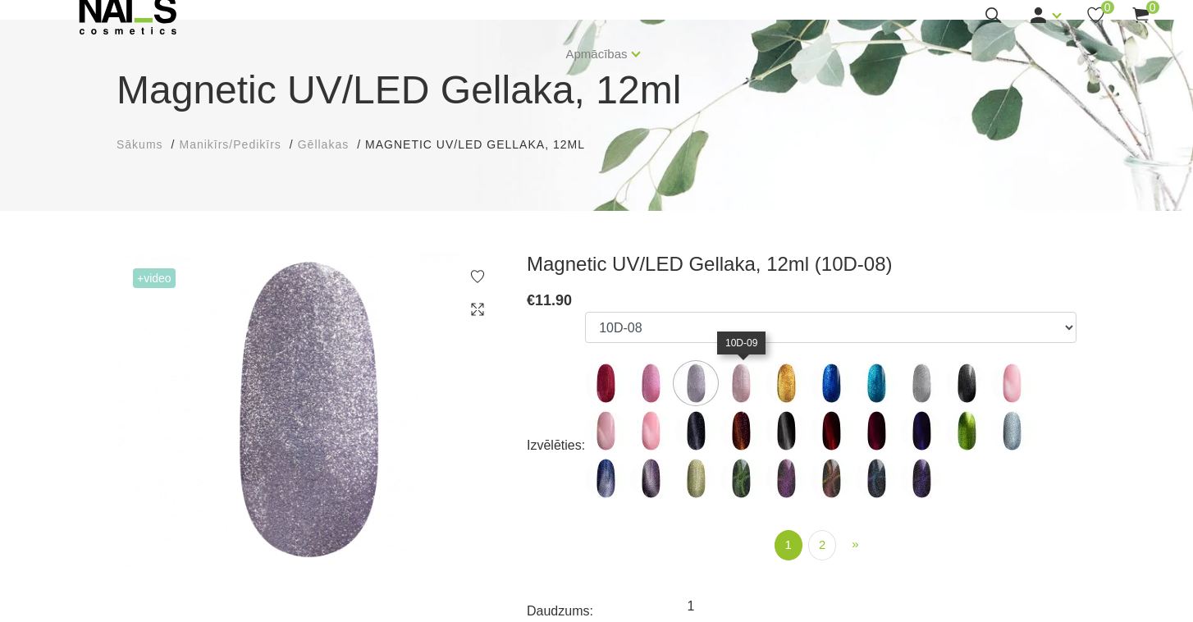
click at [737, 395] on img at bounding box center [741, 383] width 41 height 41
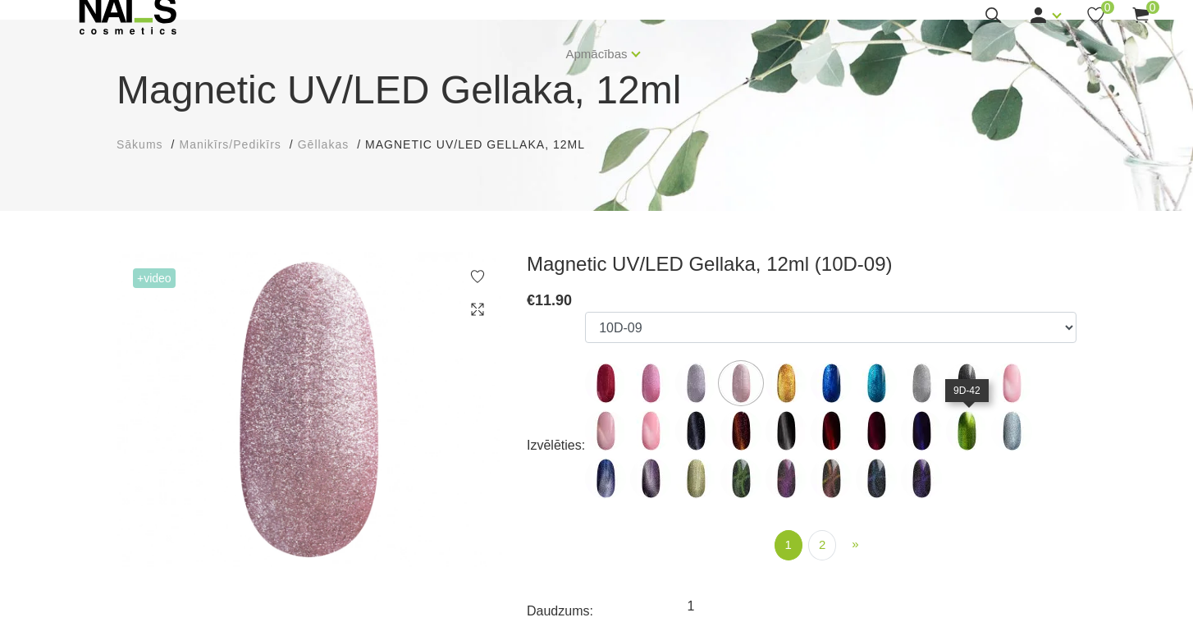
click at [968, 431] on img at bounding box center [966, 430] width 41 height 41
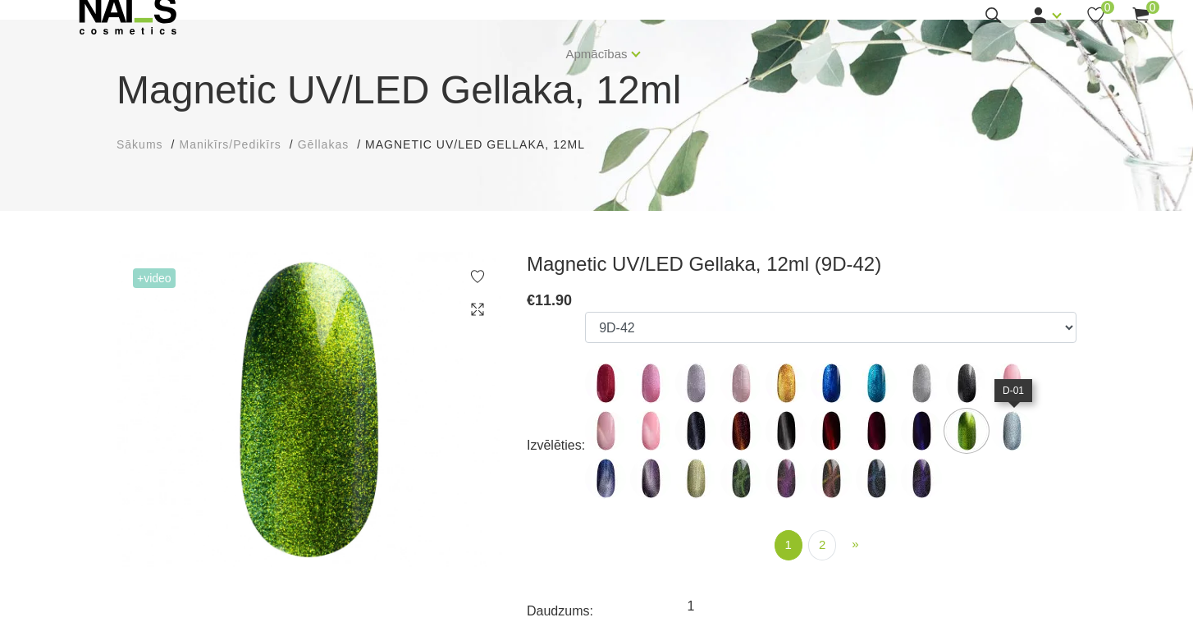
click at [1021, 433] on img at bounding box center [1011, 430] width 41 height 41
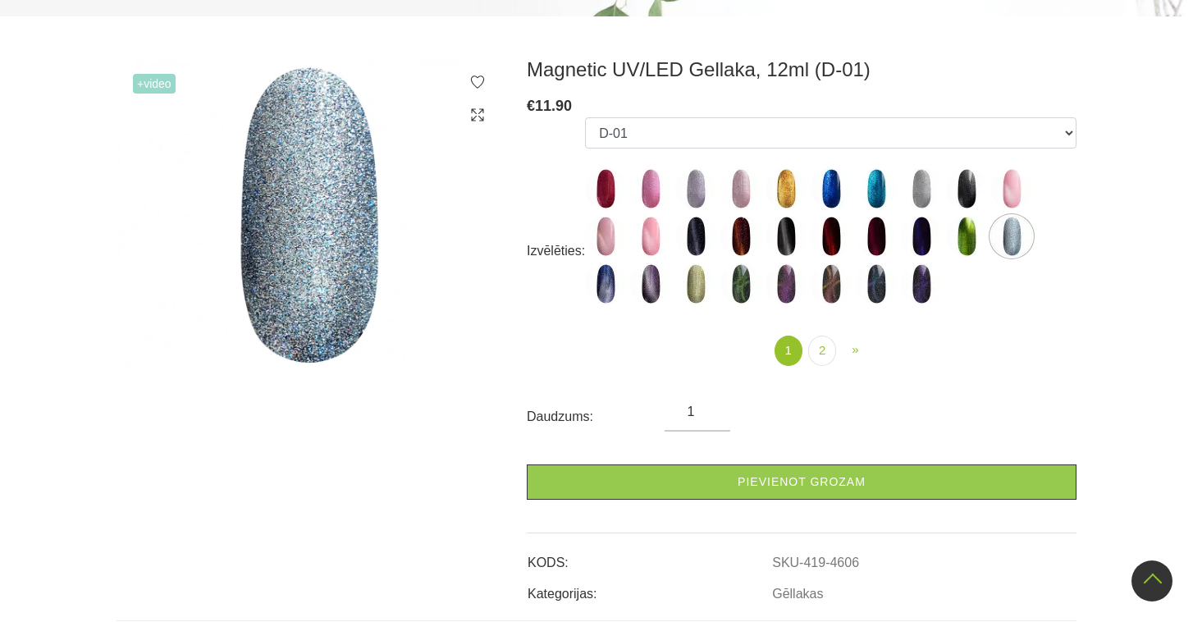
scroll to position [79, 0]
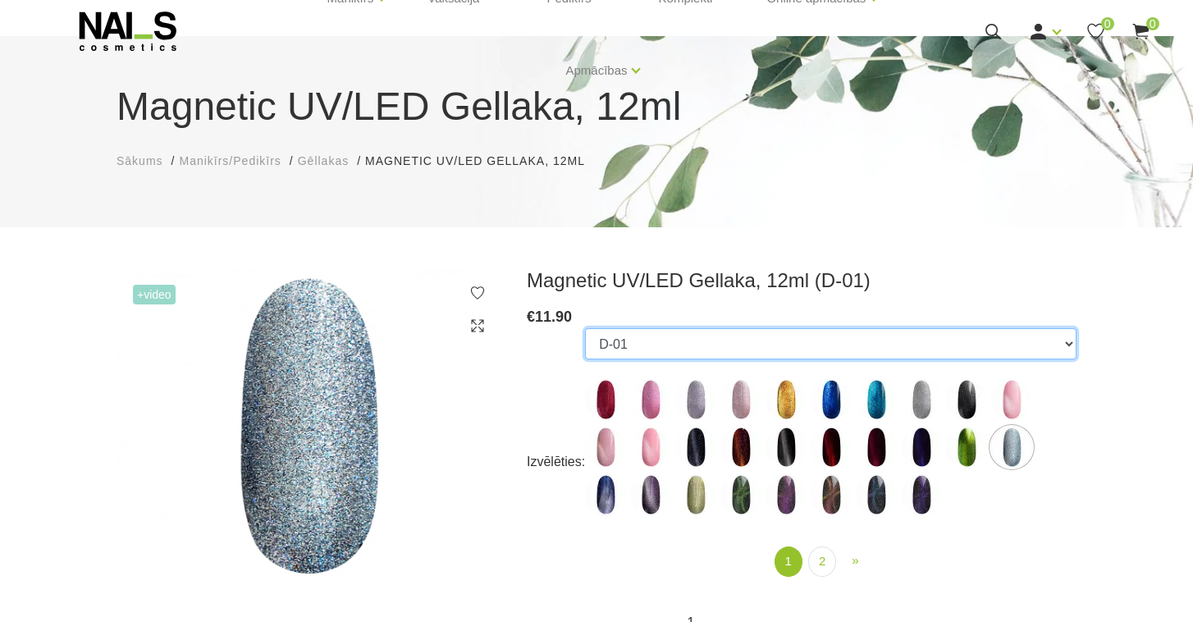
click at [585, 328] on select "10D-04 10D-07 10D-08 10D-09 10D-13 10D-14 10D-15 10D-19 10D-20 607 614 615 701 …" at bounding box center [831, 343] width 492 height 31
select select "6082"
click option "10D-19" at bounding box center [0, 0] width 0 height 0
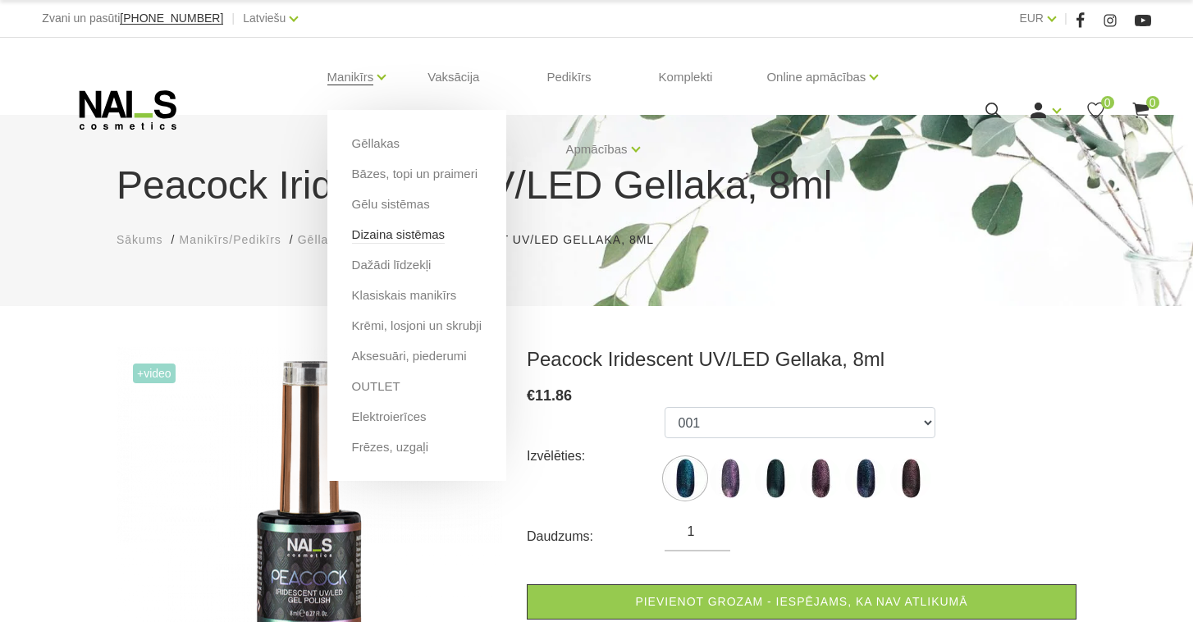
click at [386, 235] on link "Dizaina sistēmas" at bounding box center [398, 235] width 93 height 18
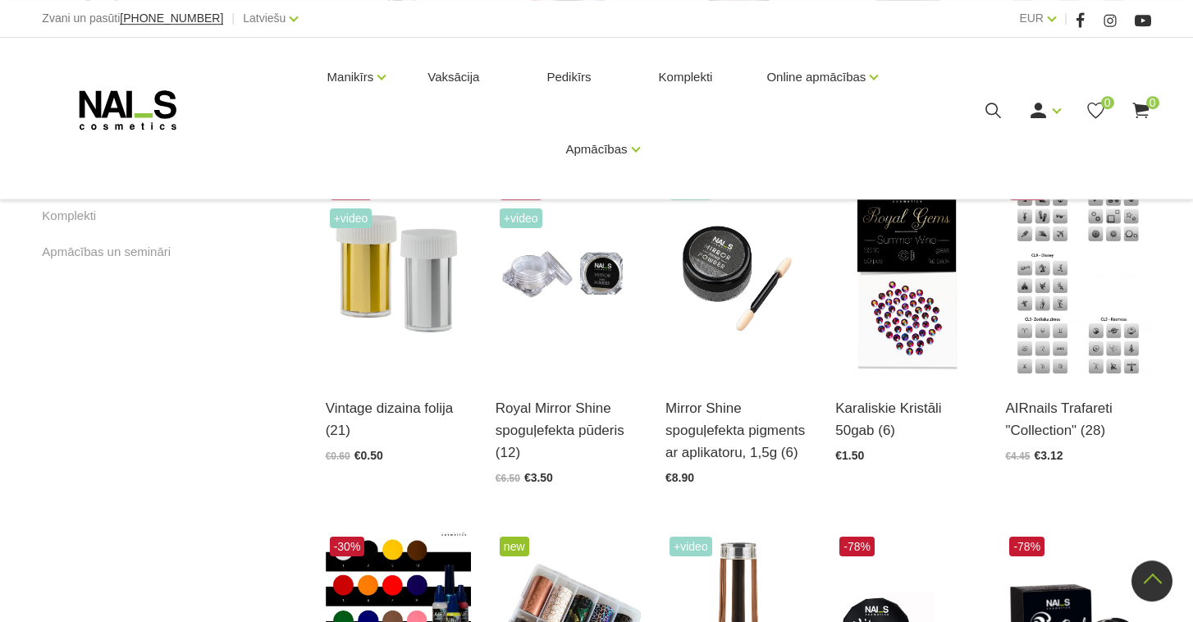
scroll to position [1101, 0]
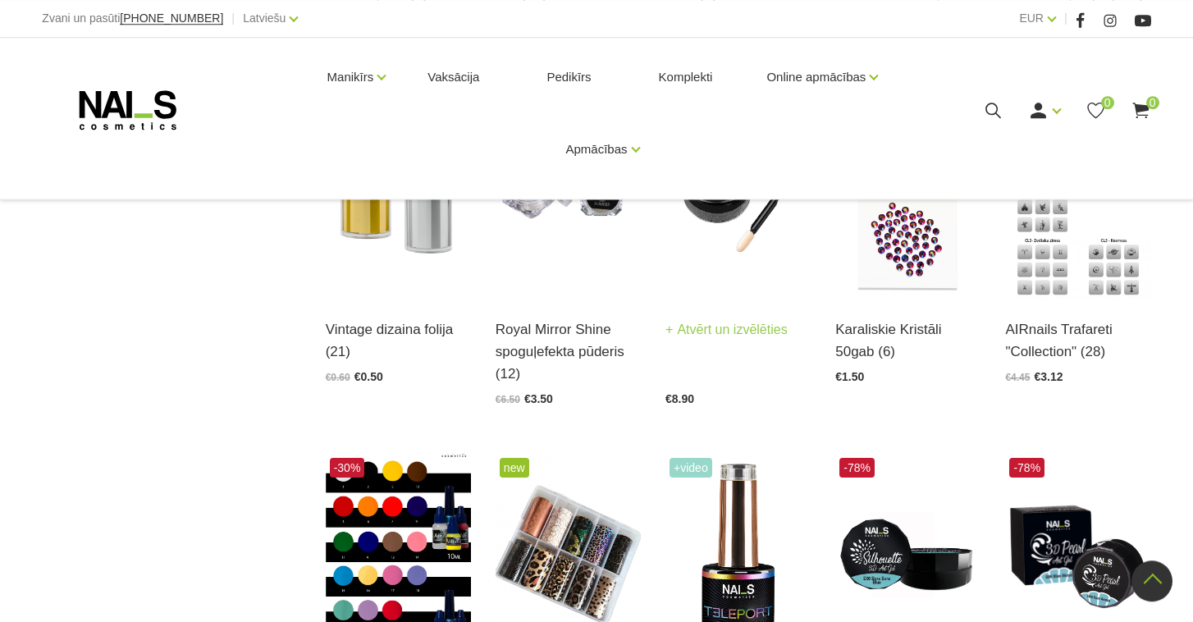
click at [749, 342] on div "Mirror Shine spoguļefekta pigments ar aplikatoru, 1,5g (6) Atvērt un izvēlēties" at bounding box center [738, 351] width 145 height 67
click at [740, 332] on link "Atvērt un izvēlēties" at bounding box center [727, 329] width 122 height 23
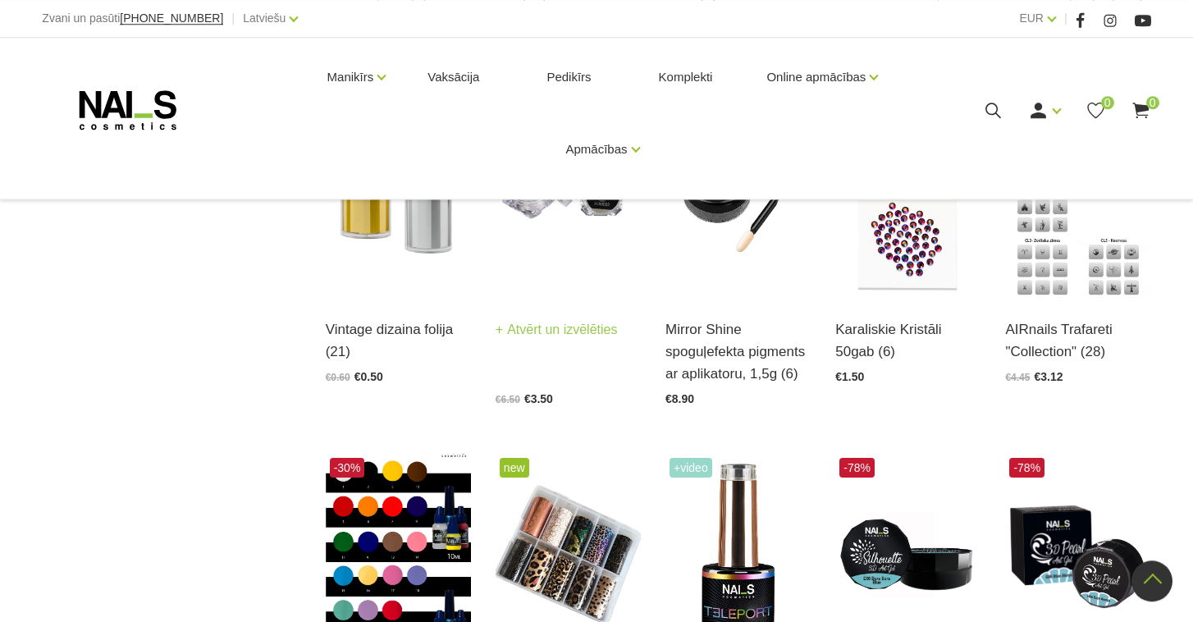
click at [545, 345] on link "Royal Mirror Shine spoguļefekta pūderis (12)" at bounding box center [568, 311] width 145 height 67
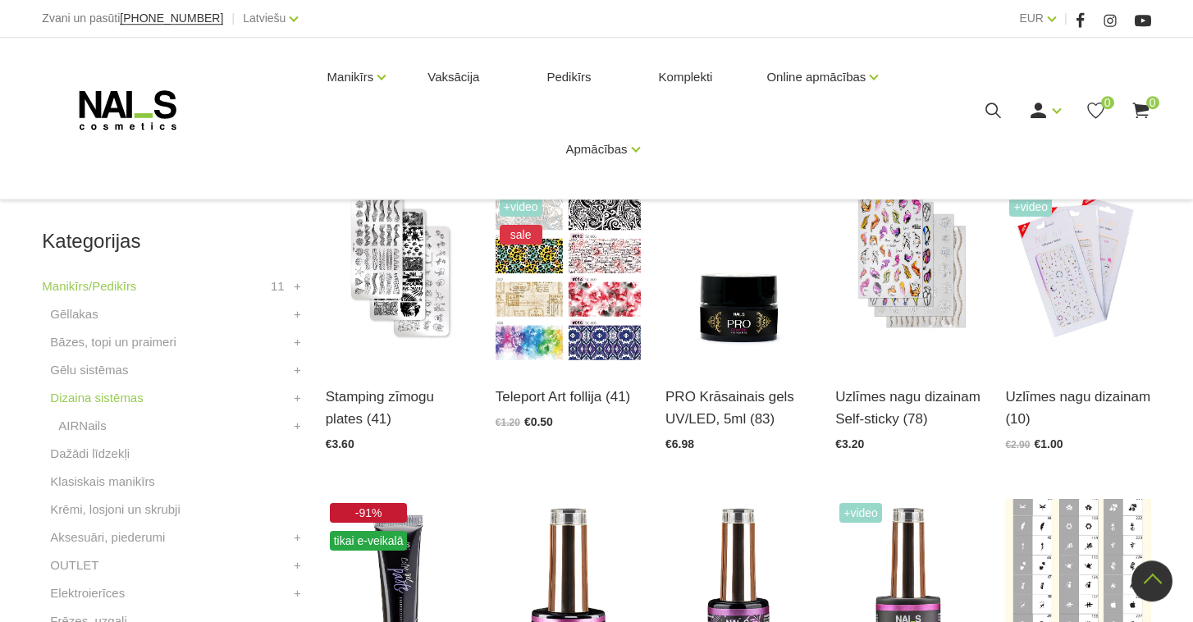
scroll to position [341, 0]
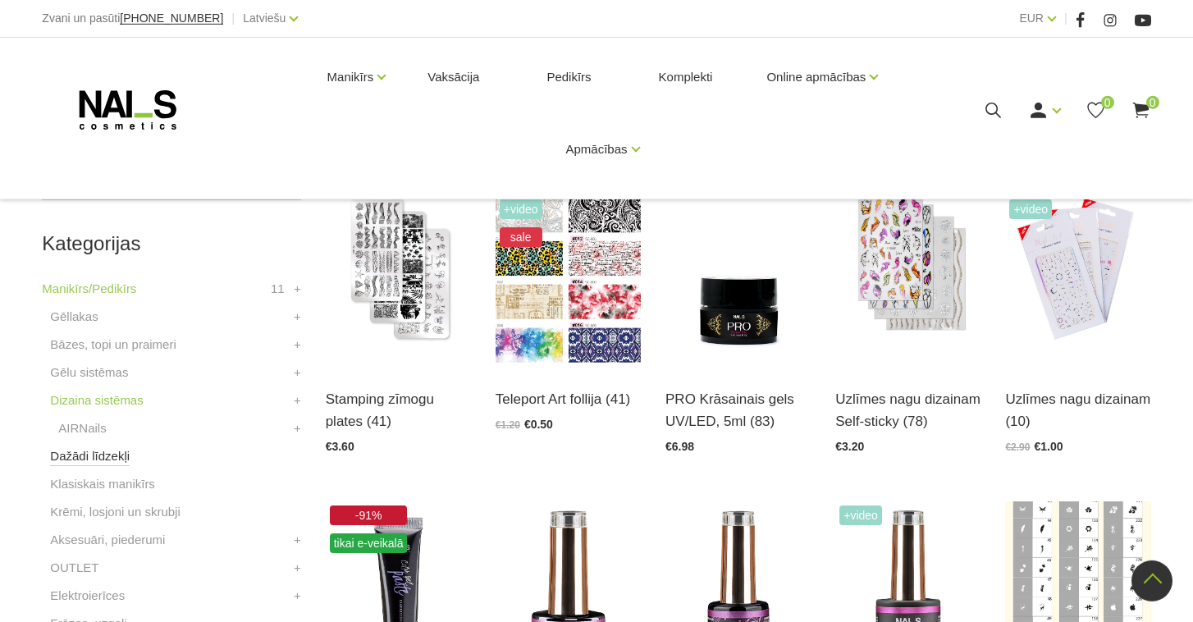
click at [111, 457] on link "Dažādi līdzekļi" at bounding box center [90, 456] width 80 height 20
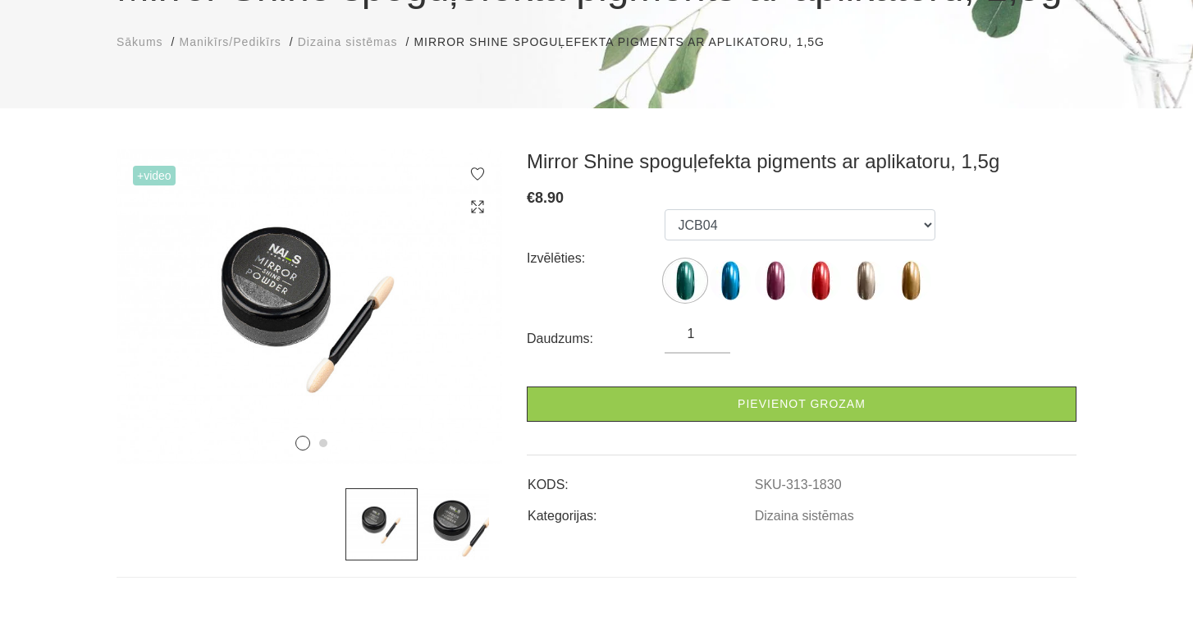
scroll to position [199, 0]
click at [874, 282] on img at bounding box center [865, 279] width 41 height 41
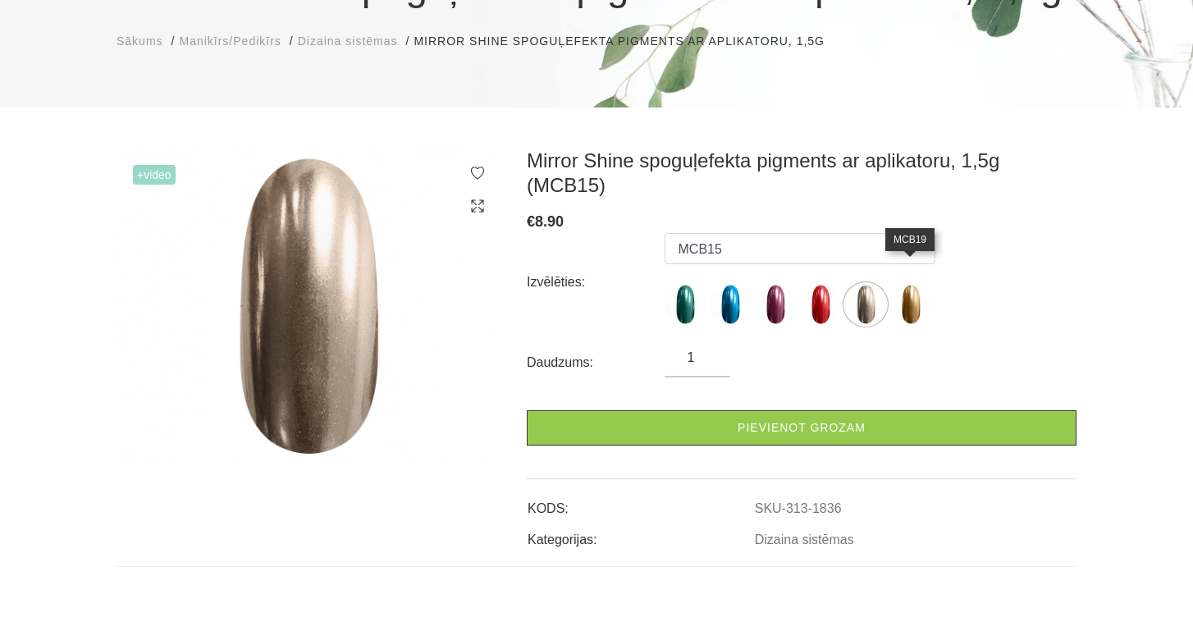
click at [922, 284] on img at bounding box center [910, 304] width 41 height 41
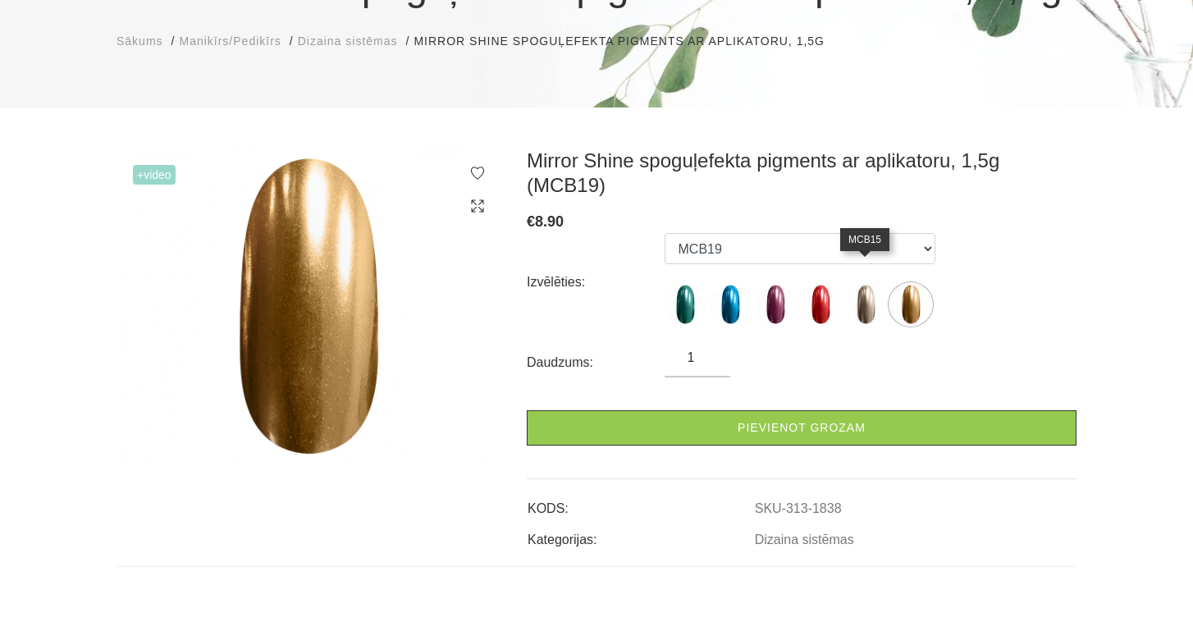
click at [858, 284] on img at bounding box center [865, 304] width 41 height 41
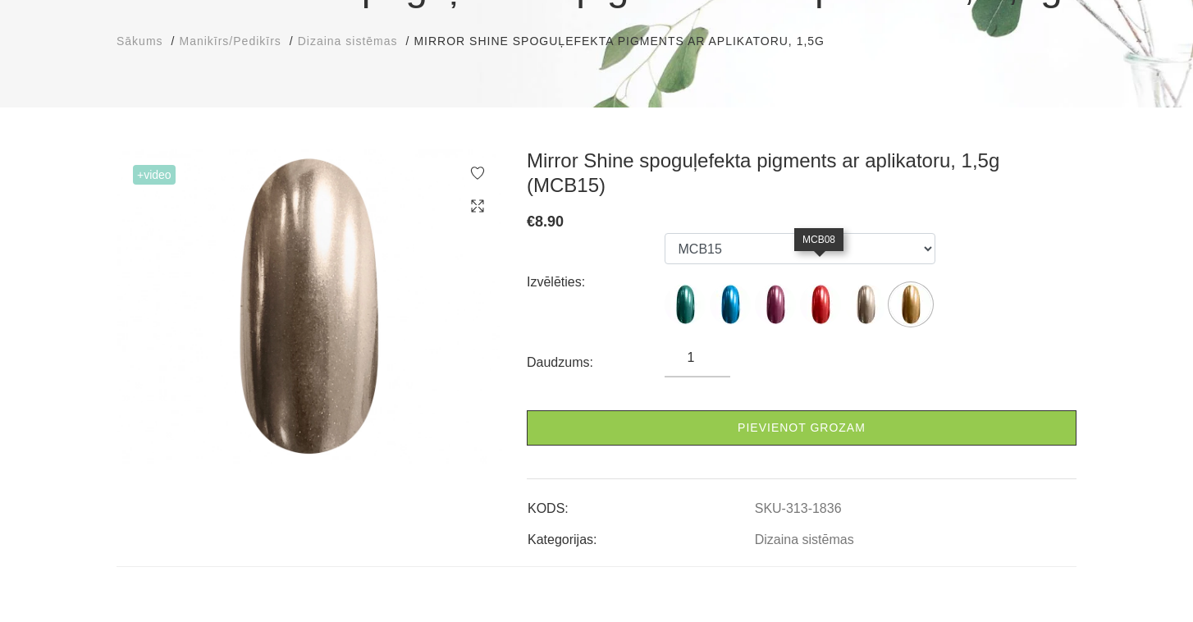
click at [820, 284] on img at bounding box center [820, 304] width 41 height 41
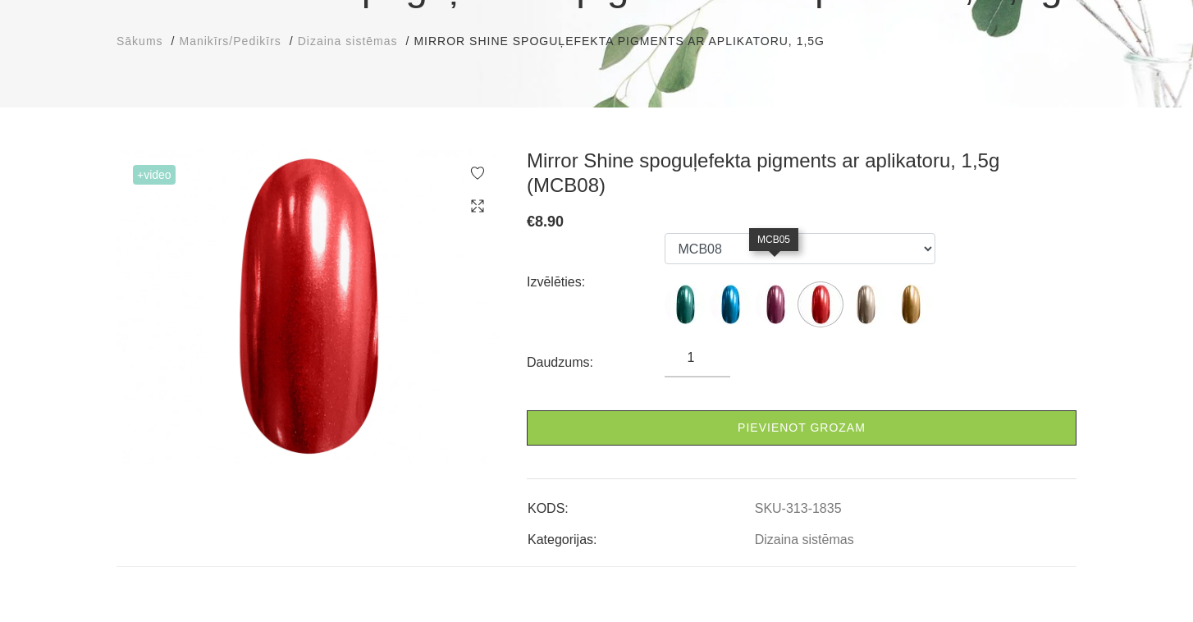
click at [778, 284] on img at bounding box center [775, 304] width 41 height 41
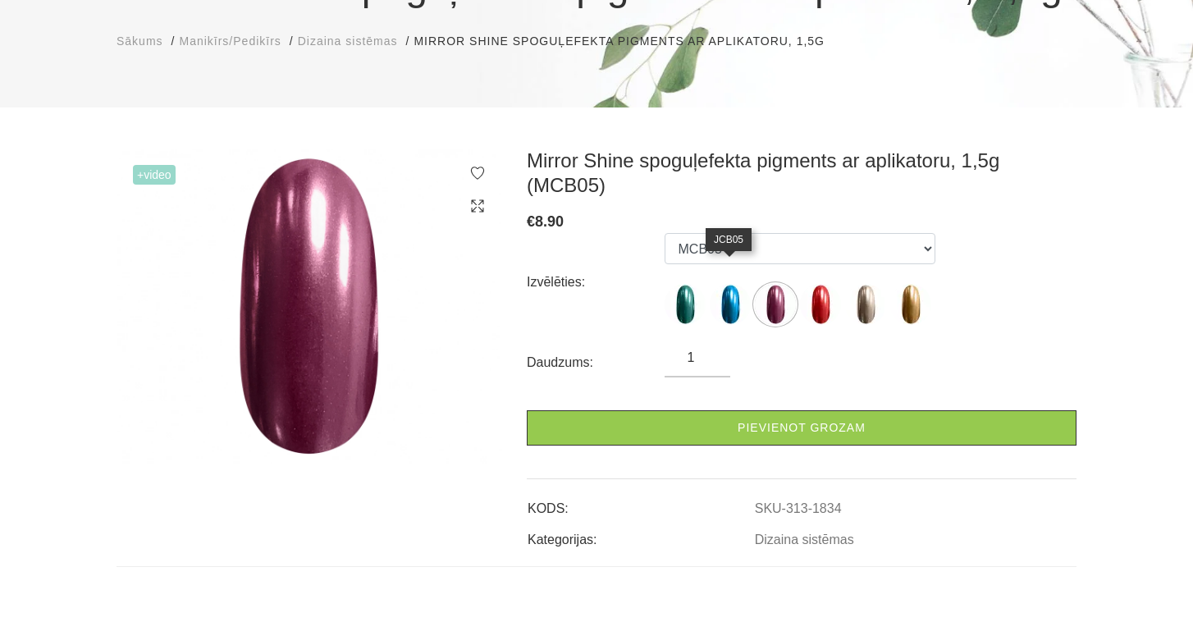
click at [720, 284] on img at bounding box center [730, 304] width 41 height 41
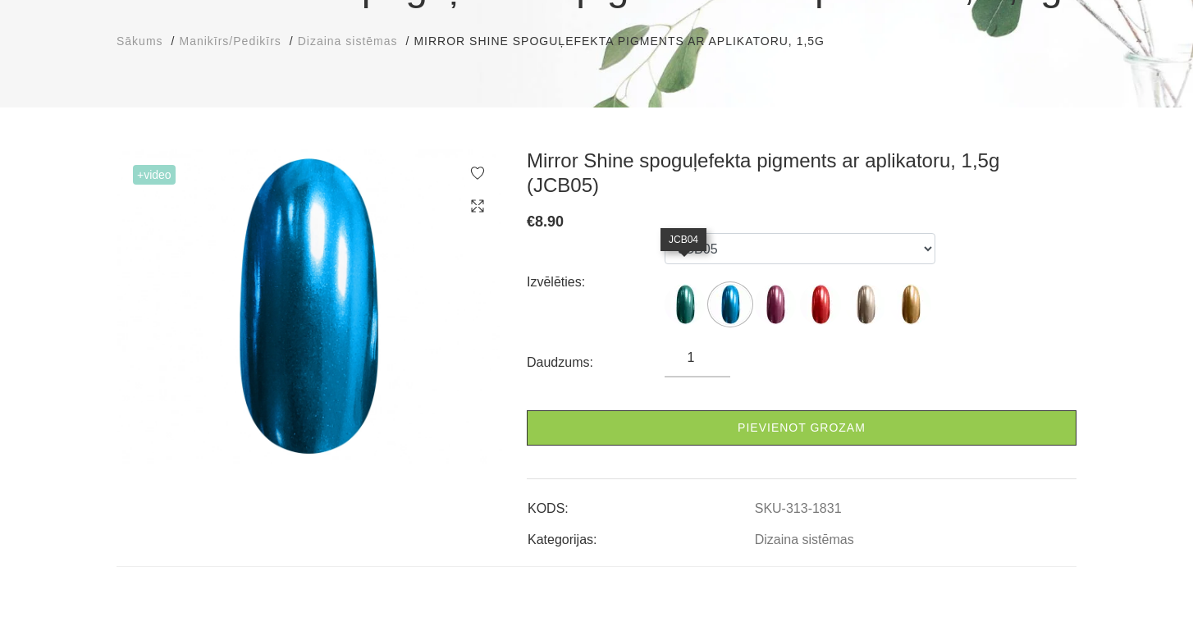
click at [670, 284] on img at bounding box center [685, 304] width 41 height 41
select select "1830"
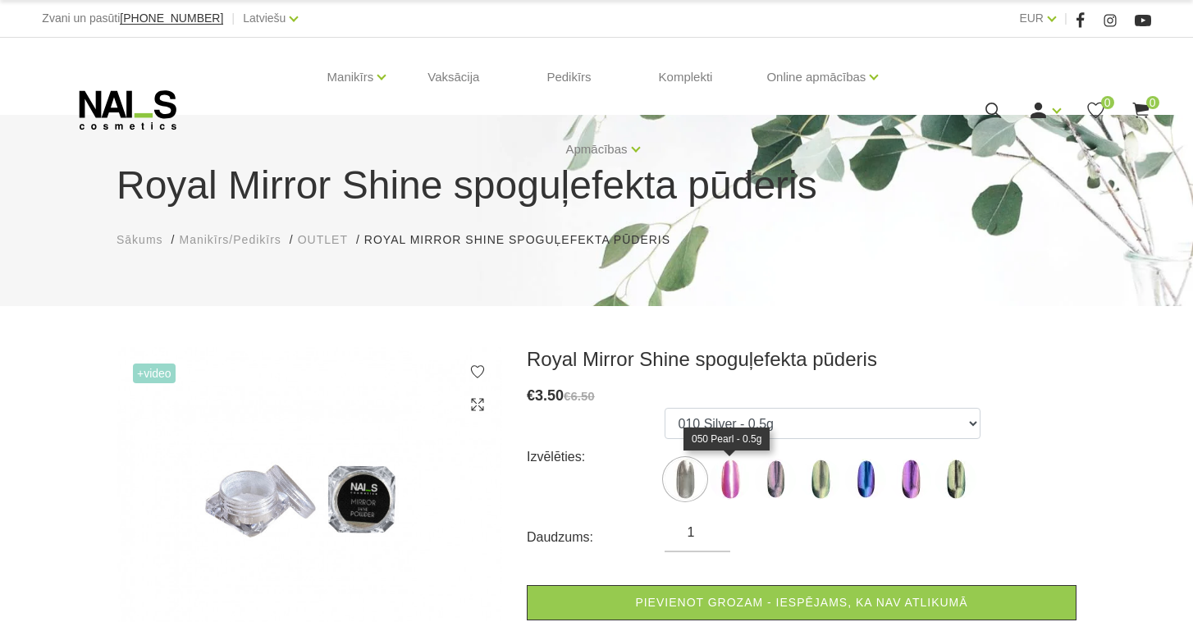
click at [725, 488] on img at bounding box center [730, 479] width 41 height 41
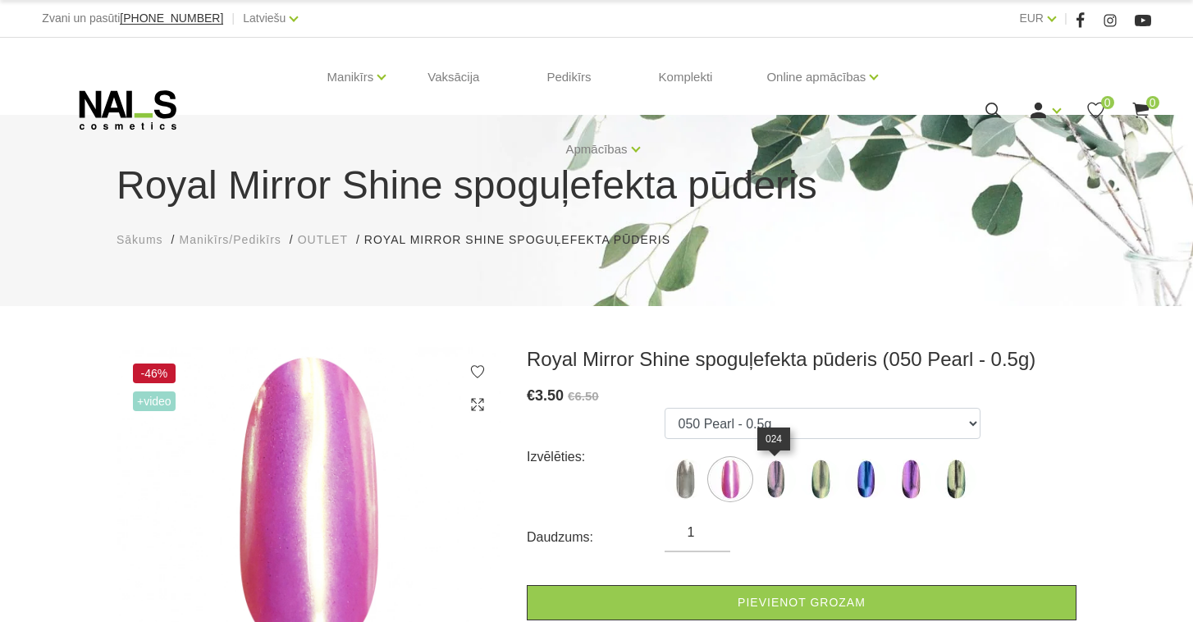
click at [780, 484] on img at bounding box center [775, 479] width 41 height 41
select select "3784"
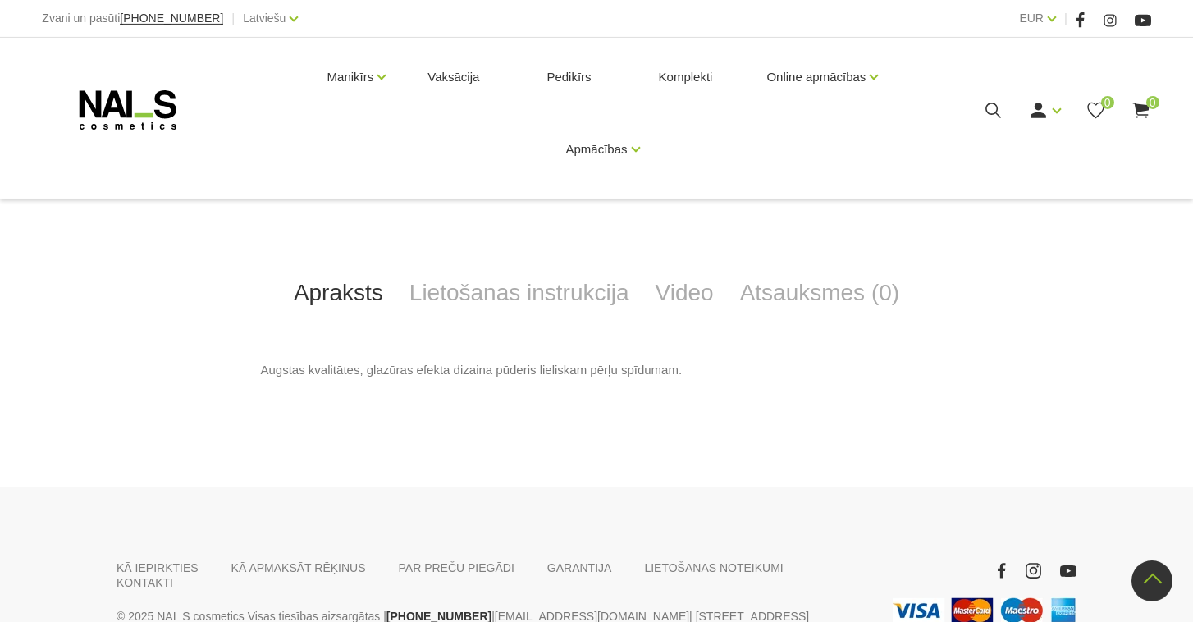
scroll to position [501, 0]
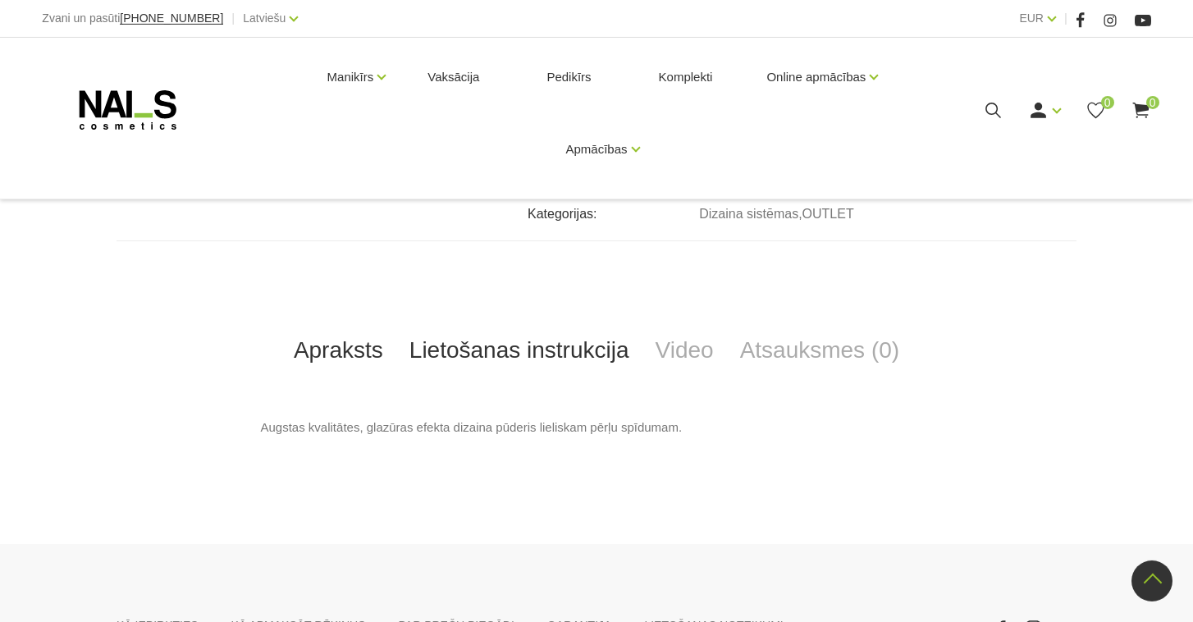
click at [493, 360] on link "Lietošanas instrukcija" at bounding box center [519, 350] width 246 height 54
click at [698, 355] on link "Video" at bounding box center [685, 350] width 85 height 54
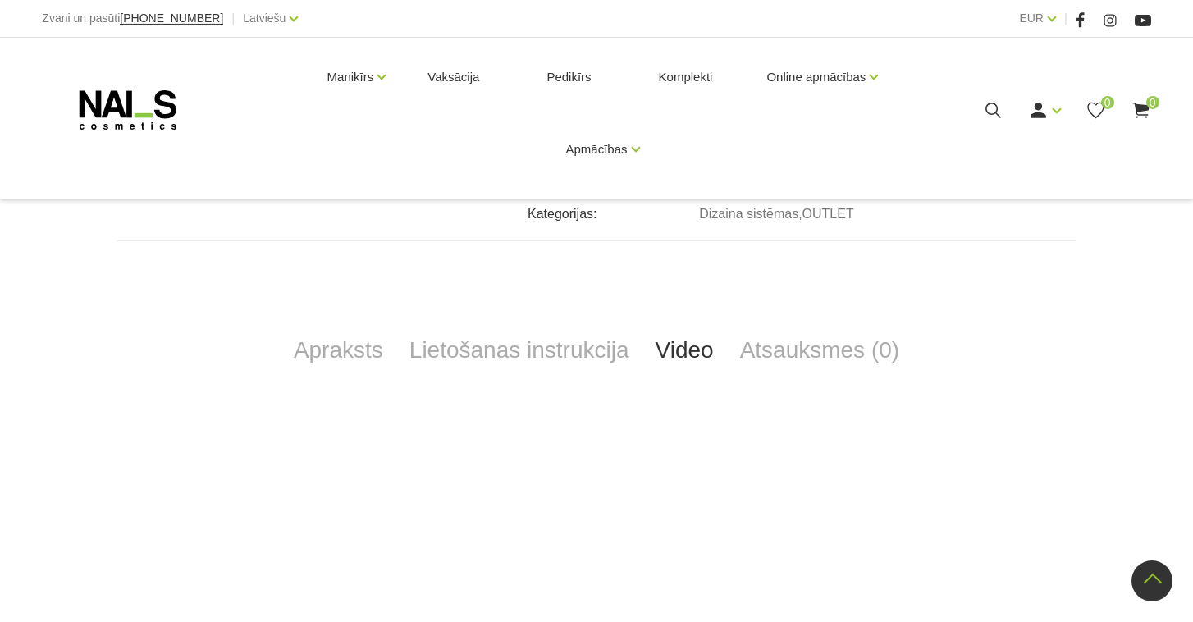
drag, startPoint x: 1188, startPoint y: 250, endPoint x: 1188, endPoint y: 294, distance: 44.3
click at [1188, 294] on div "-46% +Video Royal Mirror Shine spoguļefekta pūderis (024) € 3.50 €6.50 Izvēlēti…" at bounding box center [596, 315] width 1193 height 936
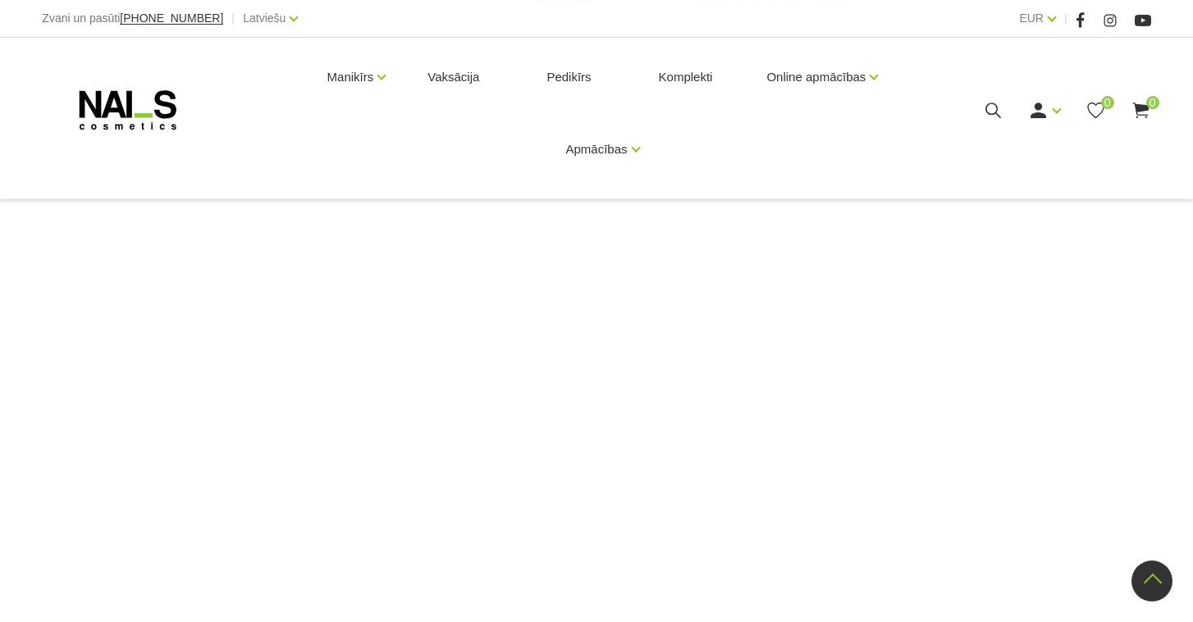
scroll to position [716, 0]
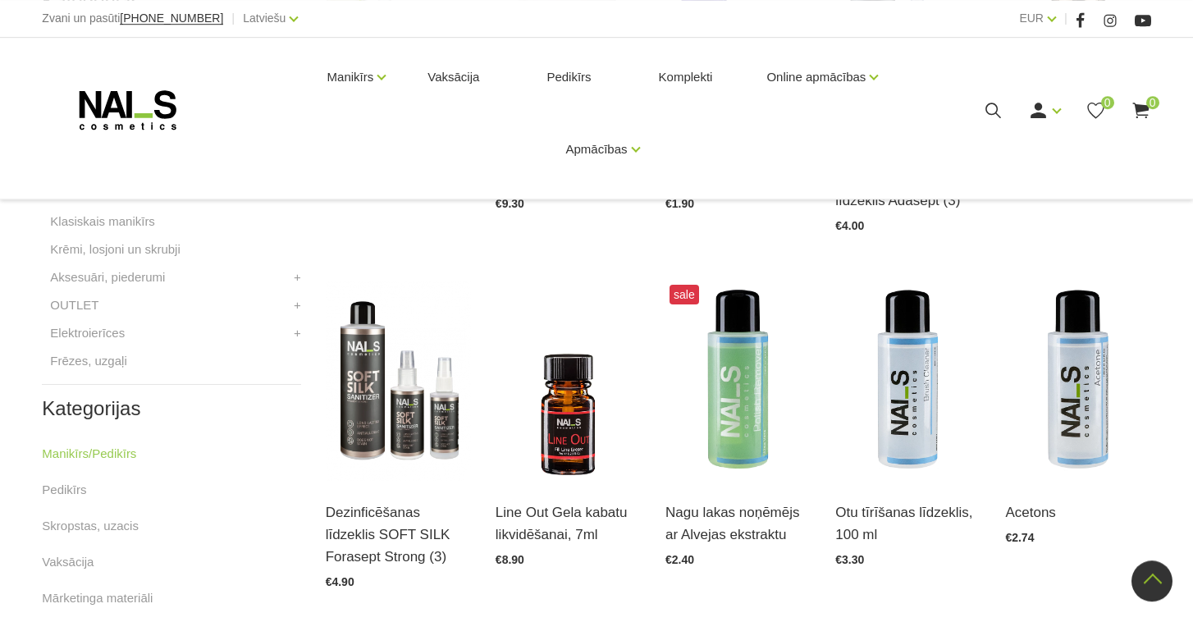
scroll to position [429, 0]
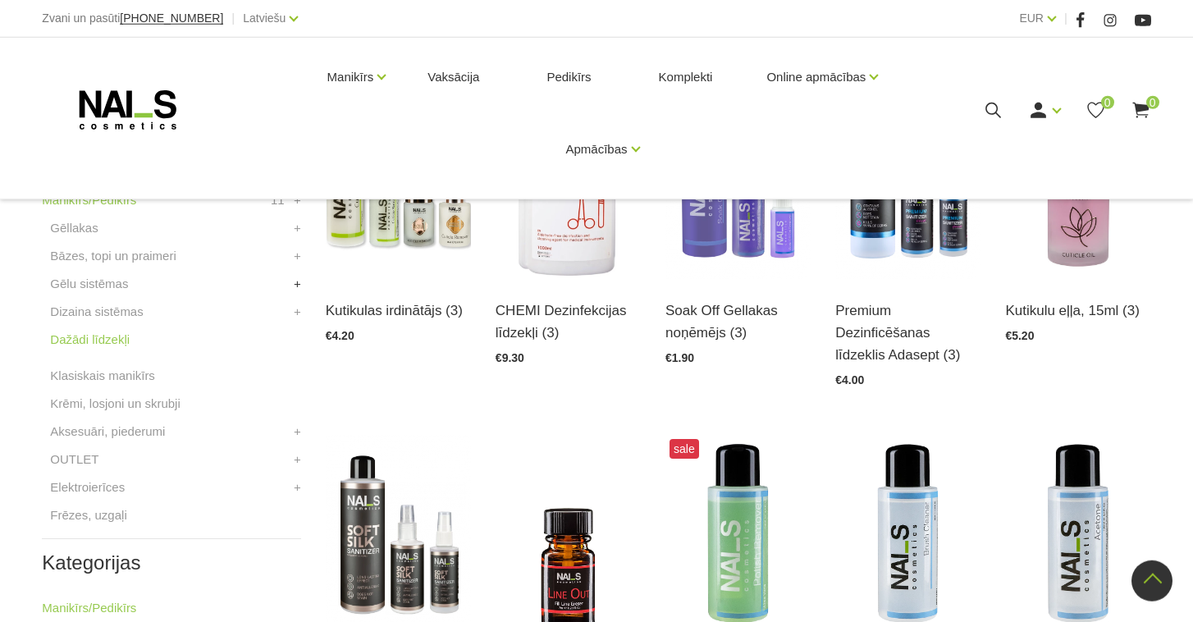
click at [294, 291] on link "+" at bounding box center [297, 284] width 7 height 20
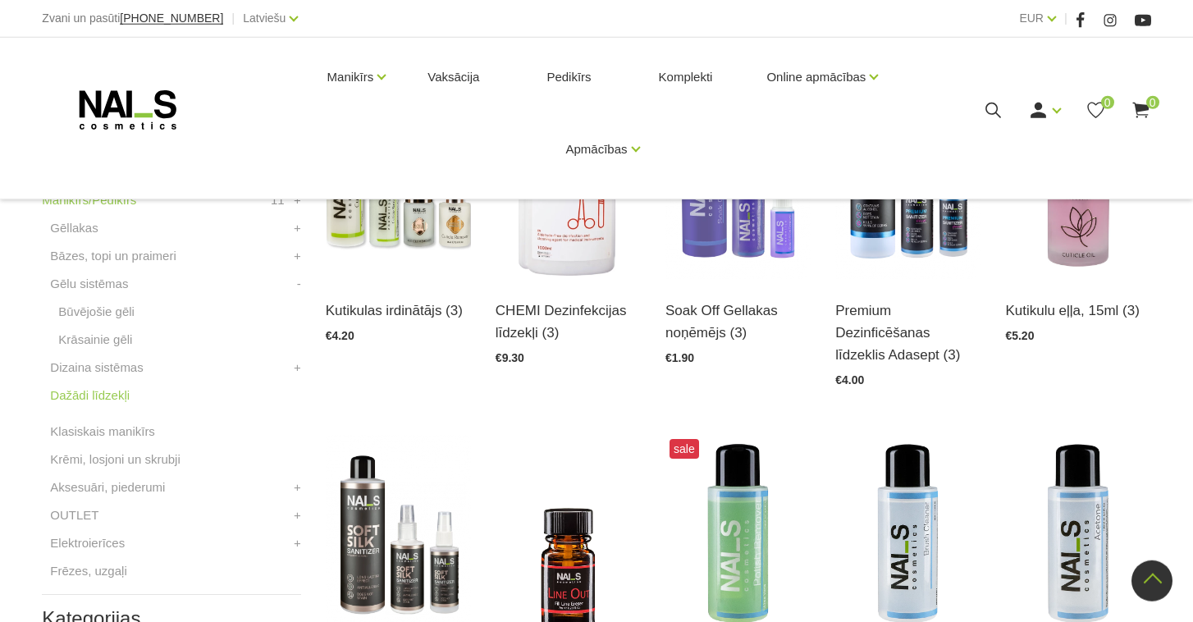
click at [290, 260] on li "Bāzes, topi un praimeri Bāzes Praimeri, bondi Topi, virskārtas +" at bounding box center [171, 260] width 259 height 28
click at [297, 260] on link "+" at bounding box center [297, 256] width 7 height 20
click at [89, 287] on link "Bāzes" at bounding box center [75, 284] width 34 height 20
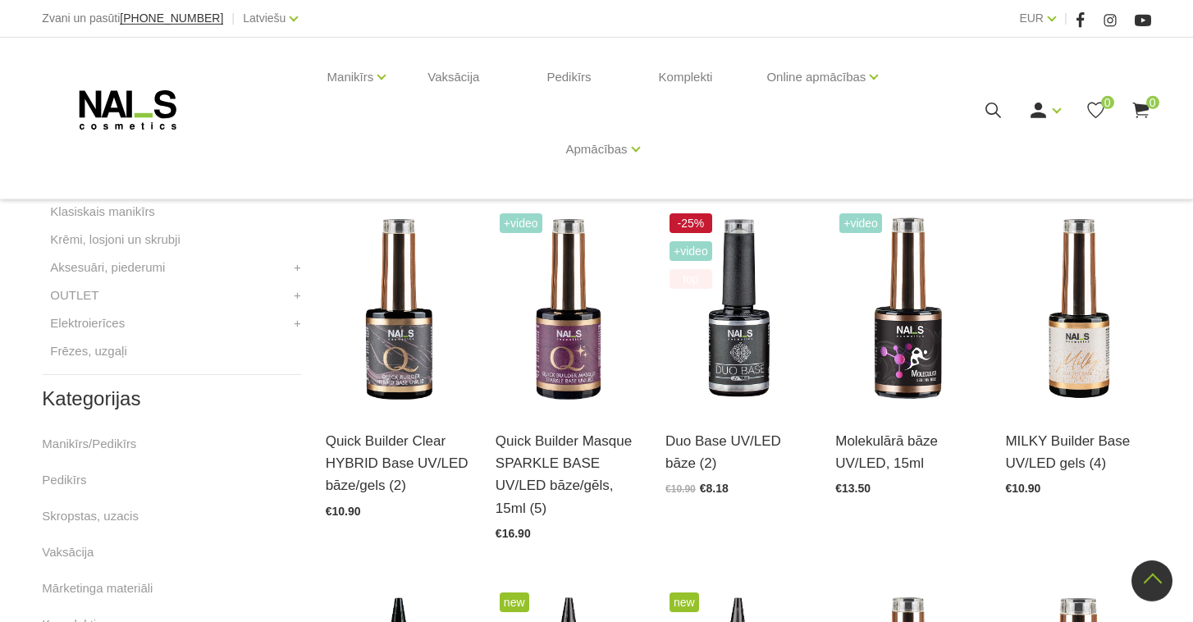
scroll to position [698, 0]
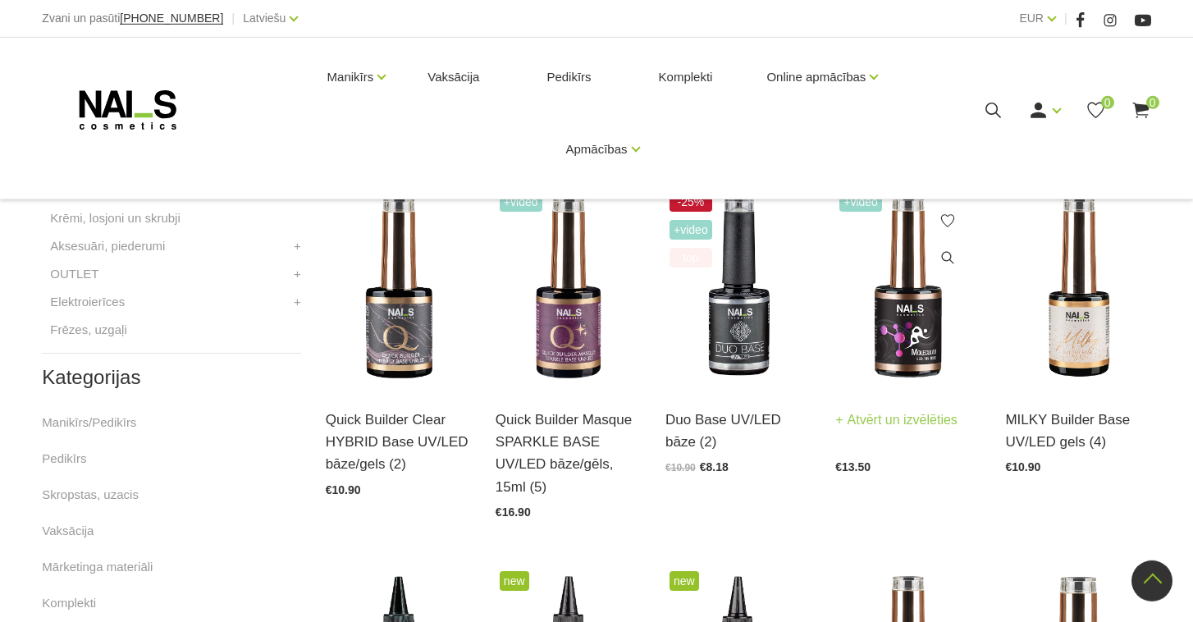
click at [888, 327] on img at bounding box center [907, 288] width 145 height 200
click at [1077, 341] on img at bounding box center [1077, 288] width 145 height 200
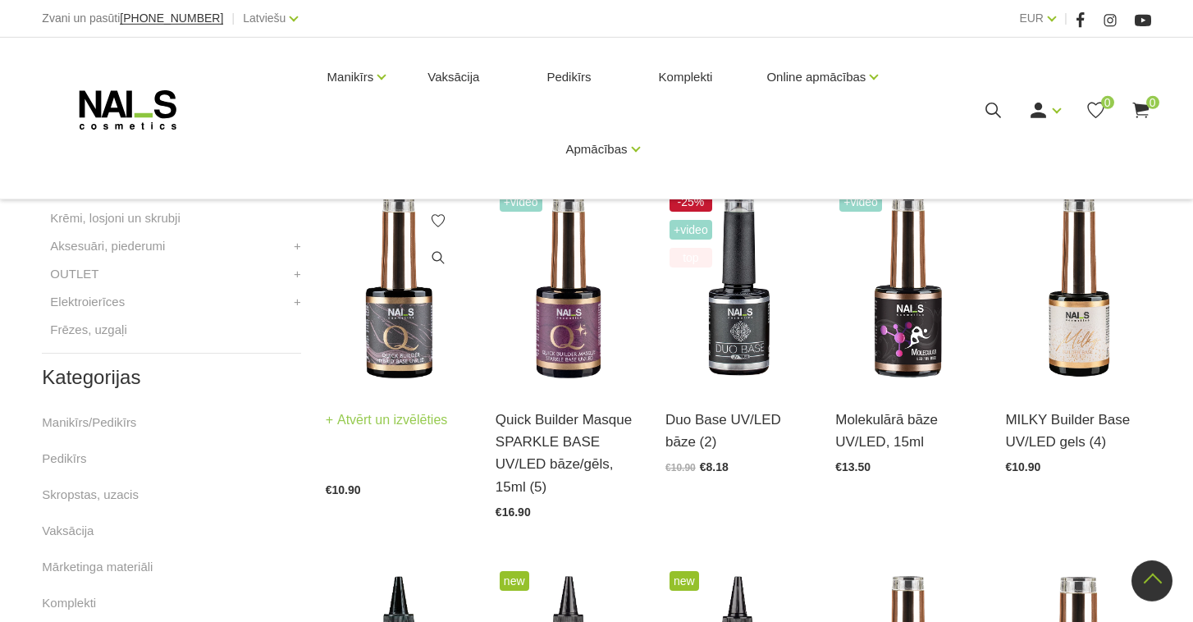
click at [414, 409] on link "Atvērt un izvēlēties" at bounding box center [387, 420] width 122 height 23
click at [227, 270] on li "OUTLET Lietošanai mājās +" at bounding box center [171, 278] width 259 height 28
click at [106, 276] on li "OUTLET Lietošanai mājās +" at bounding box center [171, 278] width 259 height 28
click at [297, 279] on link "+" at bounding box center [297, 274] width 7 height 20
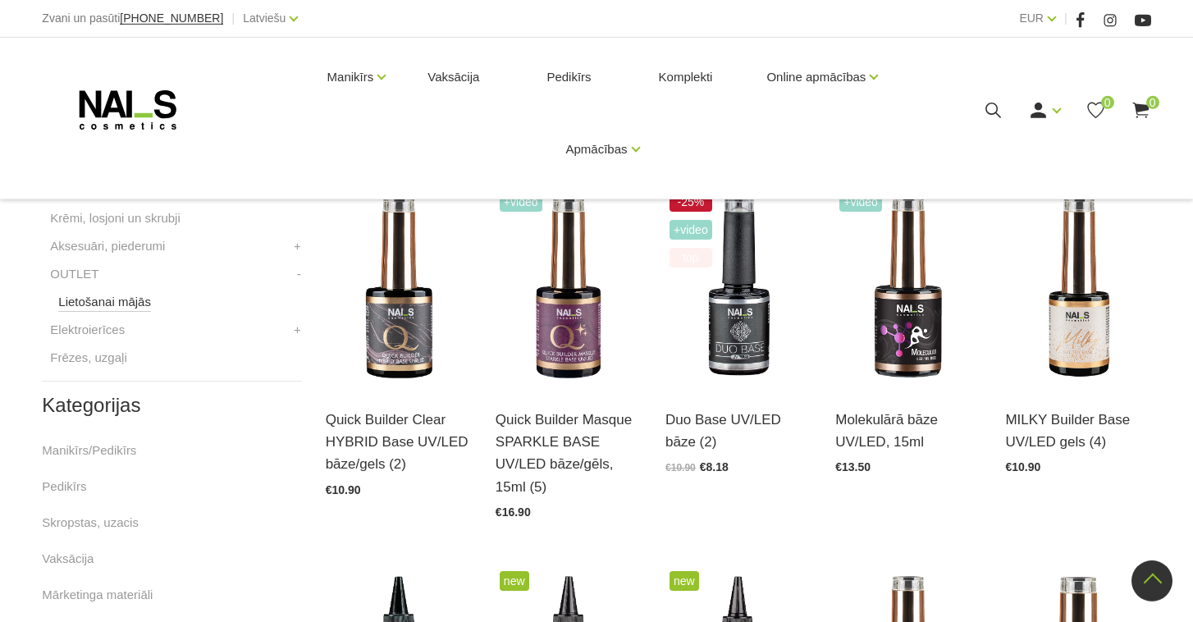
click at [144, 302] on link "Lietošanai mājās" at bounding box center [104, 302] width 93 height 20
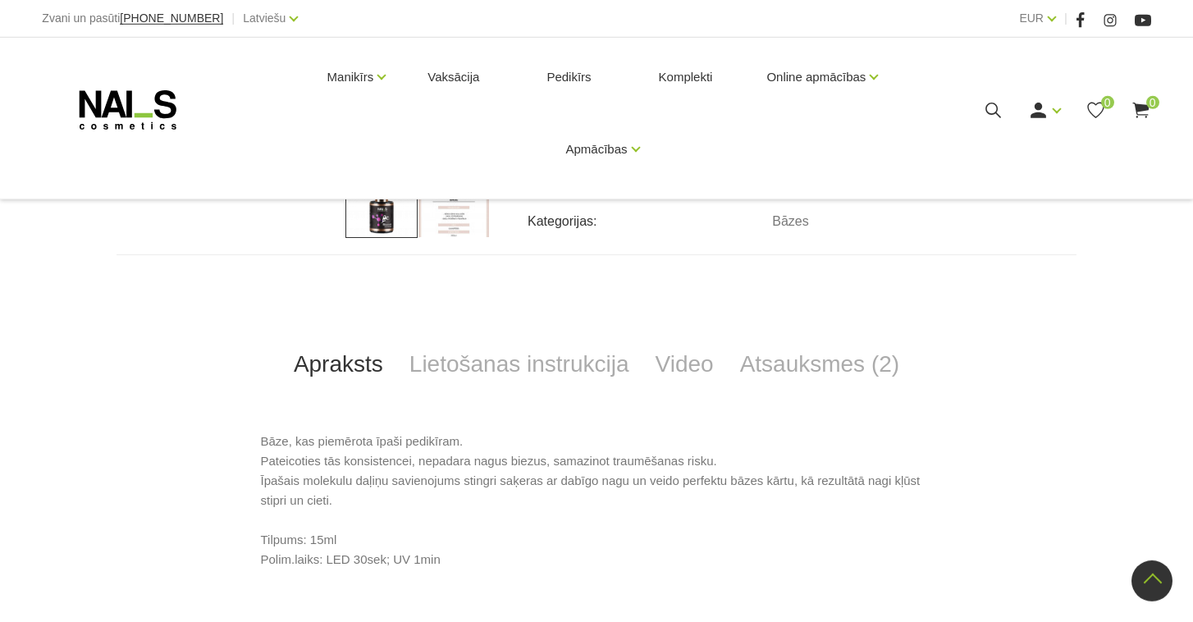
scroll to position [520, 0]
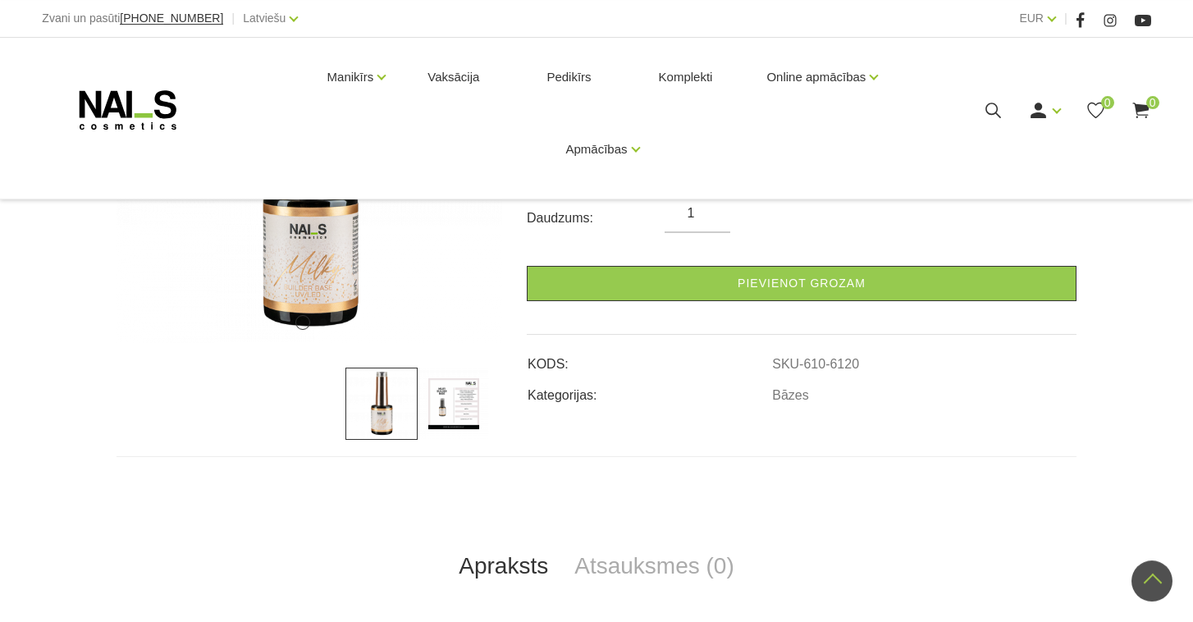
scroll to position [286, 0]
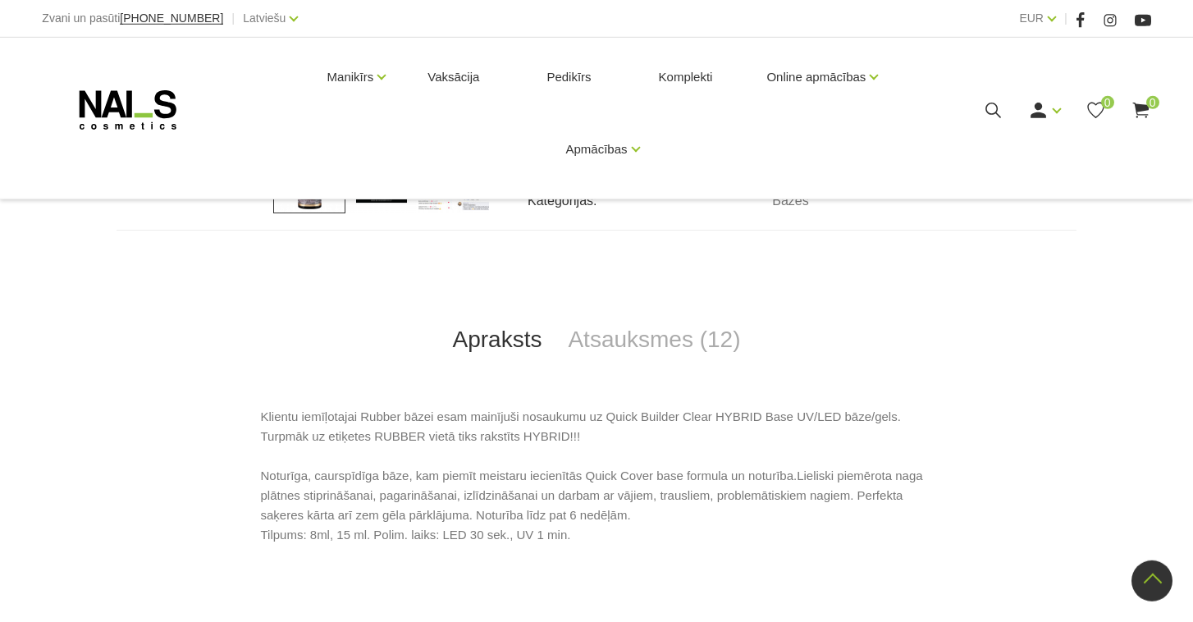
scroll to position [544, 0]
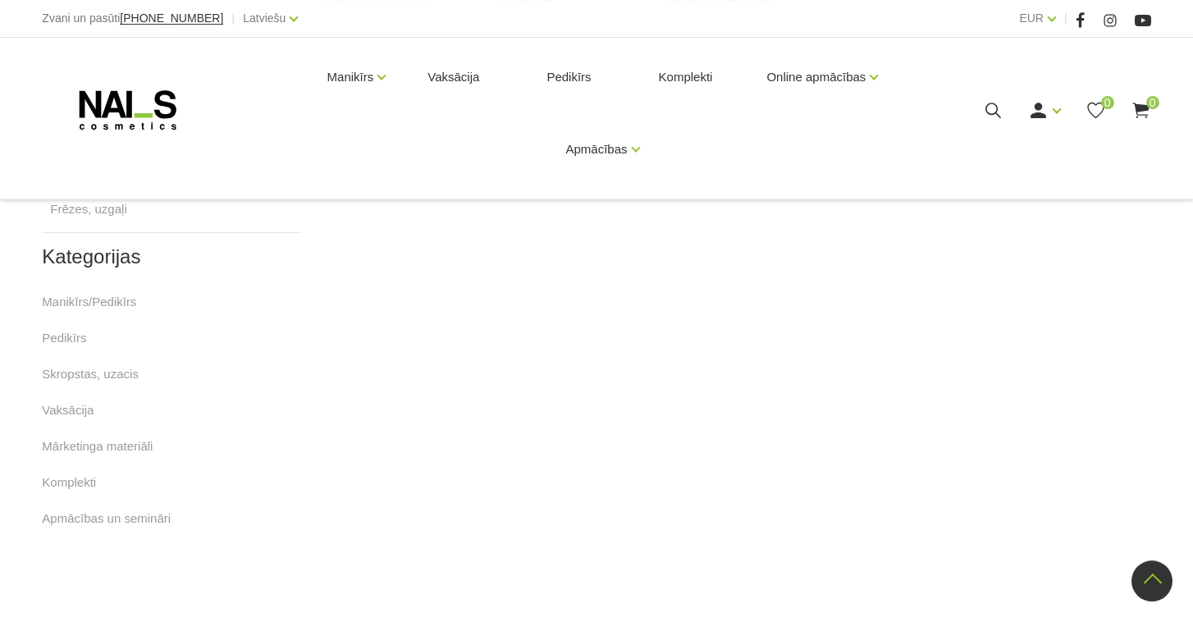
scroll to position [762, 0]
click at [119, 462] on li "Mārketinga materiāli" at bounding box center [171, 455] width 259 height 36
click at [122, 451] on link "Mārketinga materiāli" at bounding box center [97, 447] width 111 height 20
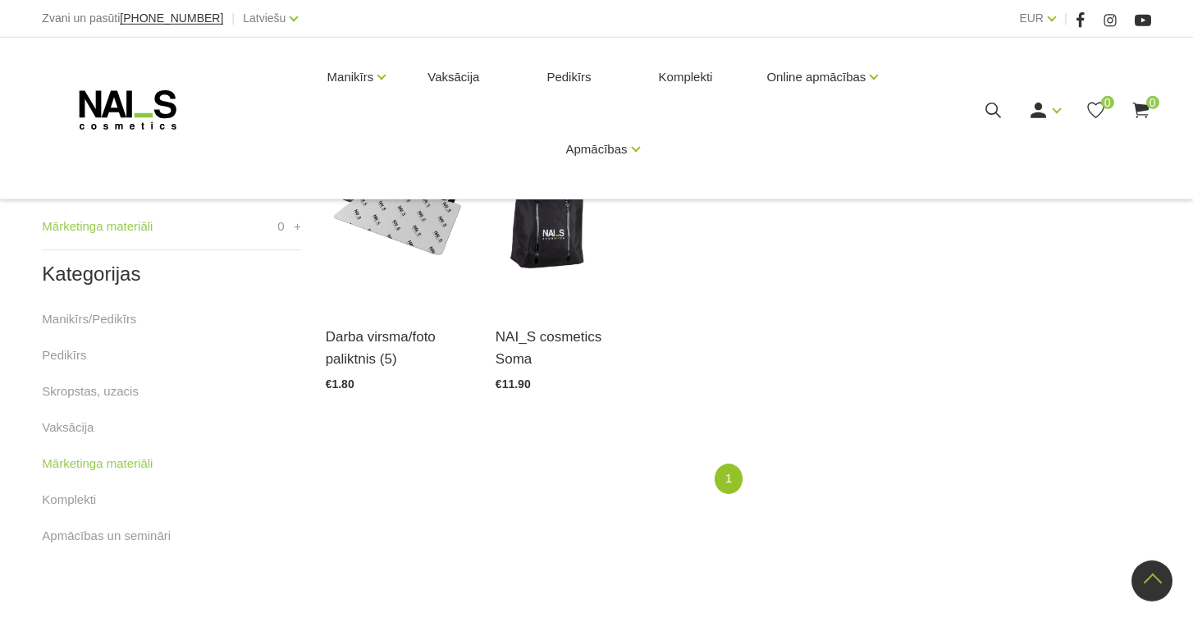
scroll to position [459, 0]
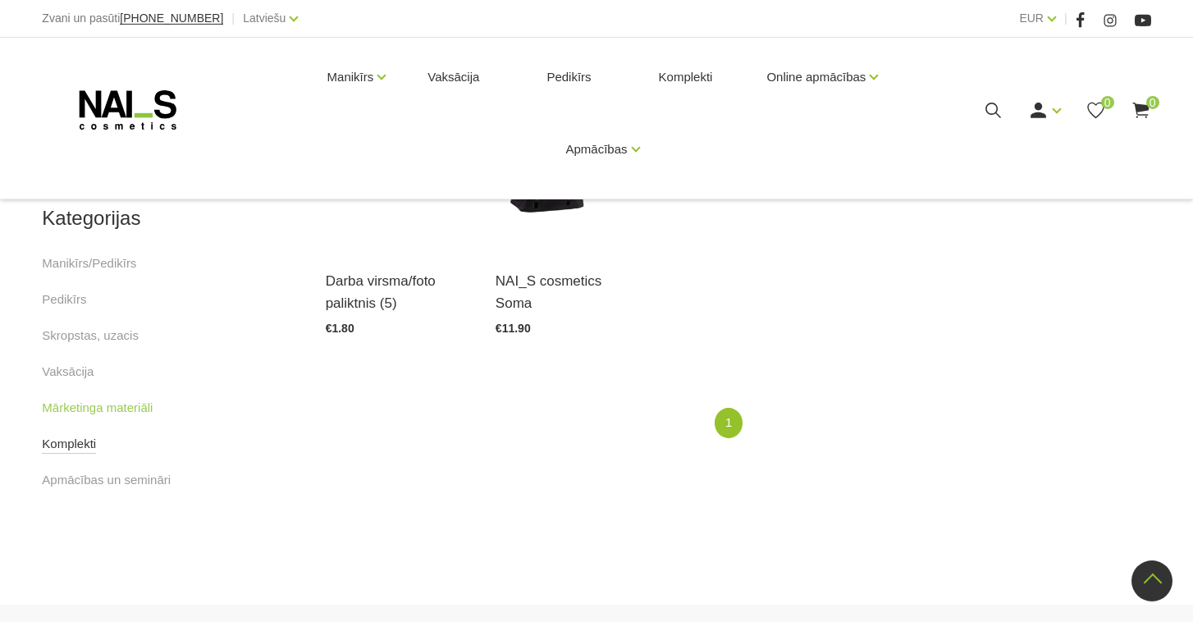
click at [85, 445] on link "Komplekti" at bounding box center [69, 444] width 54 height 20
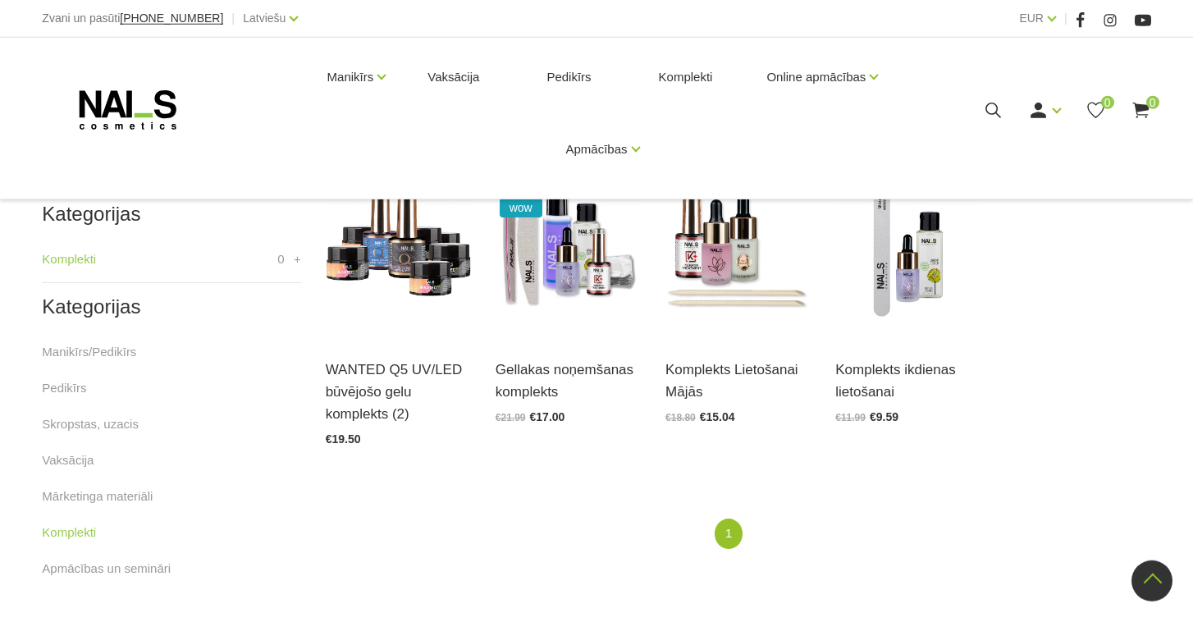
scroll to position [334, 0]
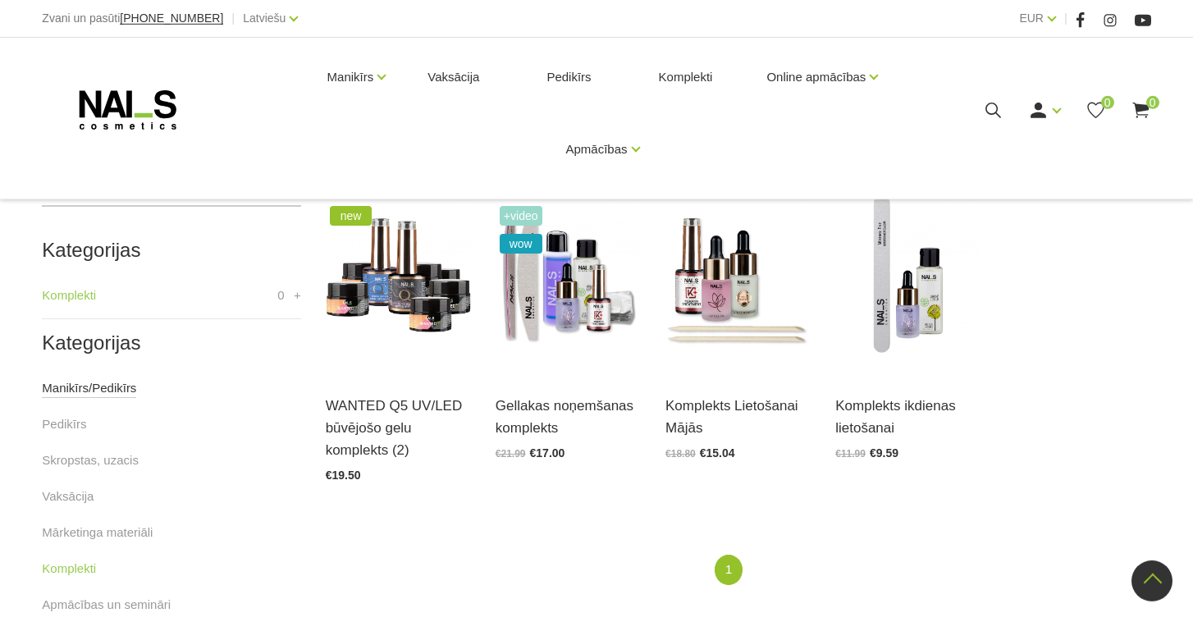
click at [92, 388] on link "Manikīrs/Pedikīrs" at bounding box center [89, 388] width 94 height 20
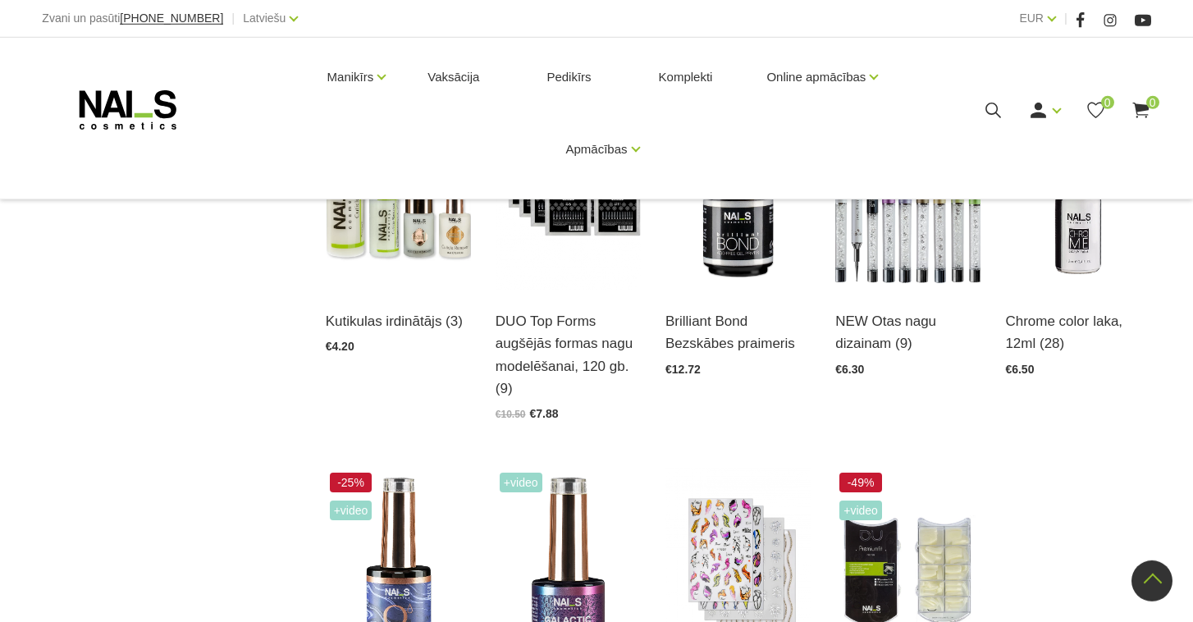
scroll to position [1767, 0]
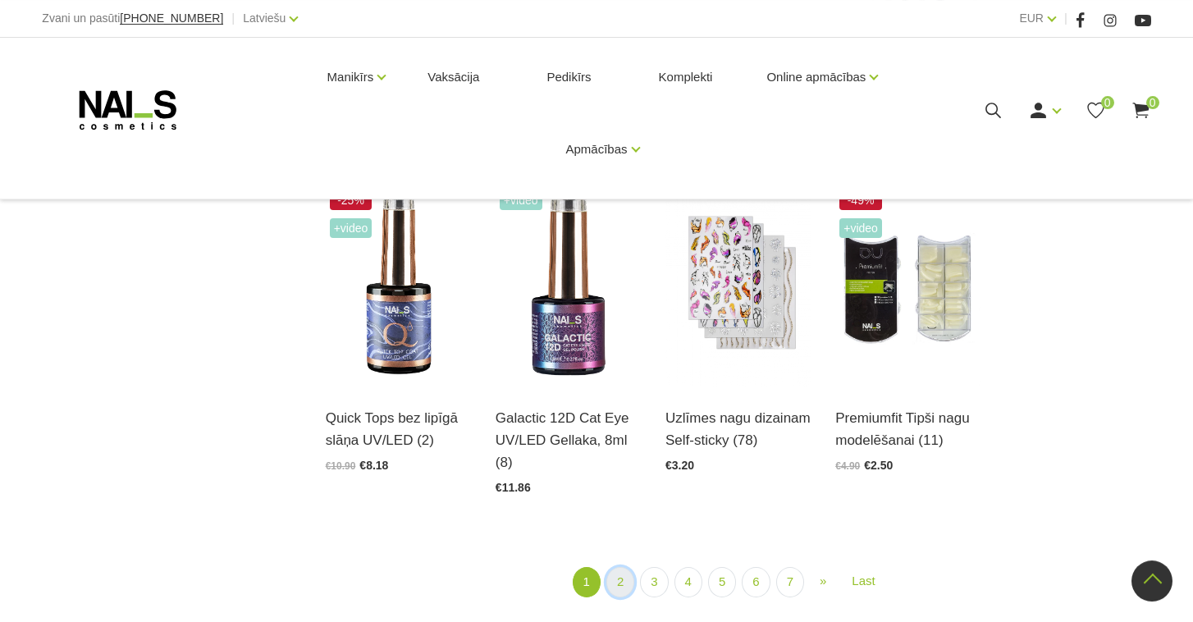
click at [629, 585] on link "2" at bounding box center [621, 582] width 28 height 30
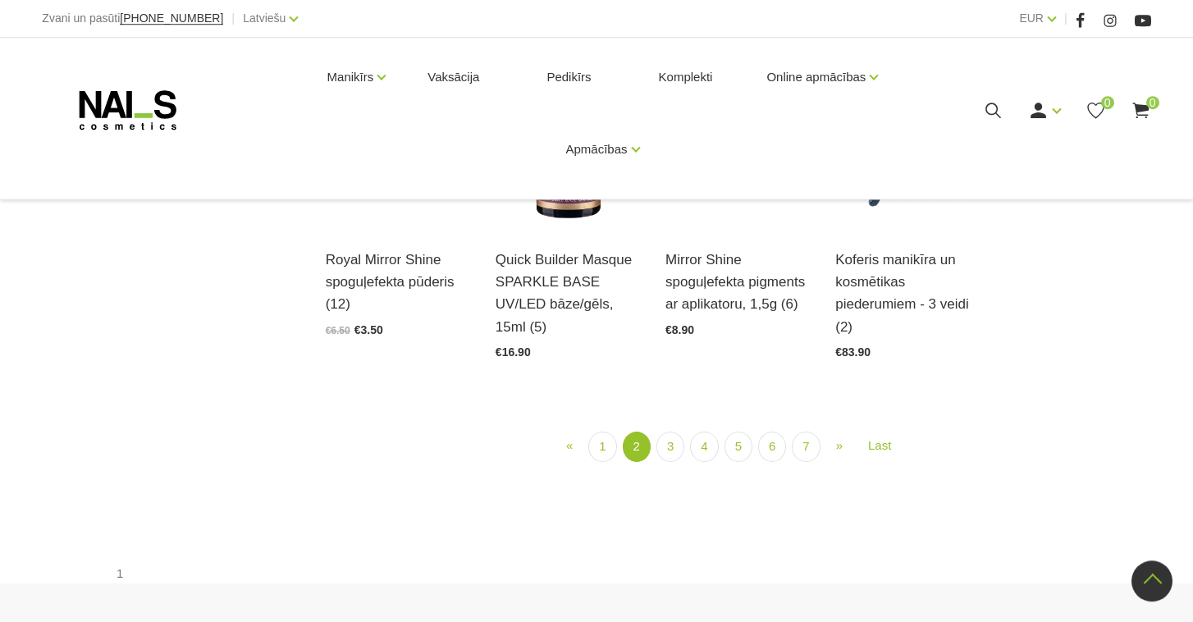
scroll to position [1803, 0]
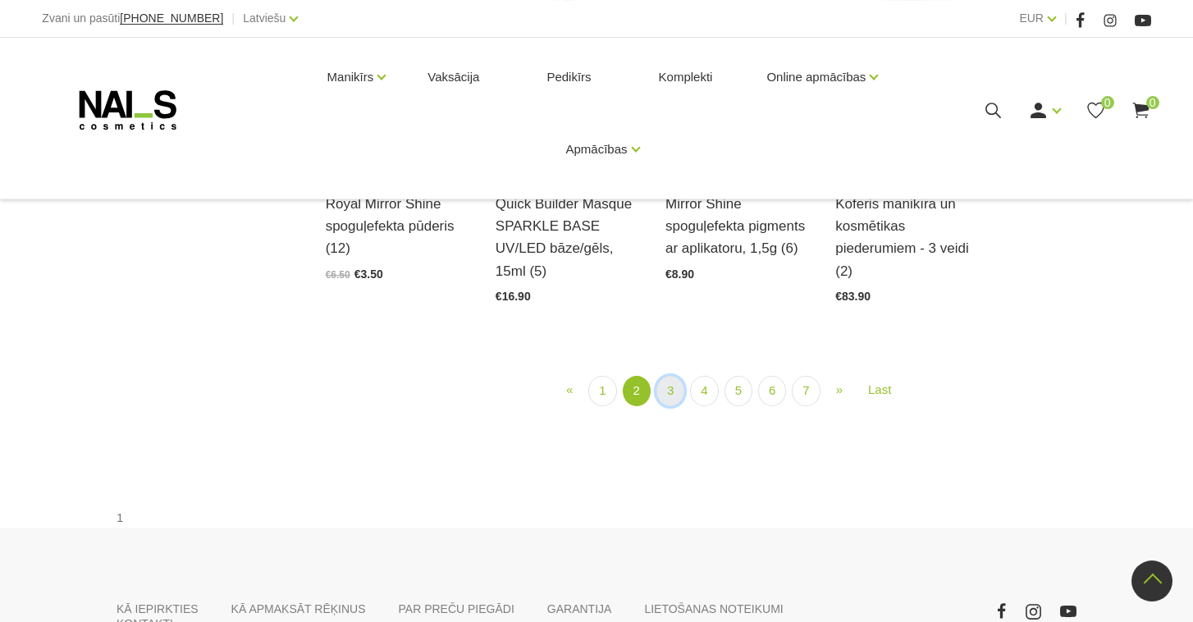
click at [671, 406] on link "3" at bounding box center [671, 391] width 28 height 30
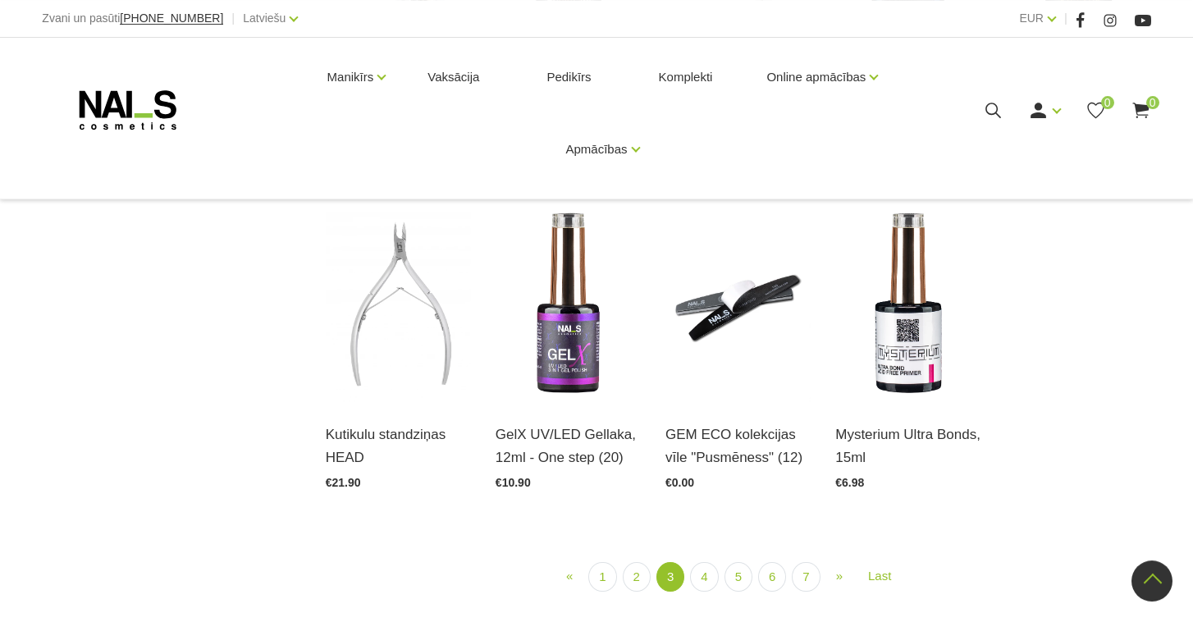
scroll to position [1729, 0]
click at [703, 575] on link "4" at bounding box center [704, 576] width 28 height 30
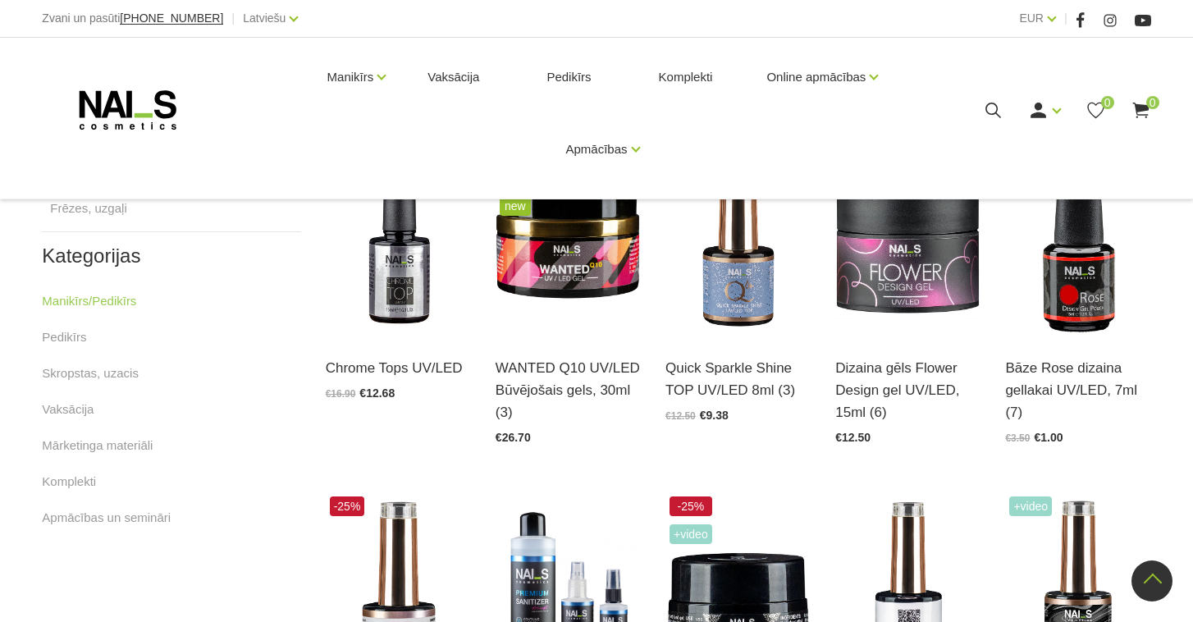
scroll to position [803, 0]
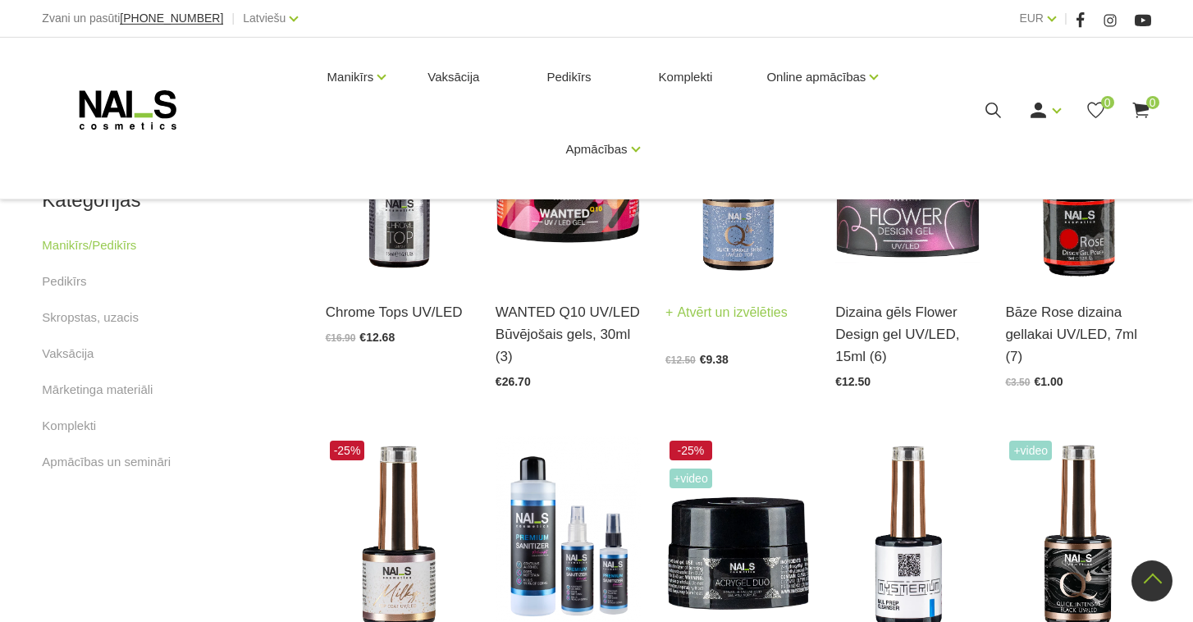
click at [759, 316] on link "Atvērt un izvēlēties" at bounding box center [727, 312] width 122 height 23
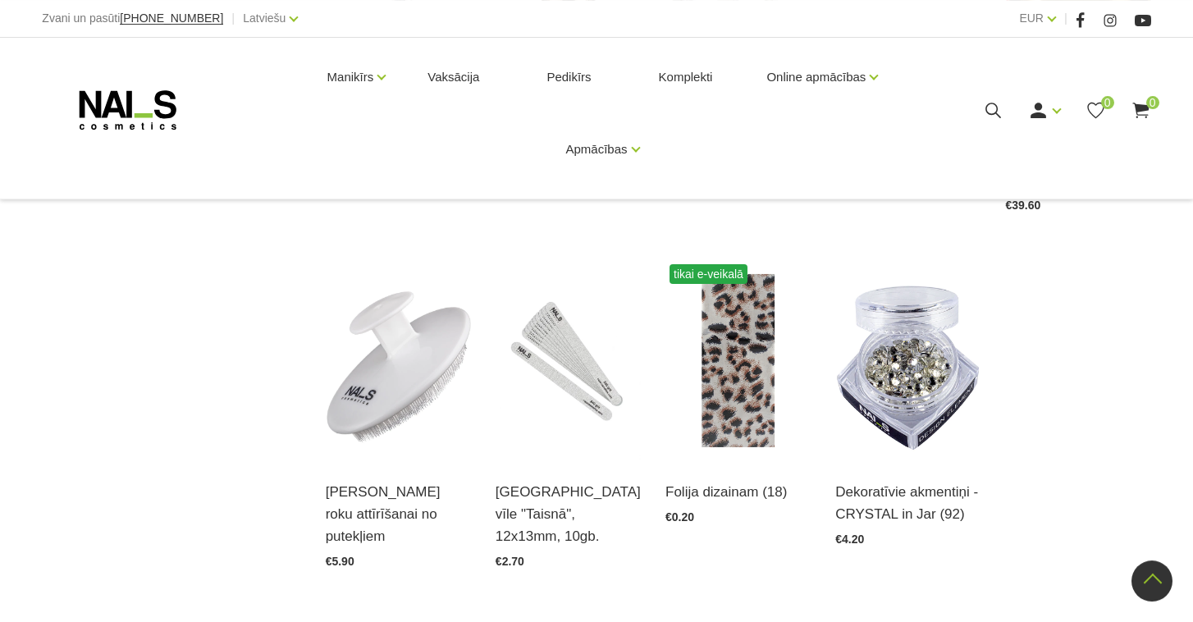
scroll to position [1881, 0]
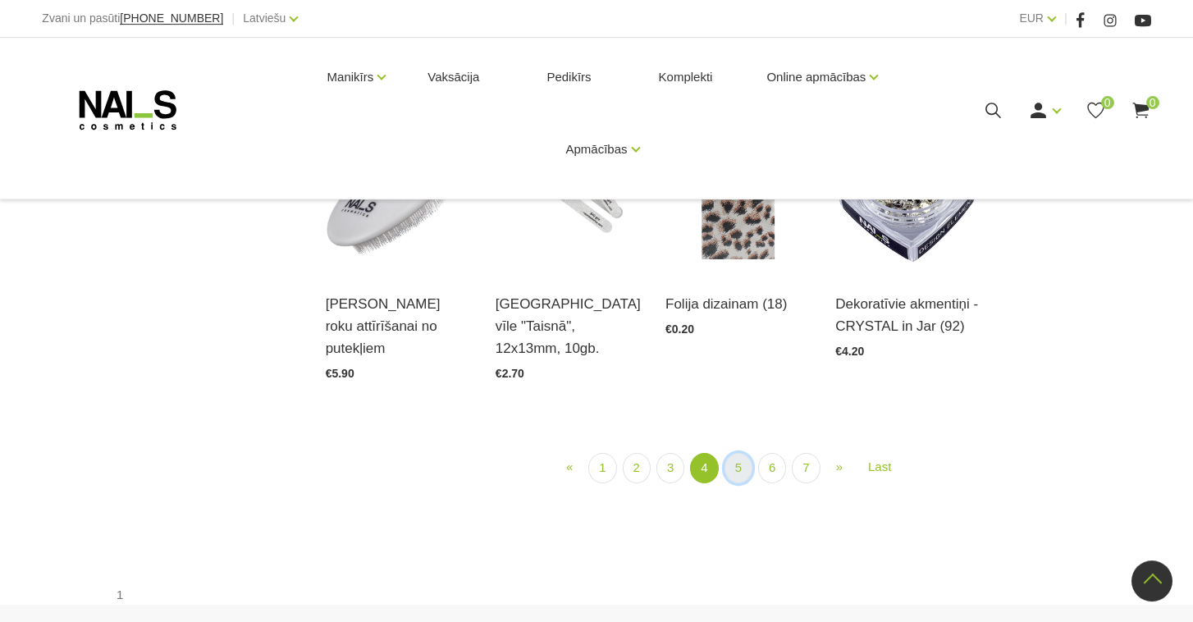
click at [742, 476] on link "5" at bounding box center [739, 468] width 28 height 30
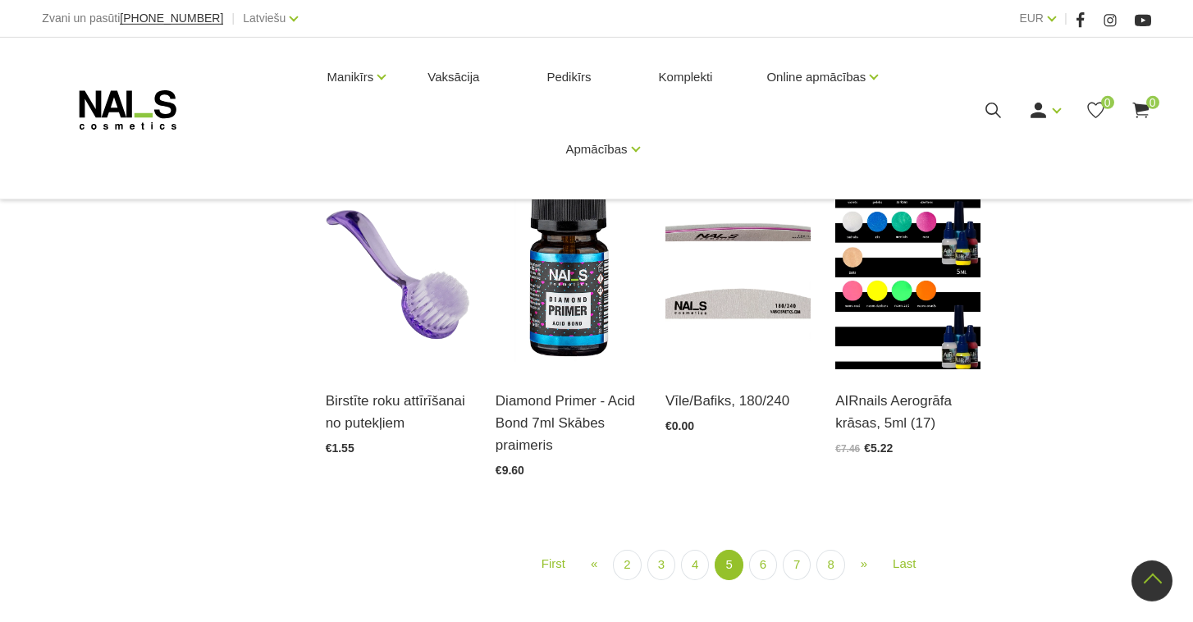
scroll to position [1789, 0]
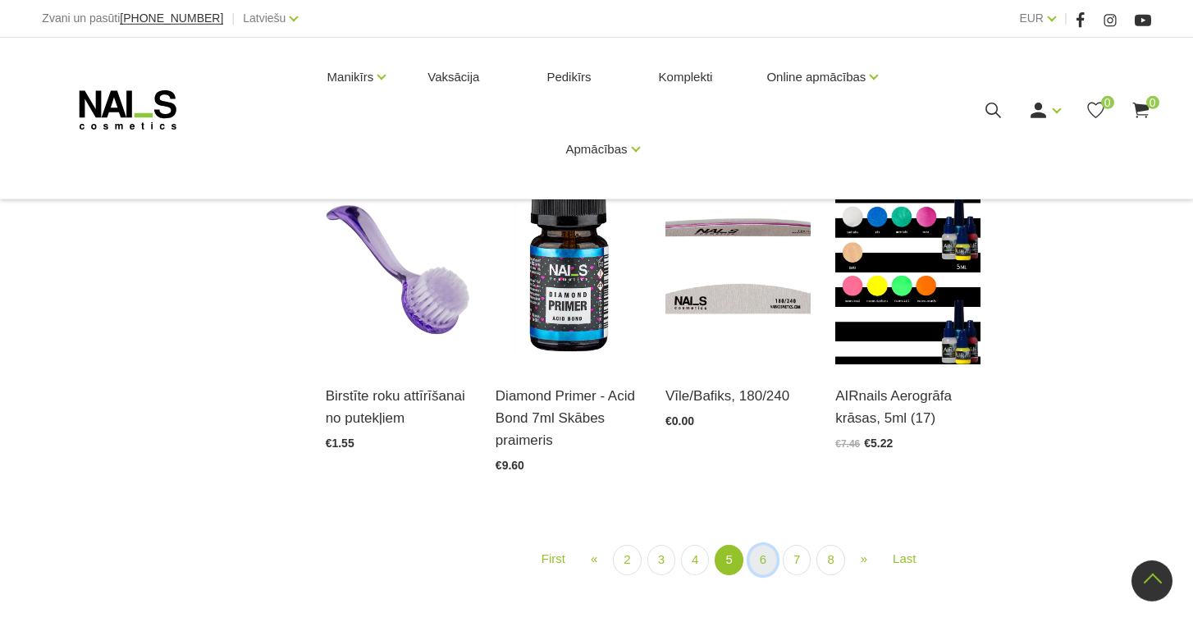
click at [767, 561] on link "6" at bounding box center [763, 560] width 28 height 30
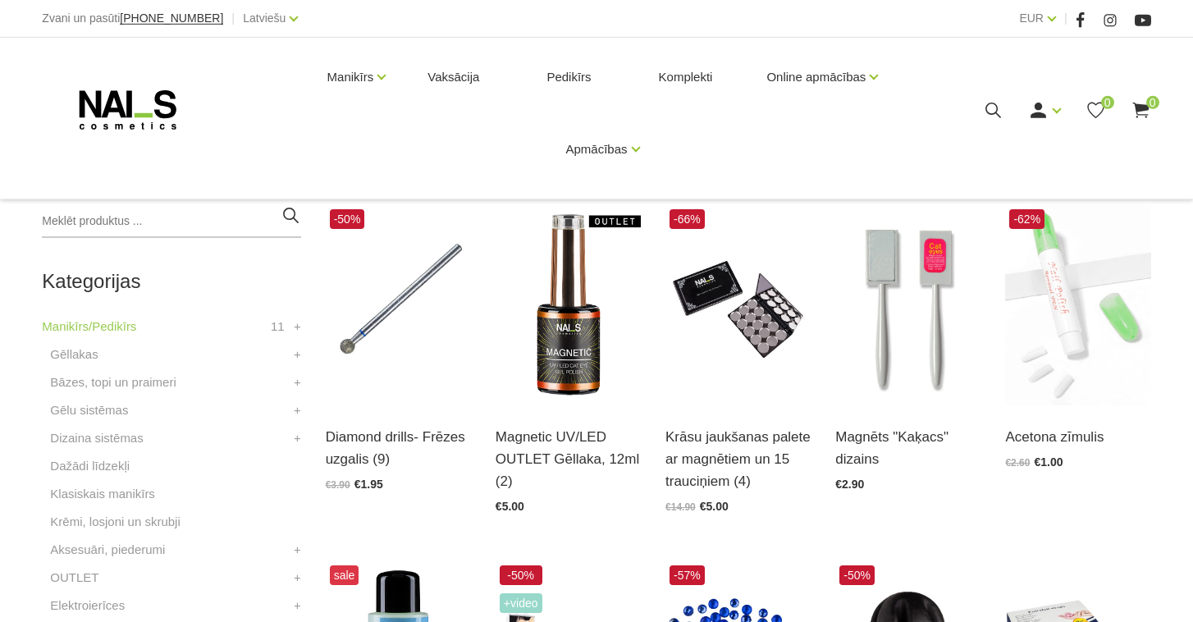
scroll to position [321, 0]
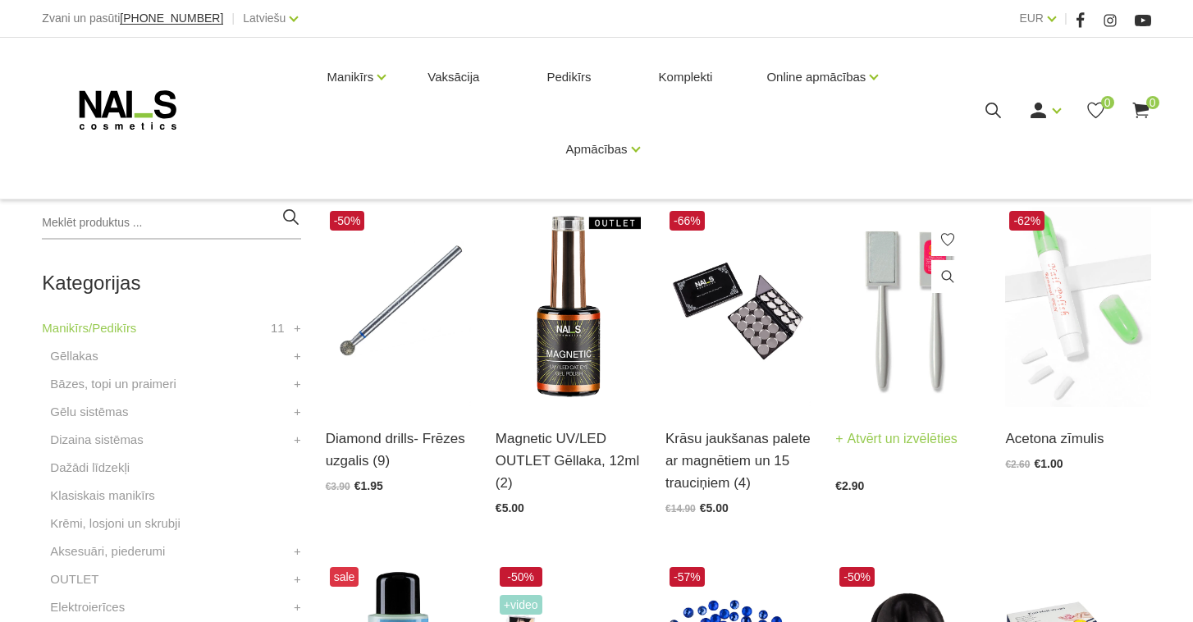
click at [857, 442] on link "Atvērt un izvēlēties" at bounding box center [896, 439] width 122 height 23
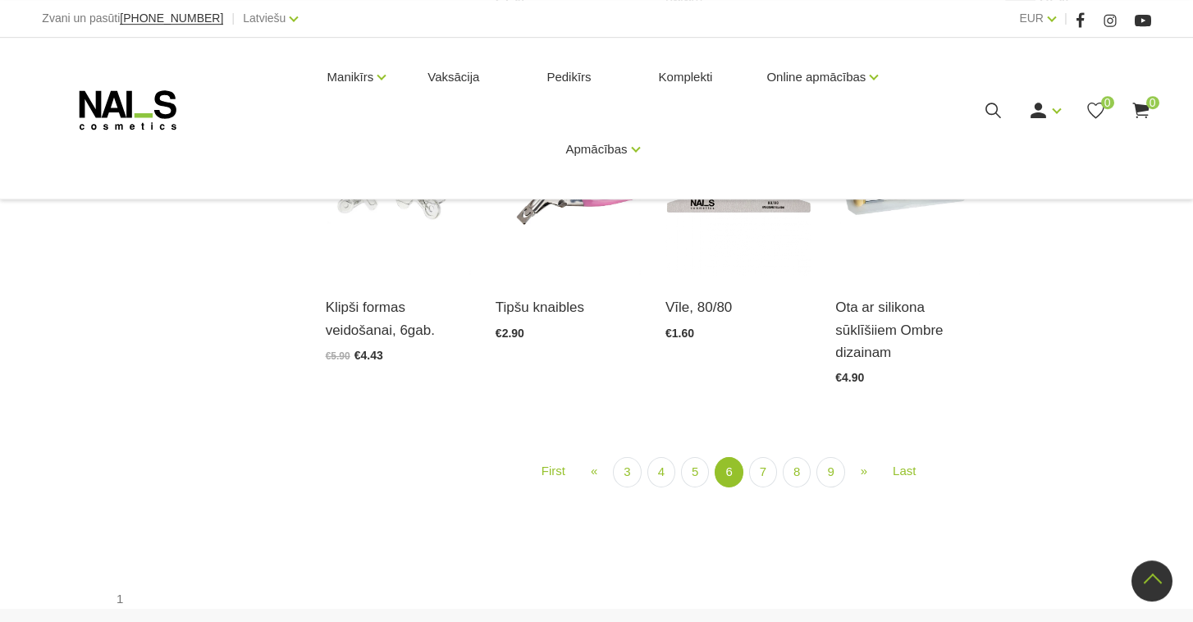
scroll to position [1858, 0]
click at [776, 469] on link "7" at bounding box center [763, 469] width 28 height 30
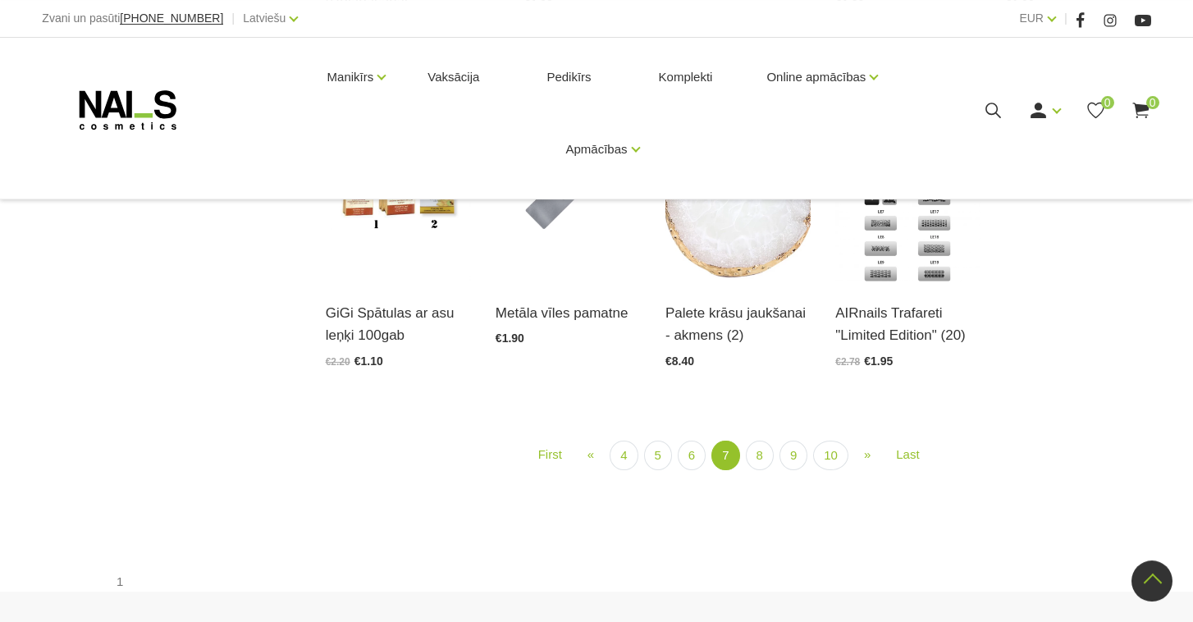
scroll to position [1834, 0]
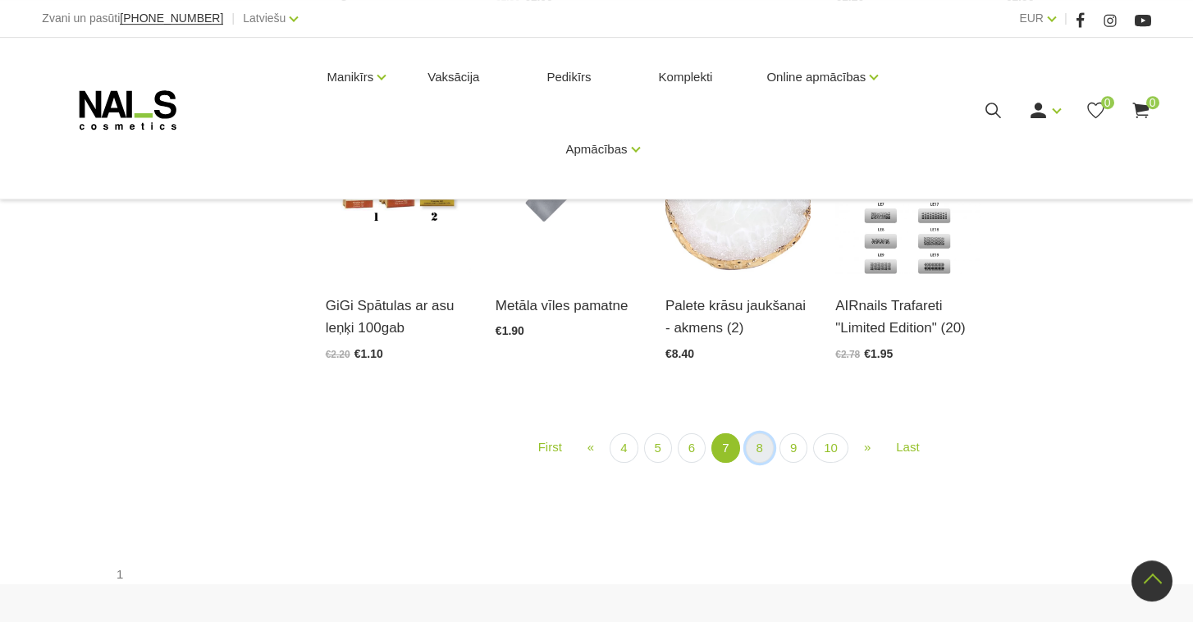
click at [769, 433] on link "8" at bounding box center [760, 448] width 28 height 30
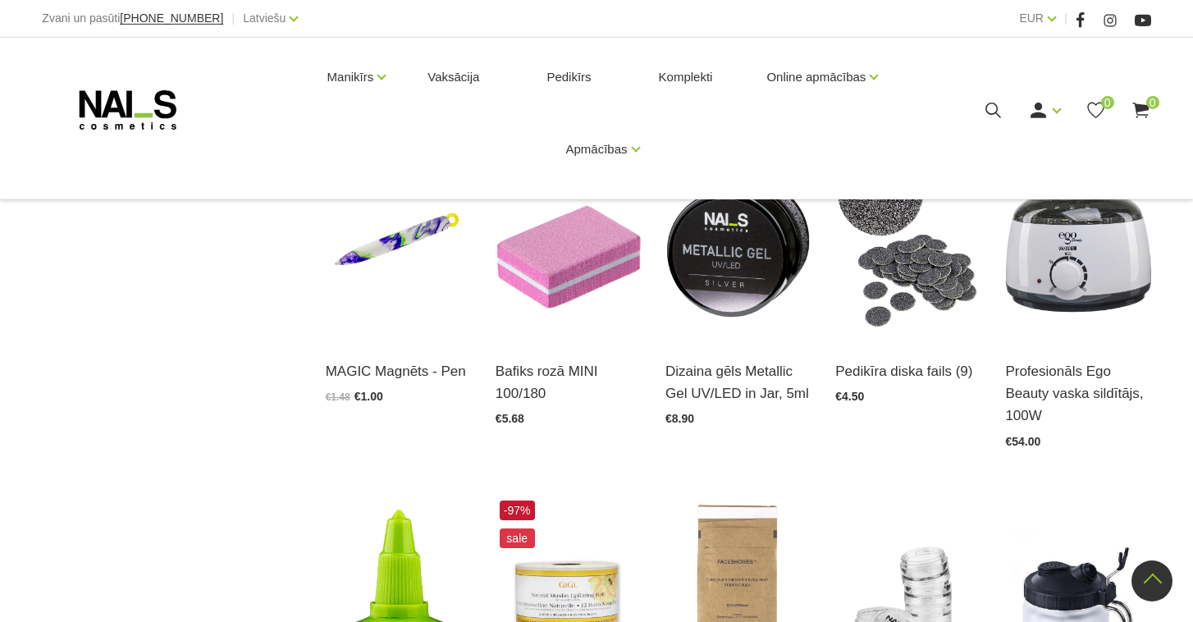
scroll to position [1487, 0]
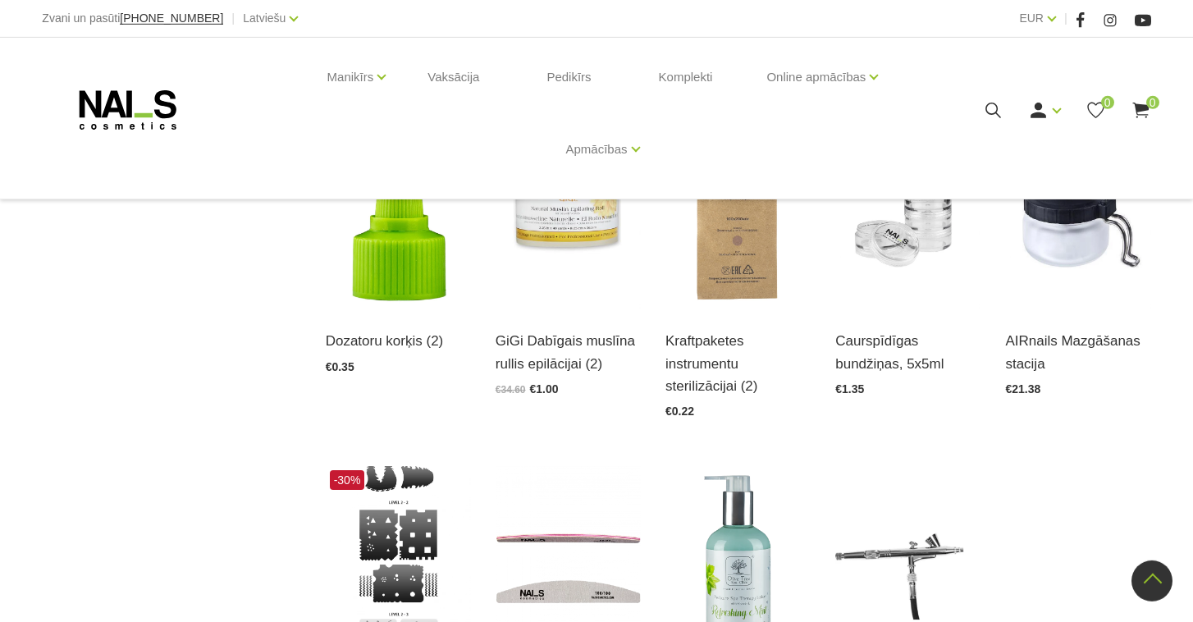
click at [991, 117] on icon at bounding box center [993, 110] width 21 height 21
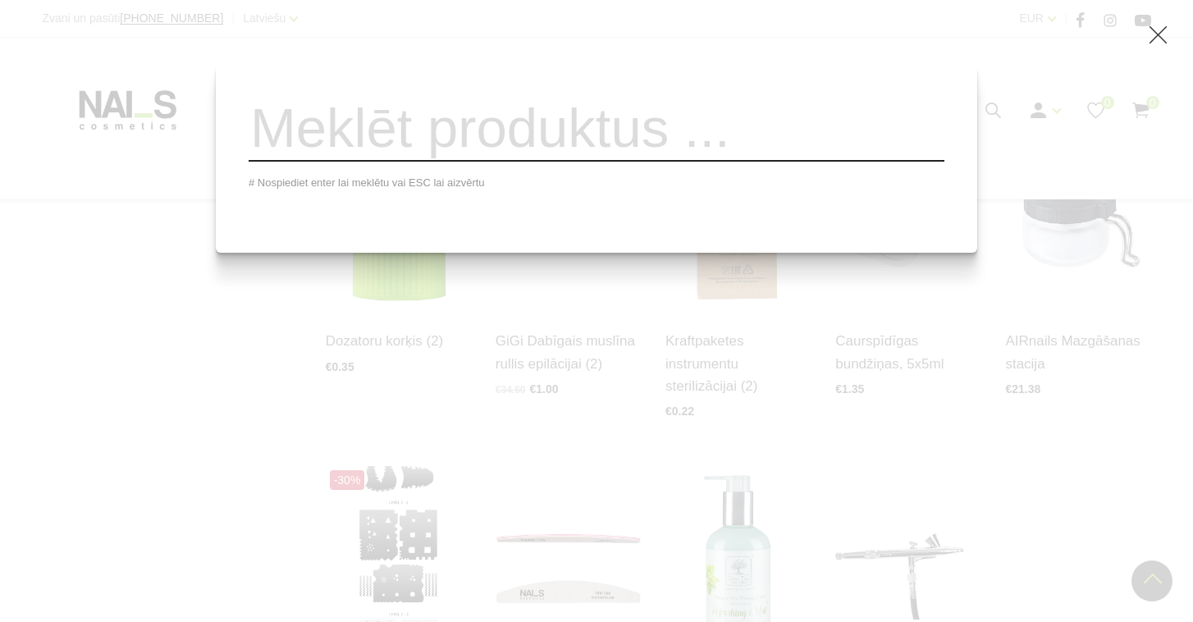
click at [663, 125] on input "search" at bounding box center [597, 128] width 696 height 66
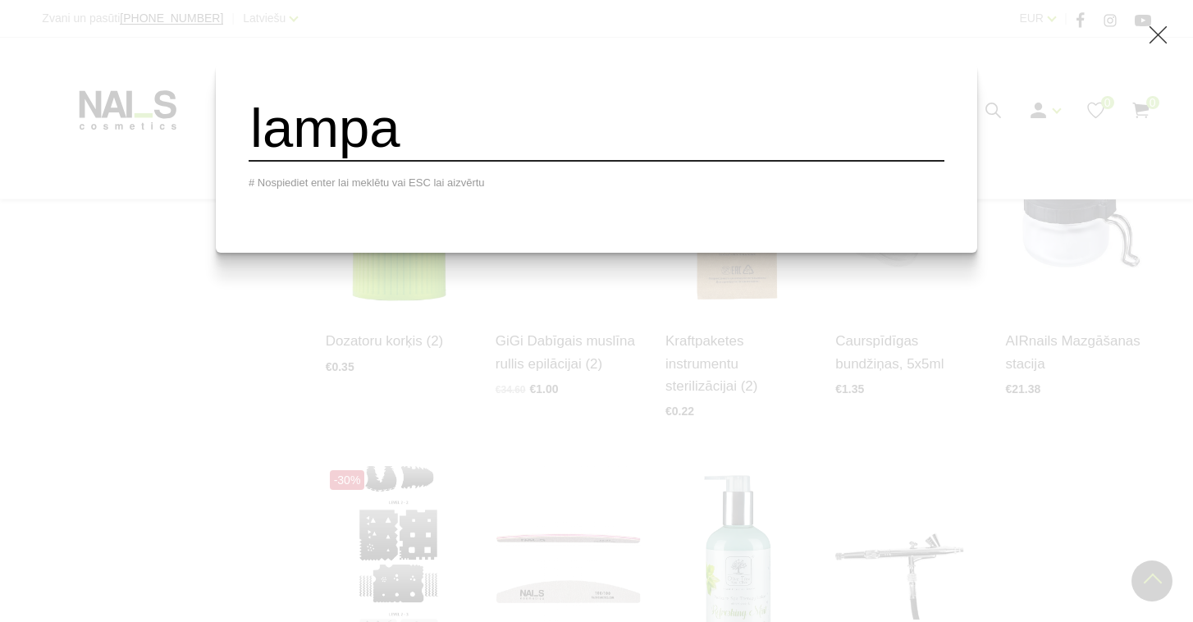
type input "lampa"
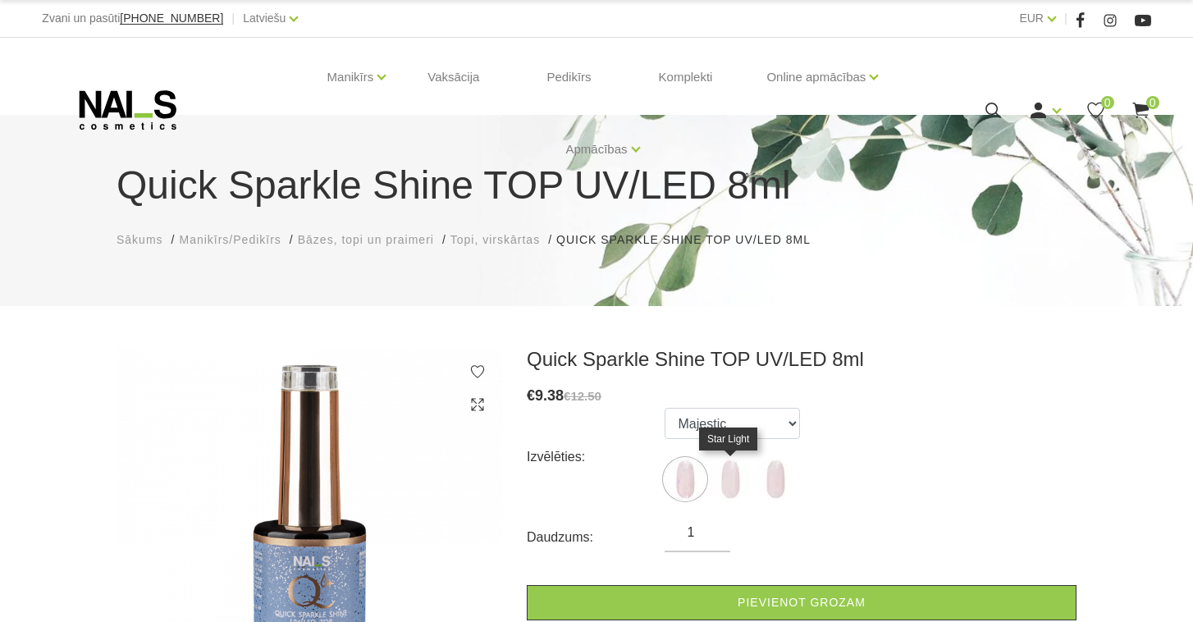
click at [735, 476] on img at bounding box center [730, 479] width 41 height 41
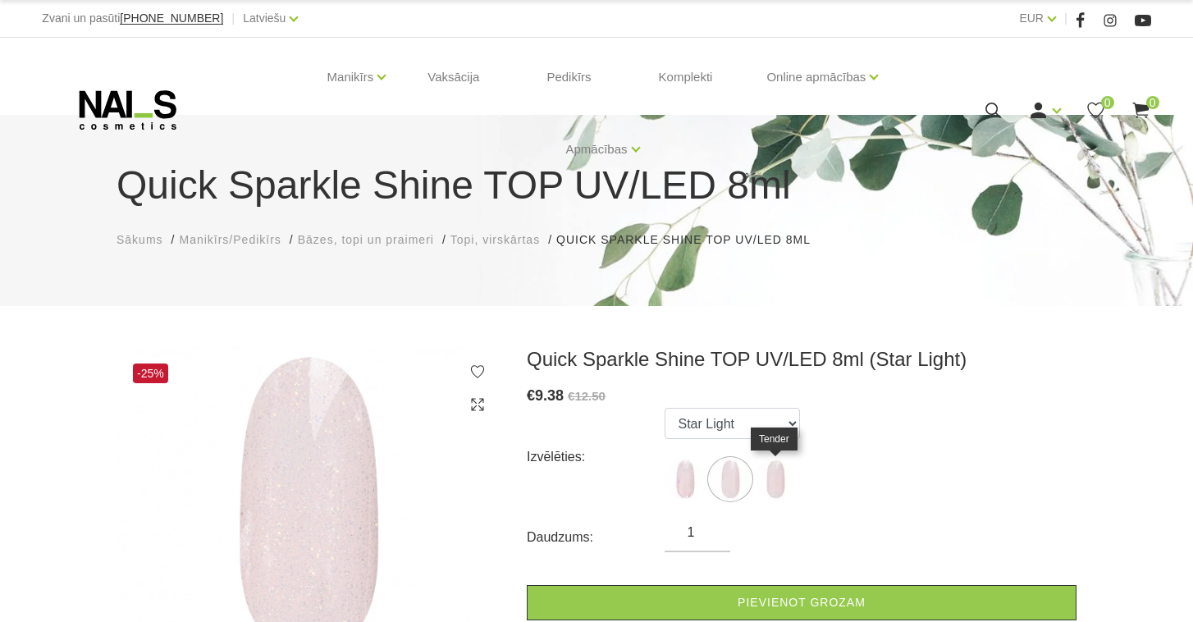
click at [786, 474] on img at bounding box center [775, 479] width 41 height 41
select select "5998"
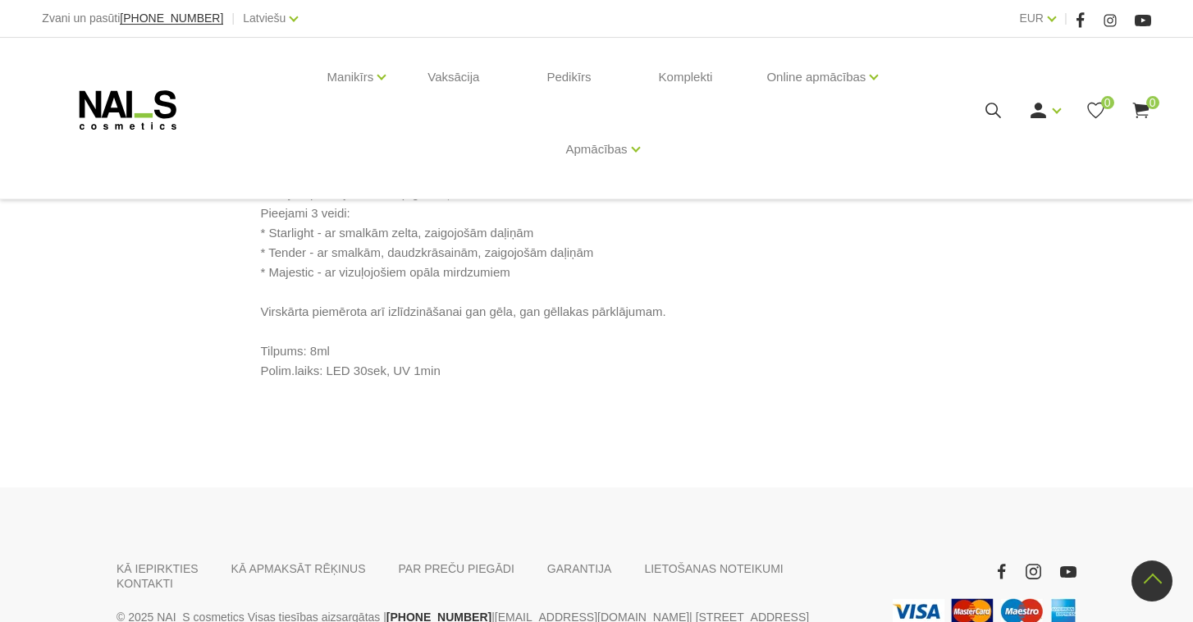
scroll to position [734, 0]
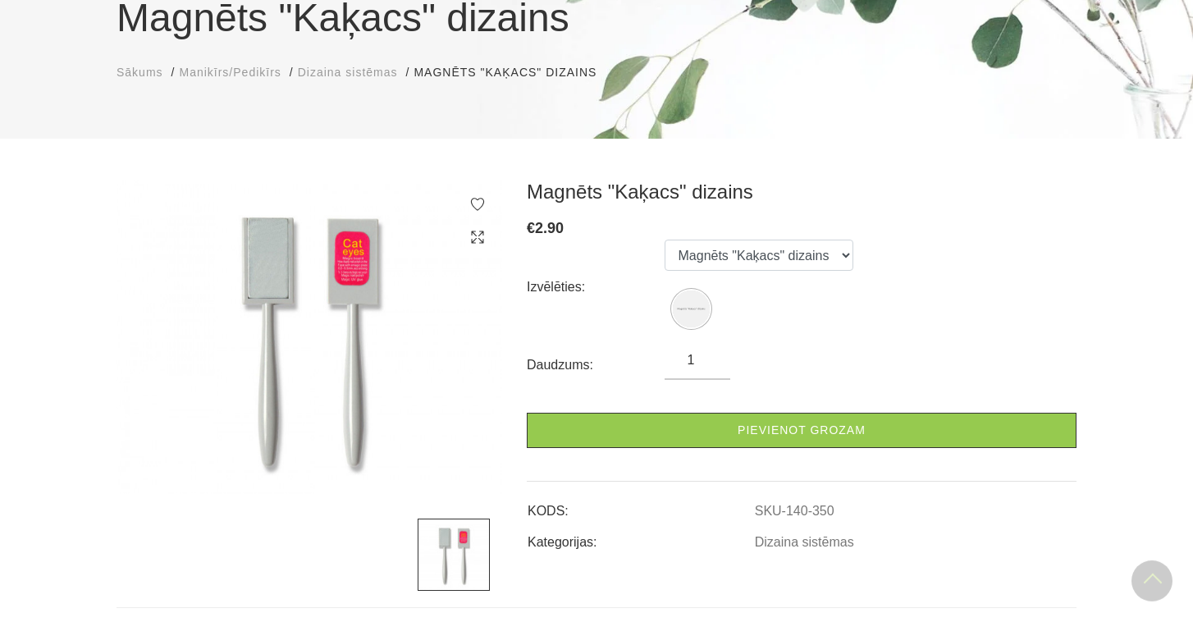
scroll to position [170, 0]
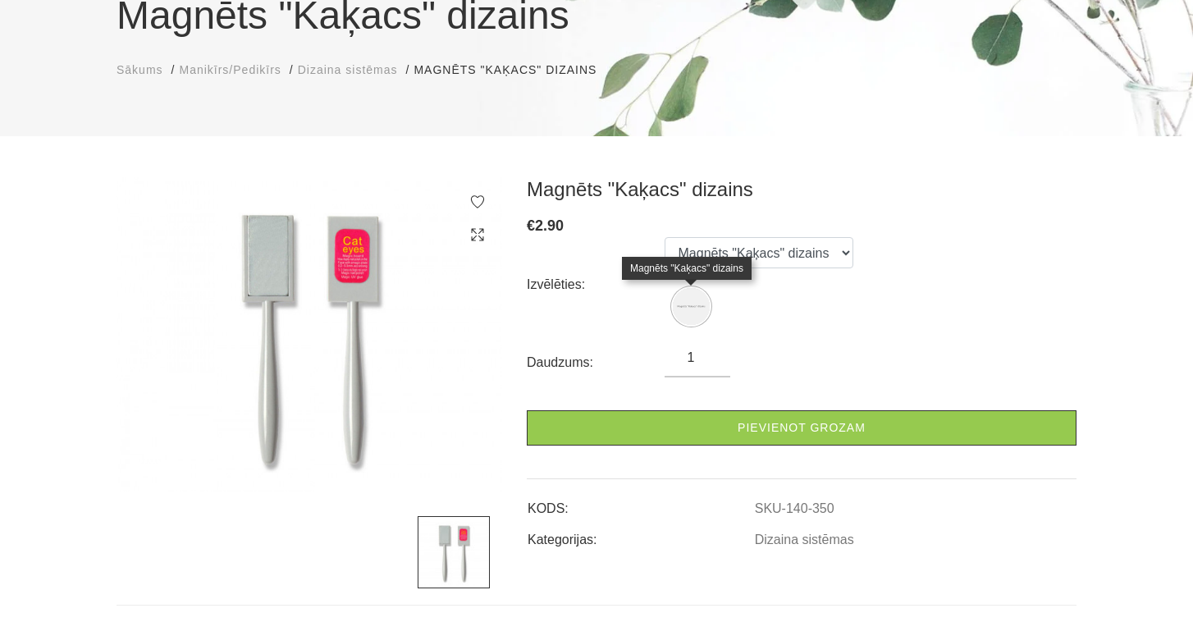
click at [686, 313] on img at bounding box center [691, 306] width 37 height 37
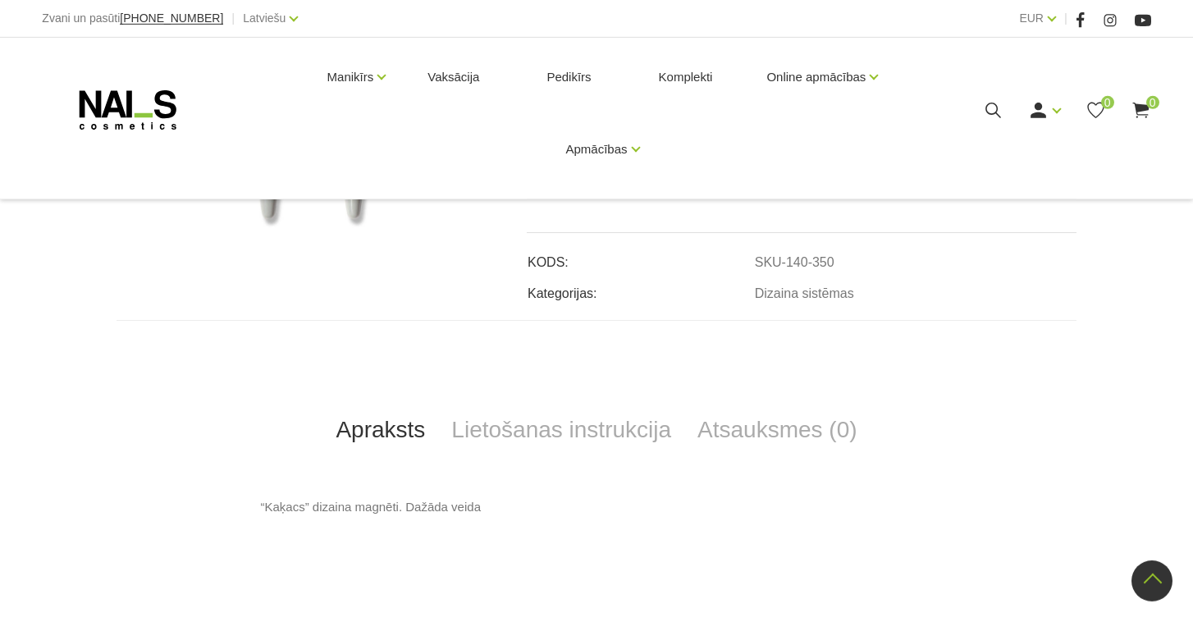
scroll to position [423, 0]
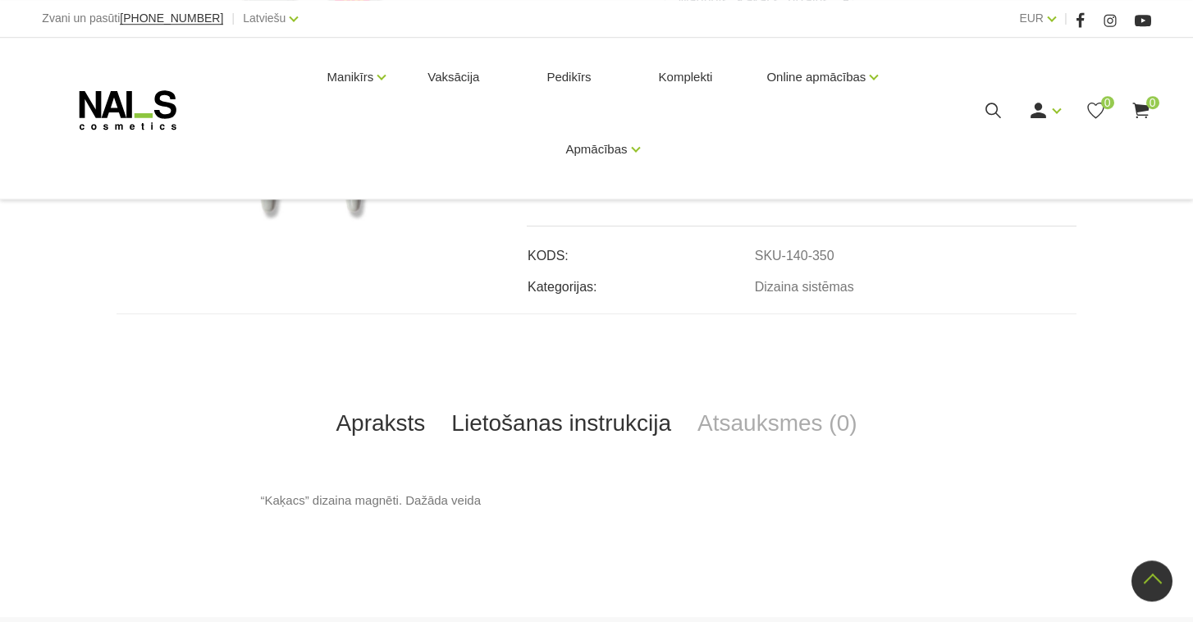
click at [639, 425] on link "Lietošanas instrukcija" at bounding box center [561, 423] width 246 height 54
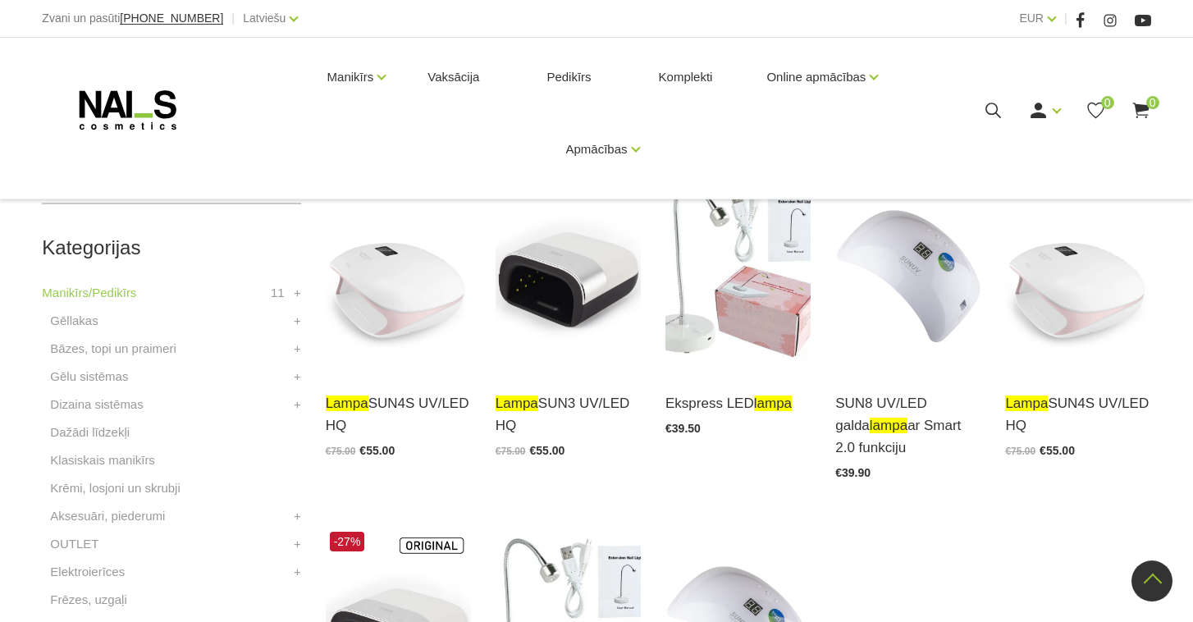
scroll to position [355, 0]
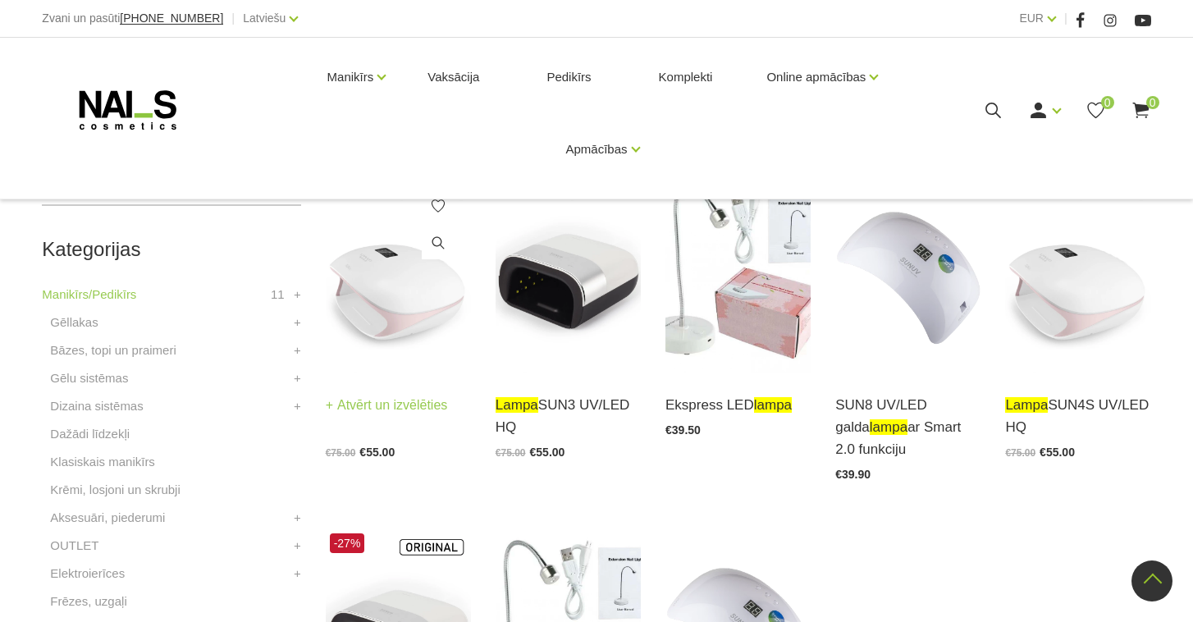
click at [430, 403] on link "Atvērt un izvēlēties" at bounding box center [387, 405] width 122 height 23
click at [568, 417] on h3 "lampa SUN3 UV/LED HQ" at bounding box center [568, 416] width 145 height 44
click at [565, 394] on div "lampa SUN3 UV/LED HQ Atvērt un izvēlēties €75.00 €55.00" at bounding box center [568, 415] width 145 height 85
click at [565, 405] on link "Atvērt un izvēlēties" at bounding box center [557, 405] width 122 height 23
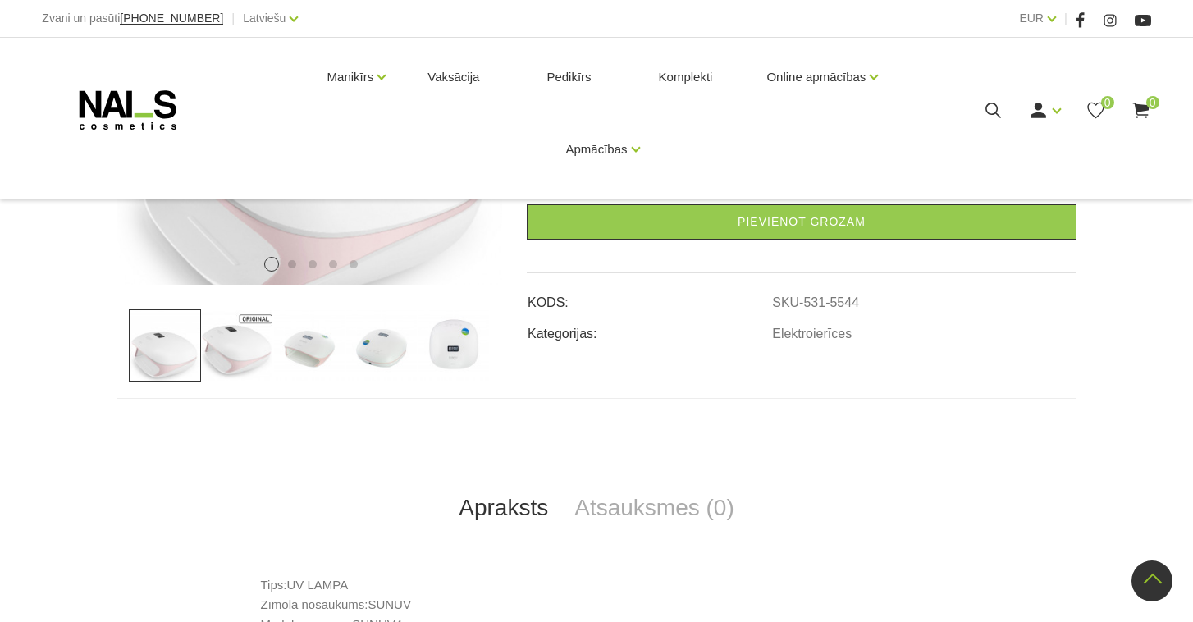
scroll to position [295, 0]
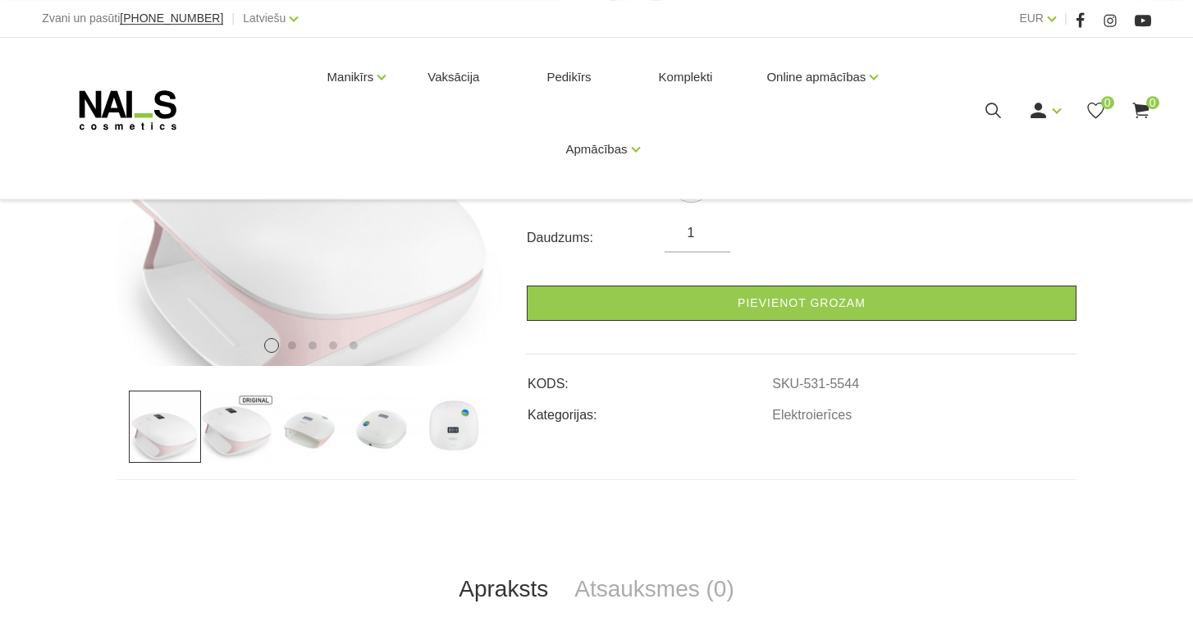
click at [230, 426] on img at bounding box center [237, 427] width 72 height 72
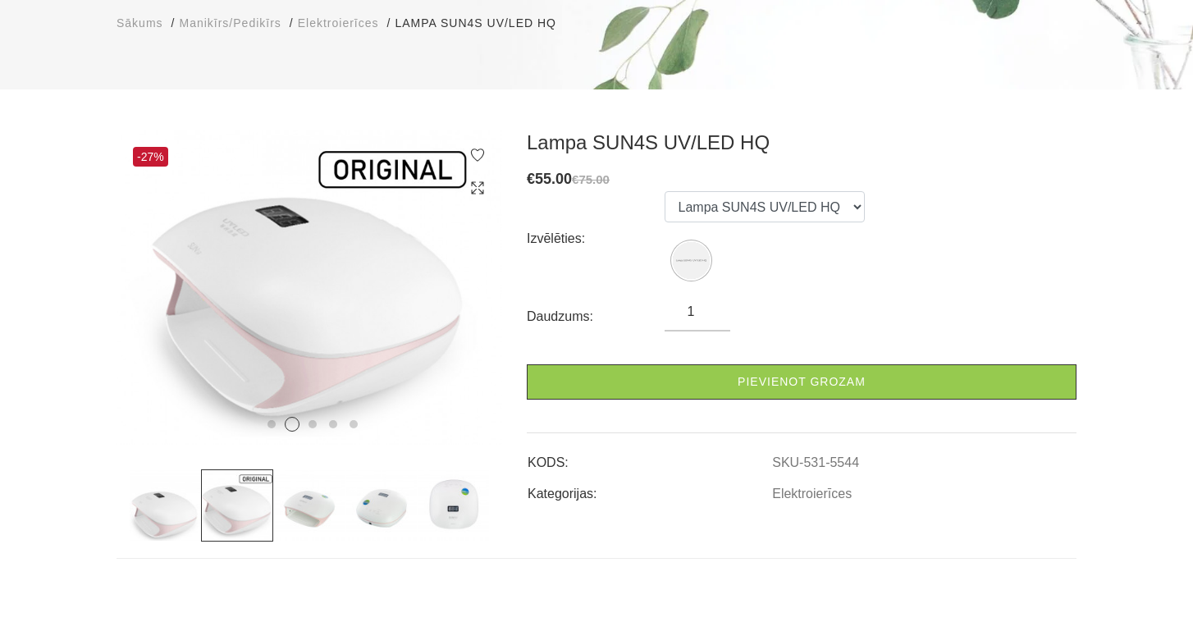
scroll to position [177, 0]
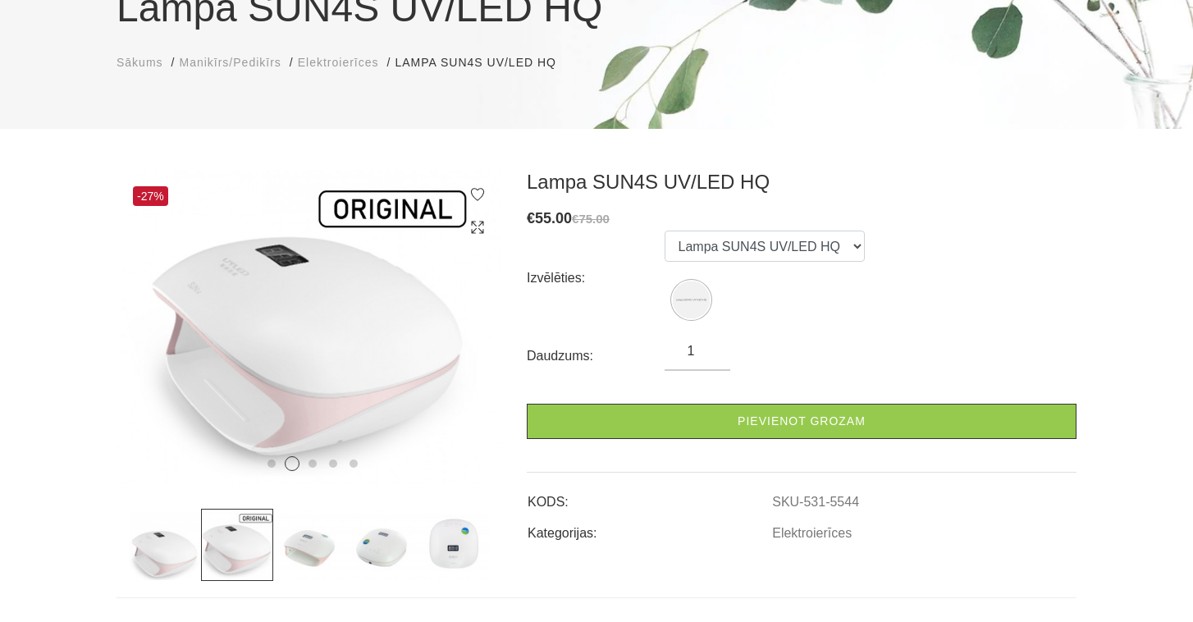
click at [323, 546] on img at bounding box center [309, 545] width 72 height 72
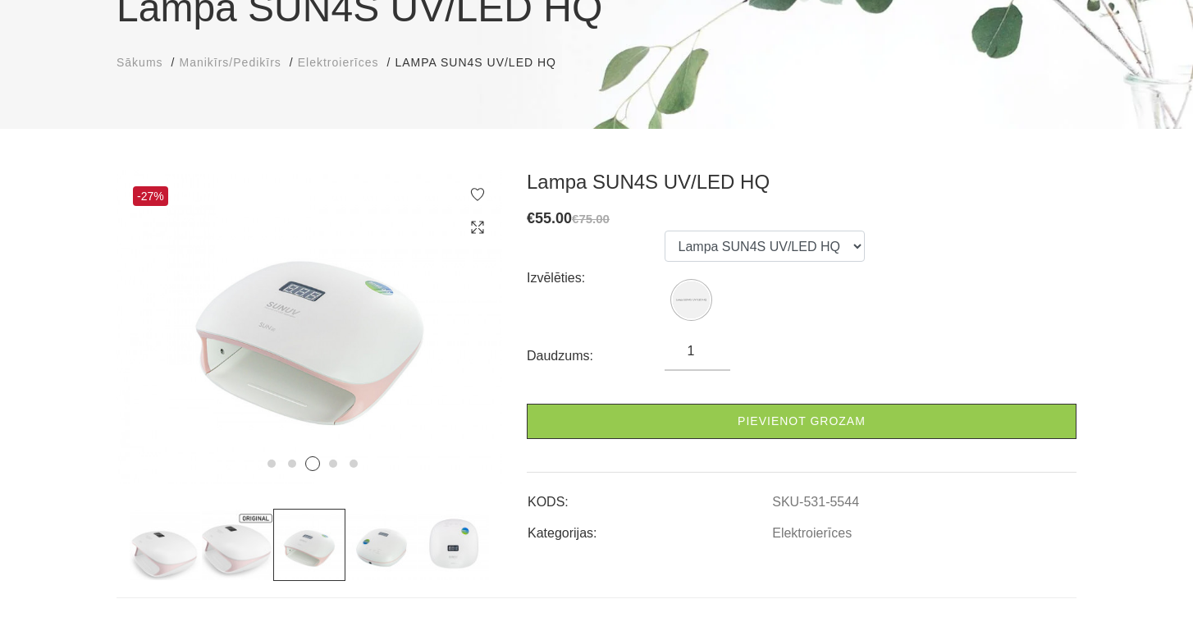
click at [360, 552] on img at bounding box center [382, 545] width 72 height 72
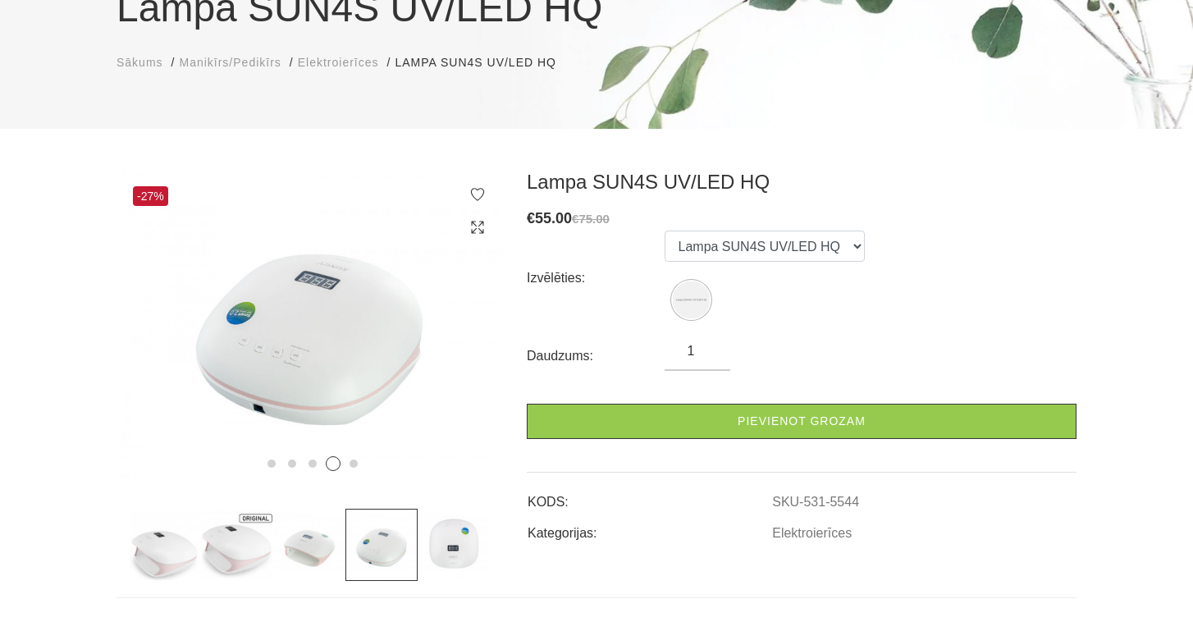
click at [443, 554] on img at bounding box center [454, 545] width 72 height 72
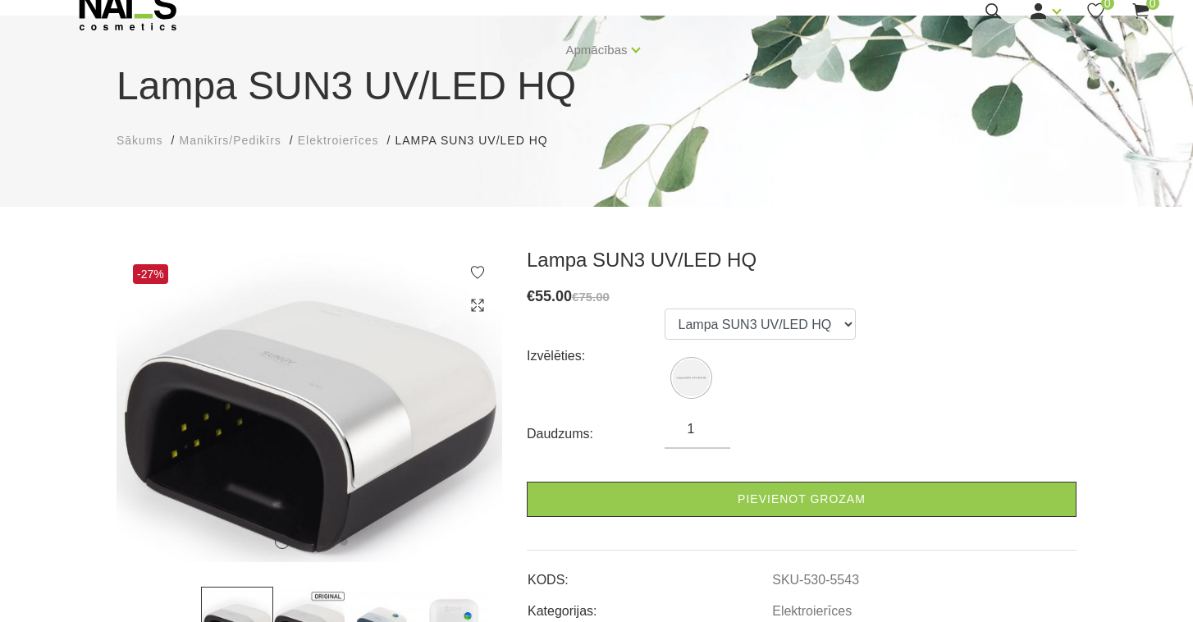
scroll to position [112, 0]
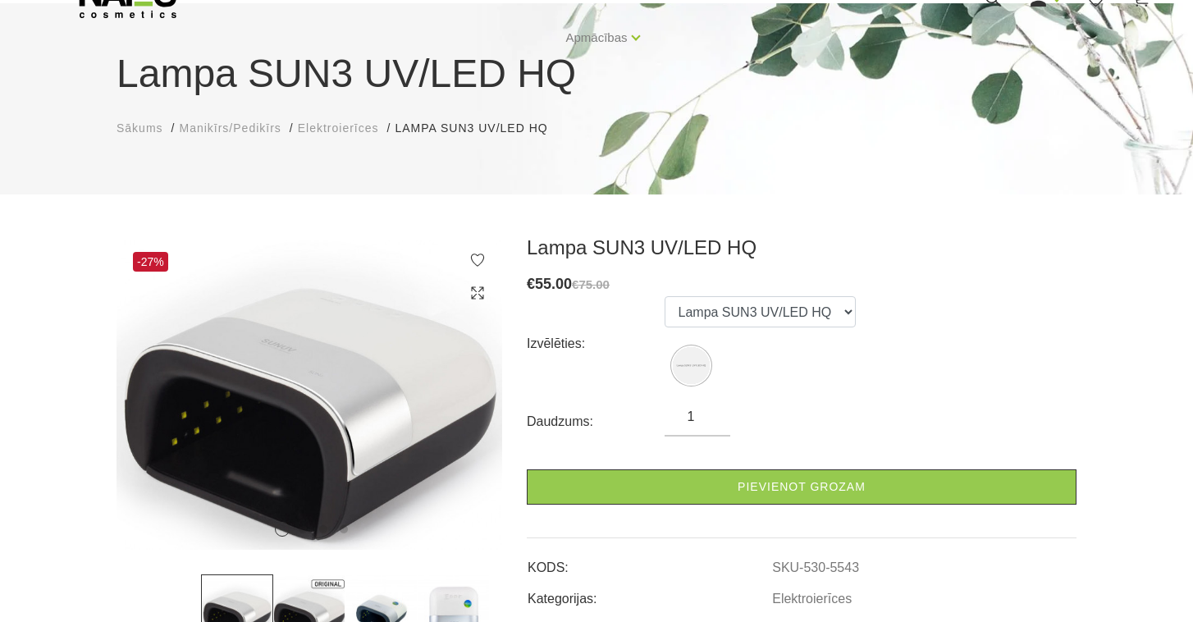
click at [315, 599] on img at bounding box center [309, 611] width 72 height 72
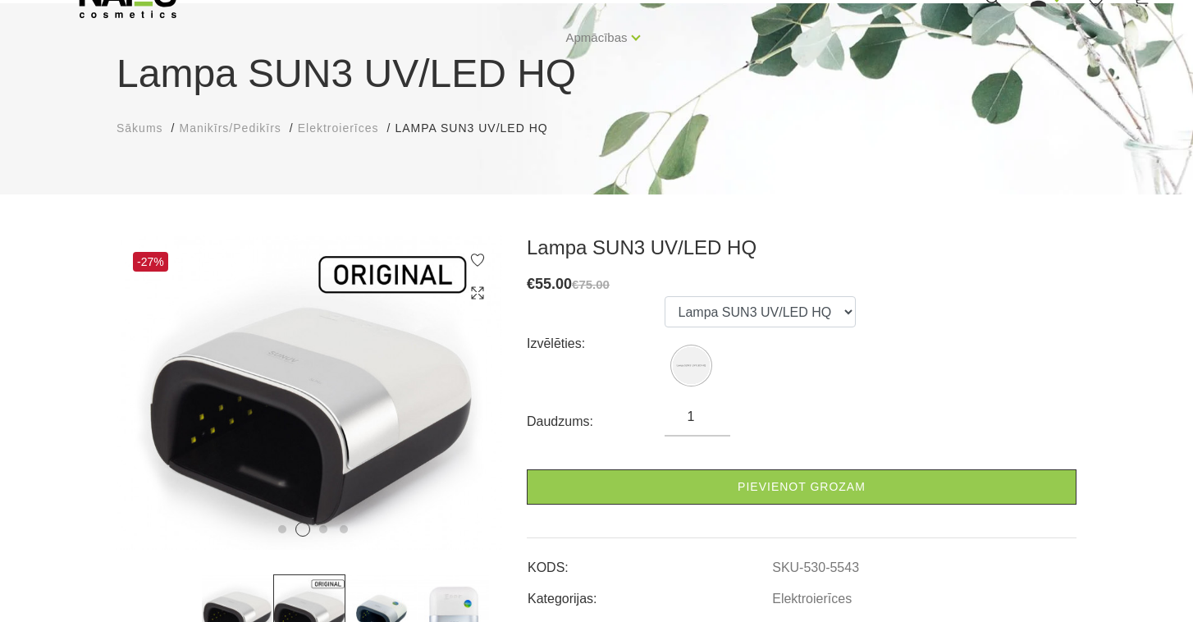
click at [378, 607] on img at bounding box center [382, 611] width 72 height 72
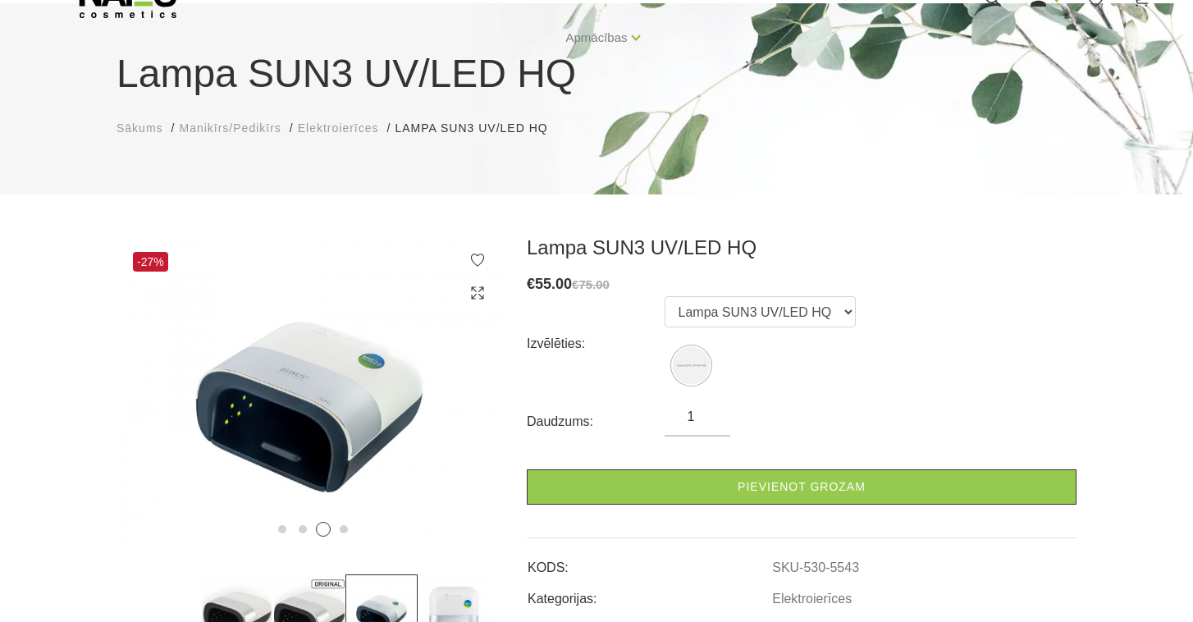
click at [433, 616] on img at bounding box center [454, 611] width 72 height 72
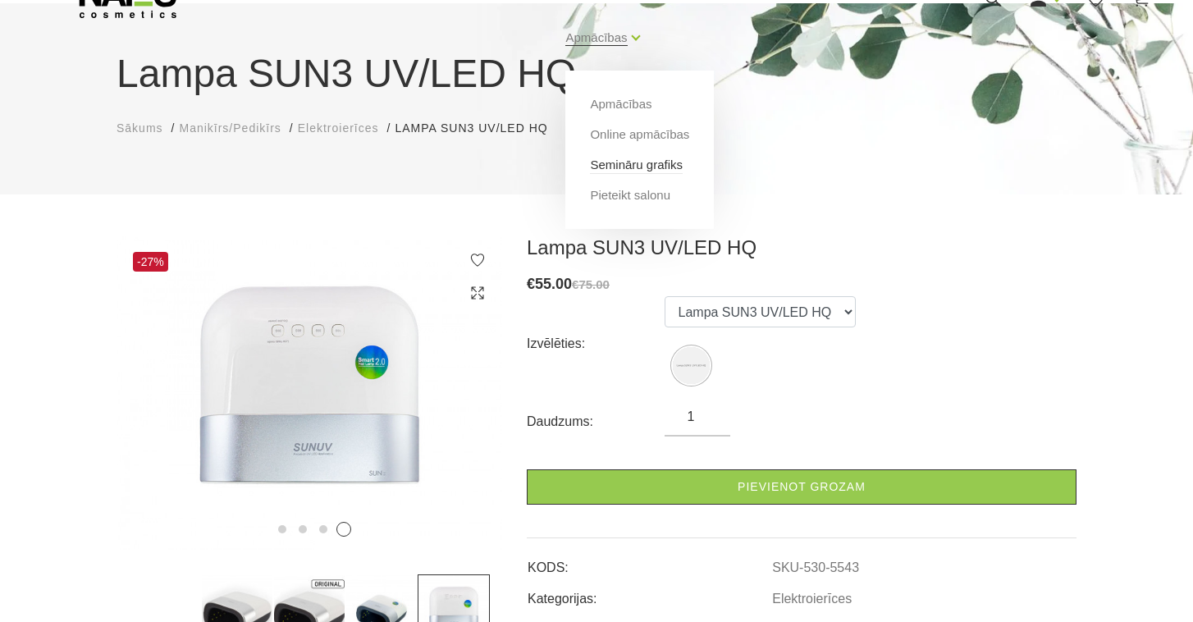
click at [625, 169] on link "Semināru grafiks" at bounding box center [636, 165] width 93 height 18
